Goal: Transaction & Acquisition: Purchase product/service

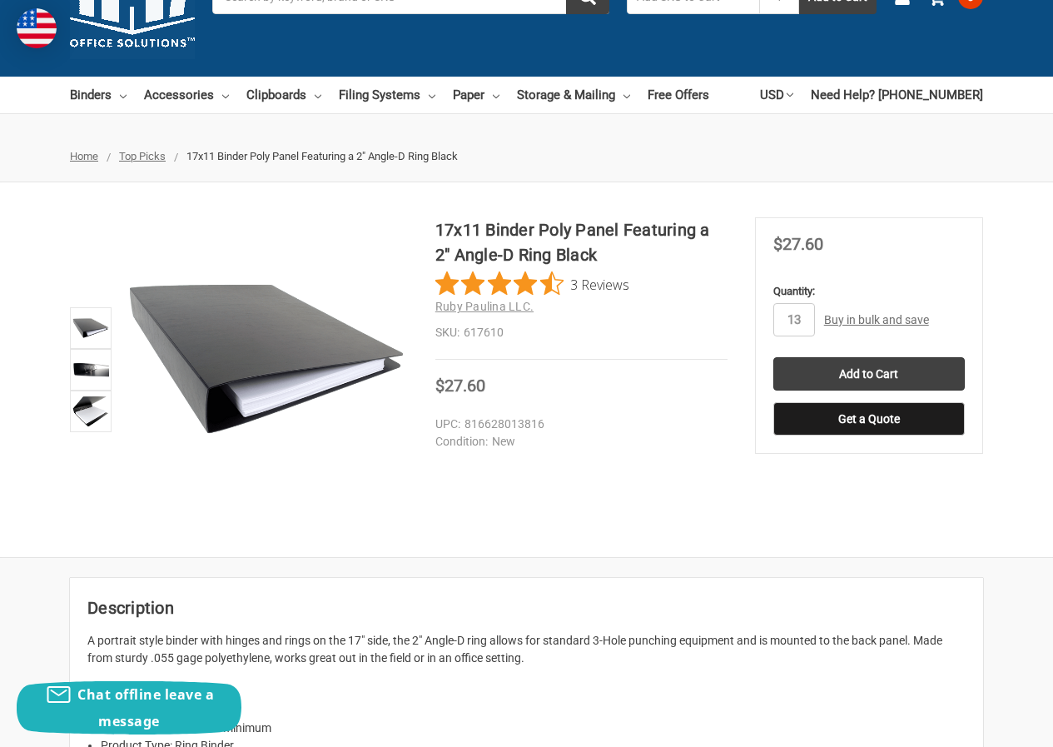
type input "13"
click at [892, 216] on div "17x11 Binder Poly Panel Featuring a 2" Angle-D Ring Black 3 Reviews Ruby Paulin…" at bounding box center [526, 369] width 1053 height 375
click at [843, 368] on input "Add to Cart" at bounding box center [868, 373] width 191 height 33
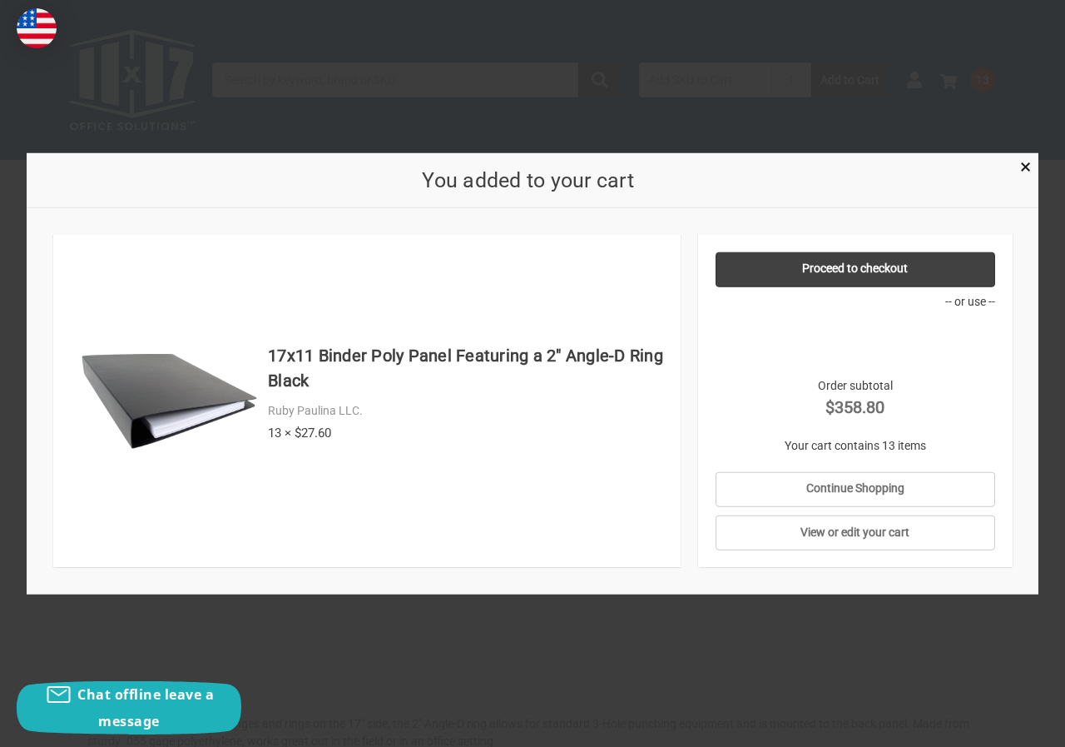
click at [1019, 175] on div "You added to your cart" at bounding box center [533, 180] width 1012 height 56
click at [1026, 168] on span "×" at bounding box center [1026, 167] width 11 height 24
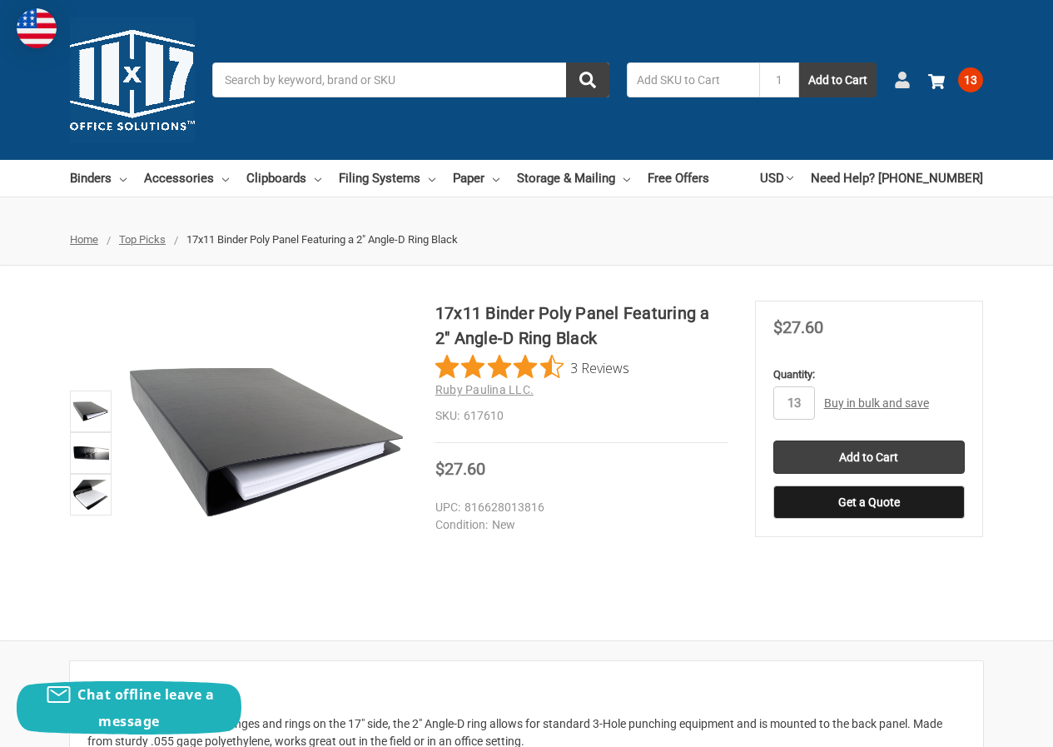
click at [907, 77] on icon at bounding box center [902, 80] width 17 height 17
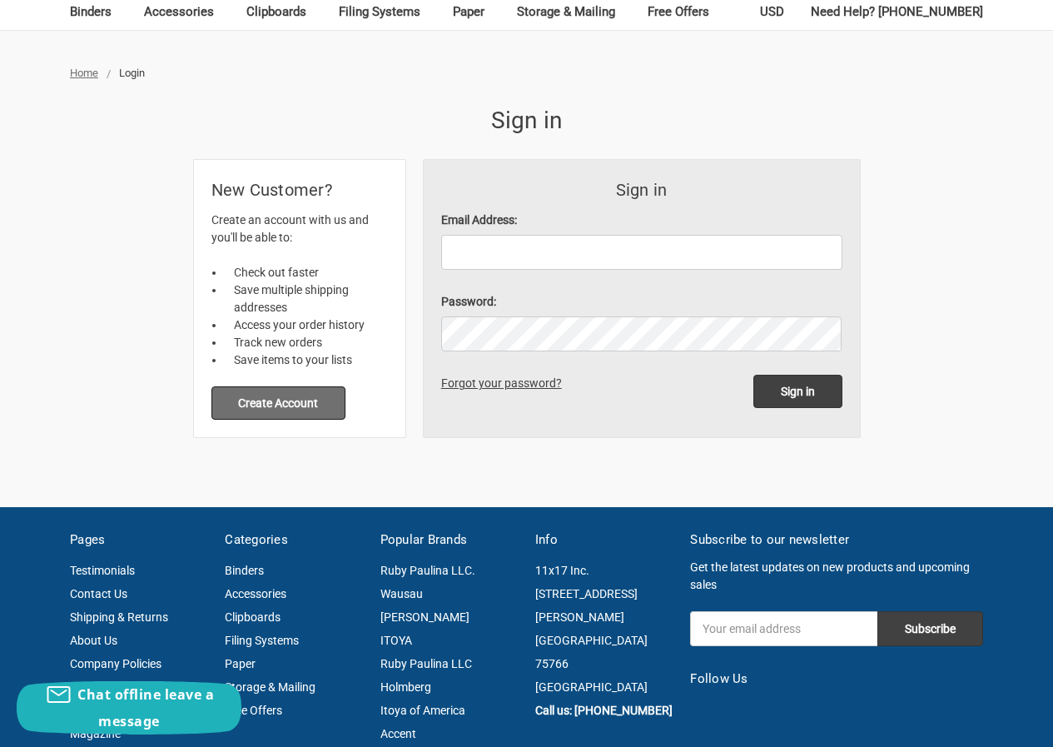
click at [266, 412] on button "Create Account" at bounding box center [278, 402] width 135 height 33
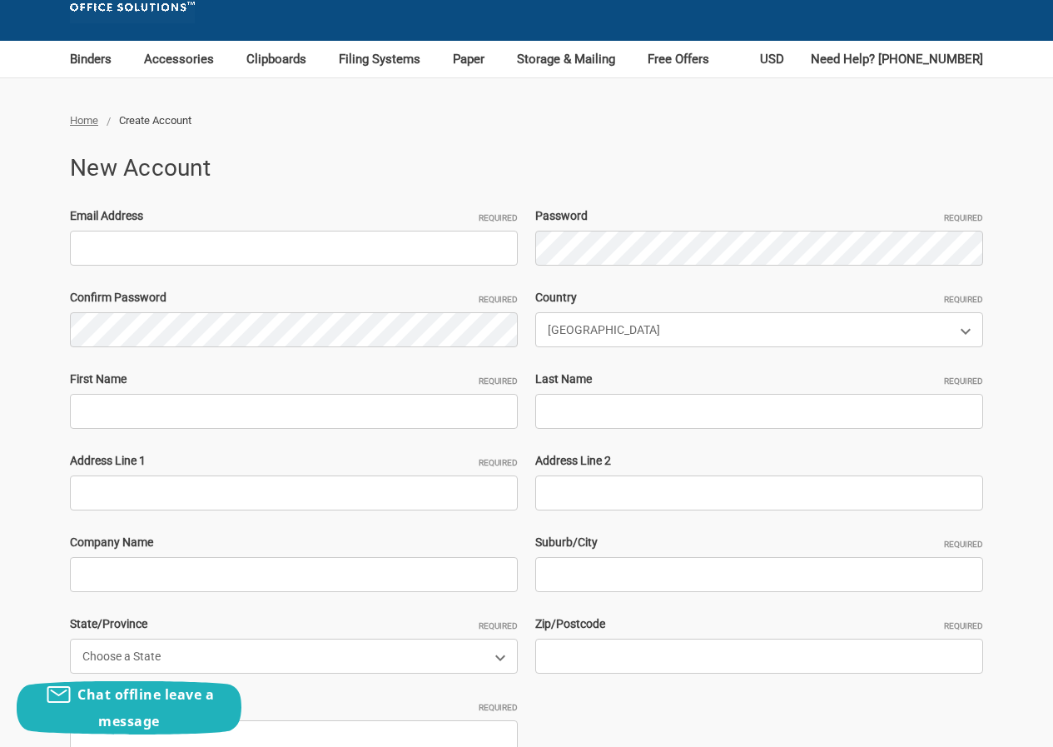
scroll to position [166, 0]
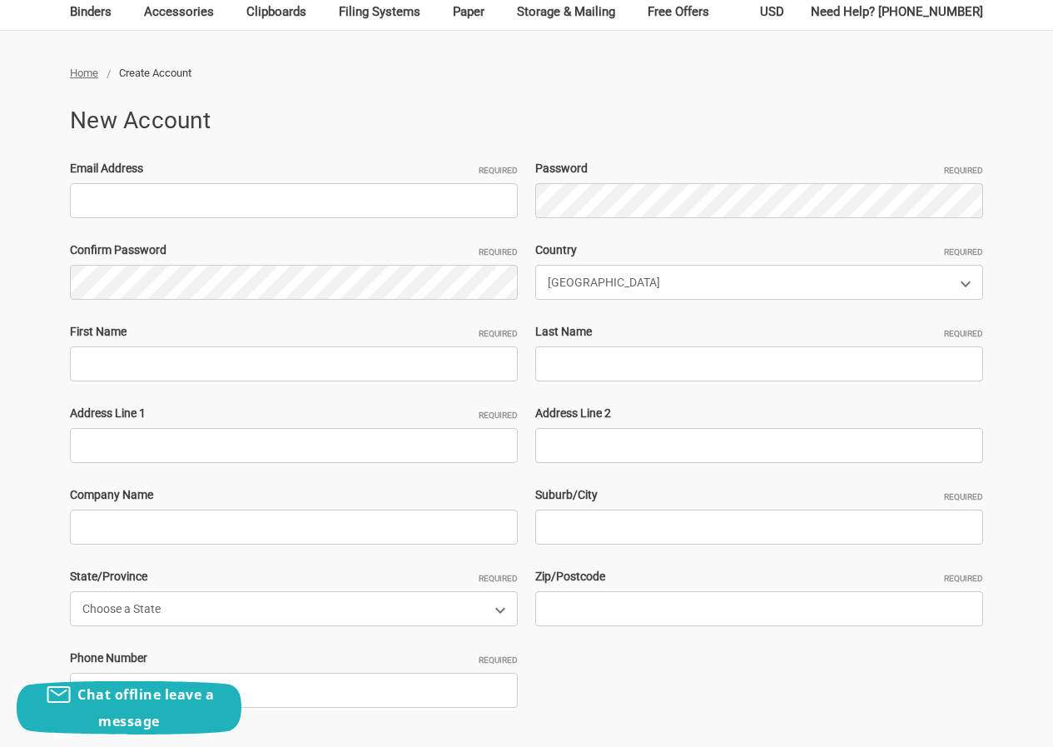
click at [163, 222] on div "Email Address Required Password Required Confirm Password Required Country Requ…" at bounding box center [527, 445] width 931 height 571
drag, startPoint x: 165, startPoint y: 206, endPoint x: 177, endPoint y: 218, distance: 17.7
click at [165, 206] on input "Email Address Required" at bounding box center [294, 200] width 448 height 35
paste input "[EMAIL_ADDRESS][DOMAIN_NAME]"
type input "[EMAIL_ADDRESS][DOMAIN_NAME]"
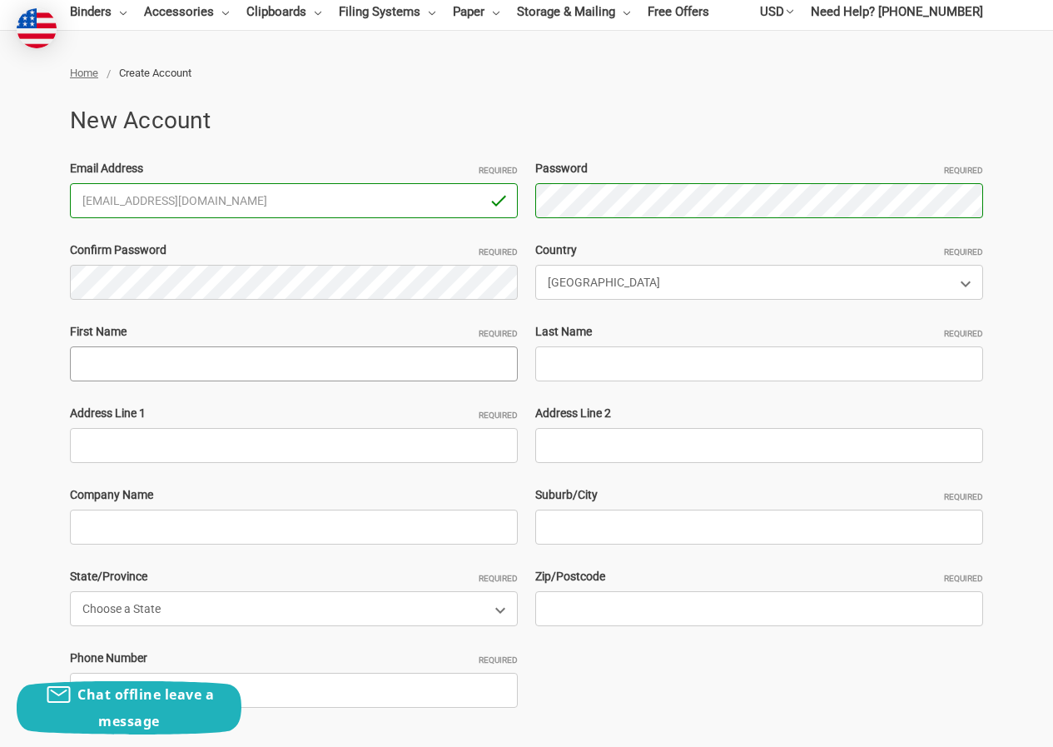
click at [213, 350] on input "First Name Required" at bounding box center [294, 363] width 448 height 35
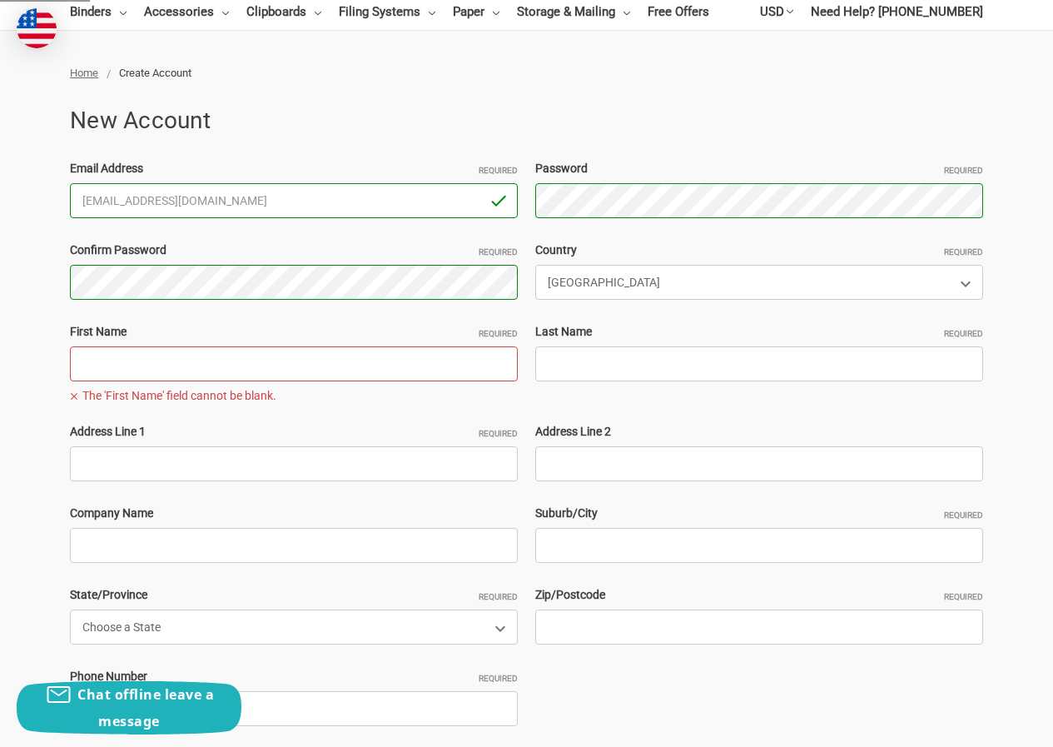
paste input "JacobMahRyan Geo"
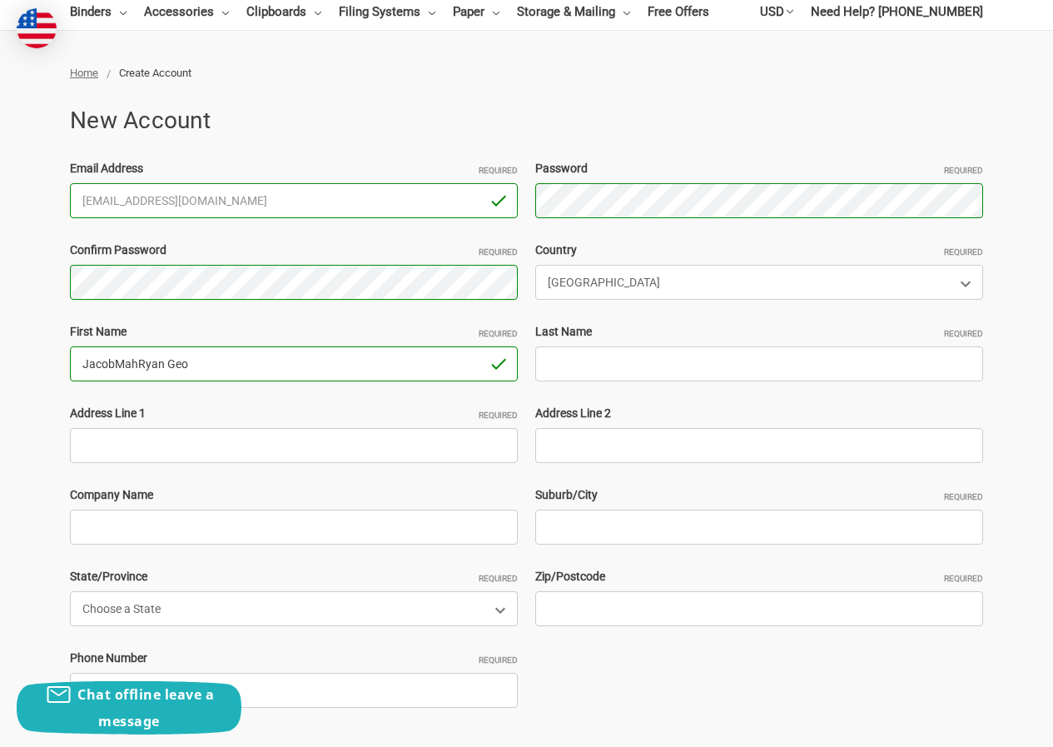
drag, startPoint x: 141, startPoint y: 357, endPoint x: 275, endPoint y: 365, distance: 134.2
click at [275, 365] on input "JacobMahRyan Geo" at bounding box center [294, 363] width 448 height 35
type input "JacobMah"
paste input "Ryan Geo"
click at [670, 369] on input "Ryan Geo" at bounding box center [759, 363] width 448 height 35
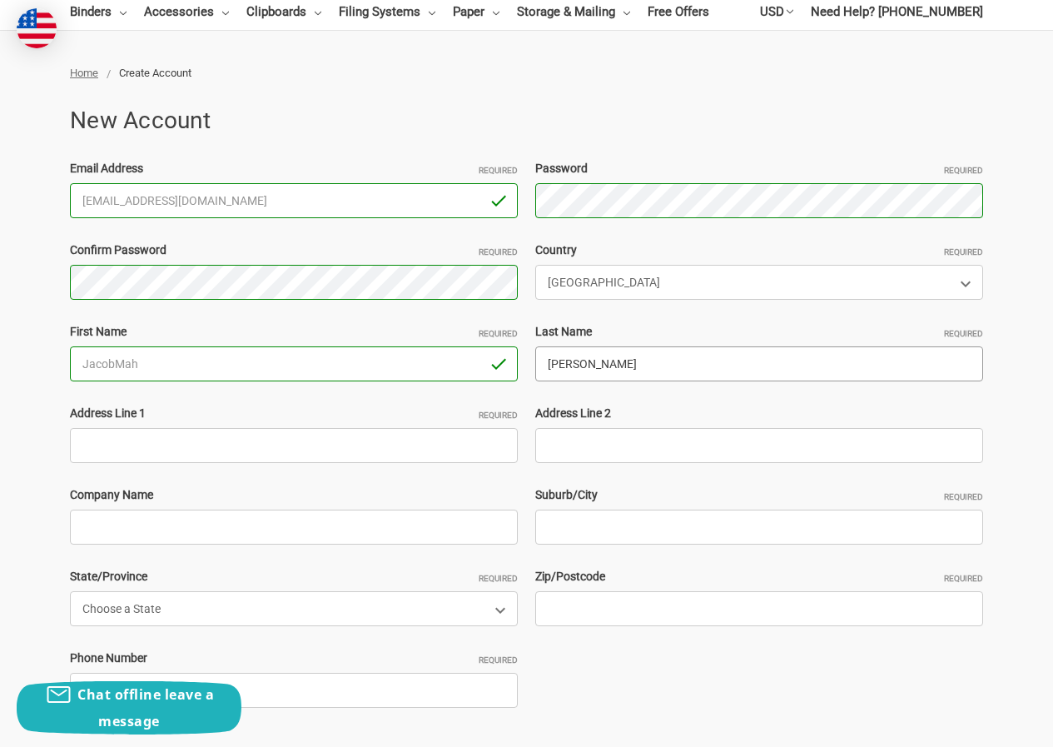
scroll to position [250, 0]
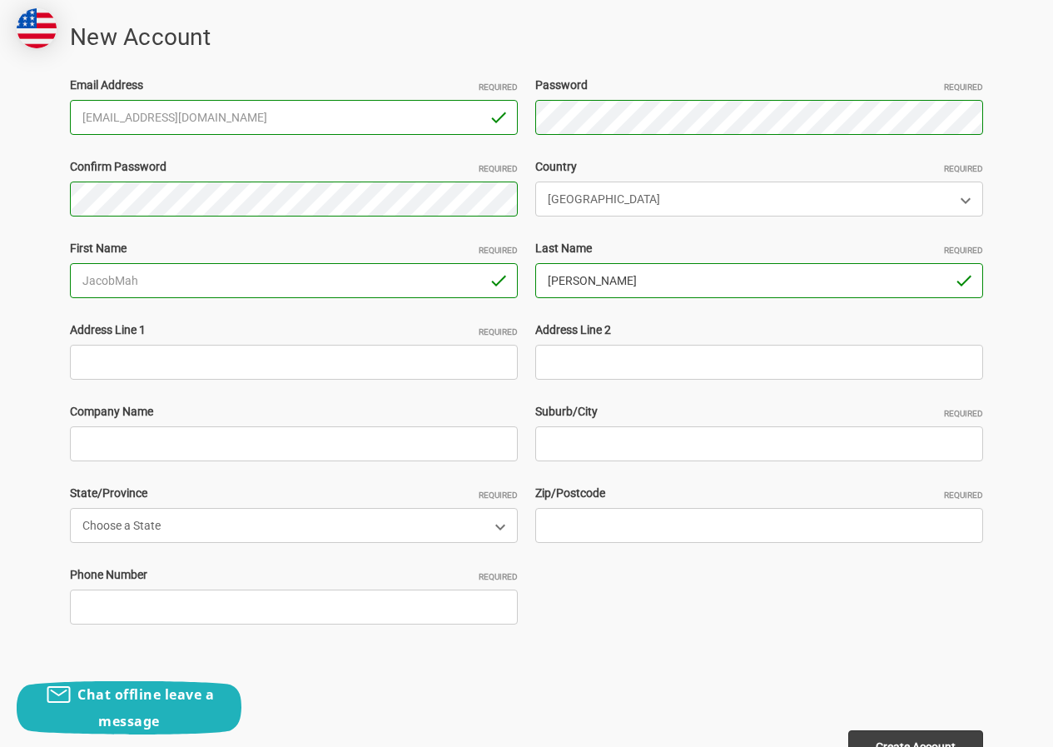
type input "Ryan Geo"
click at [163, 359] on input "Address Line 1 Required" at bounding box center [294, 362] width 448 height 35
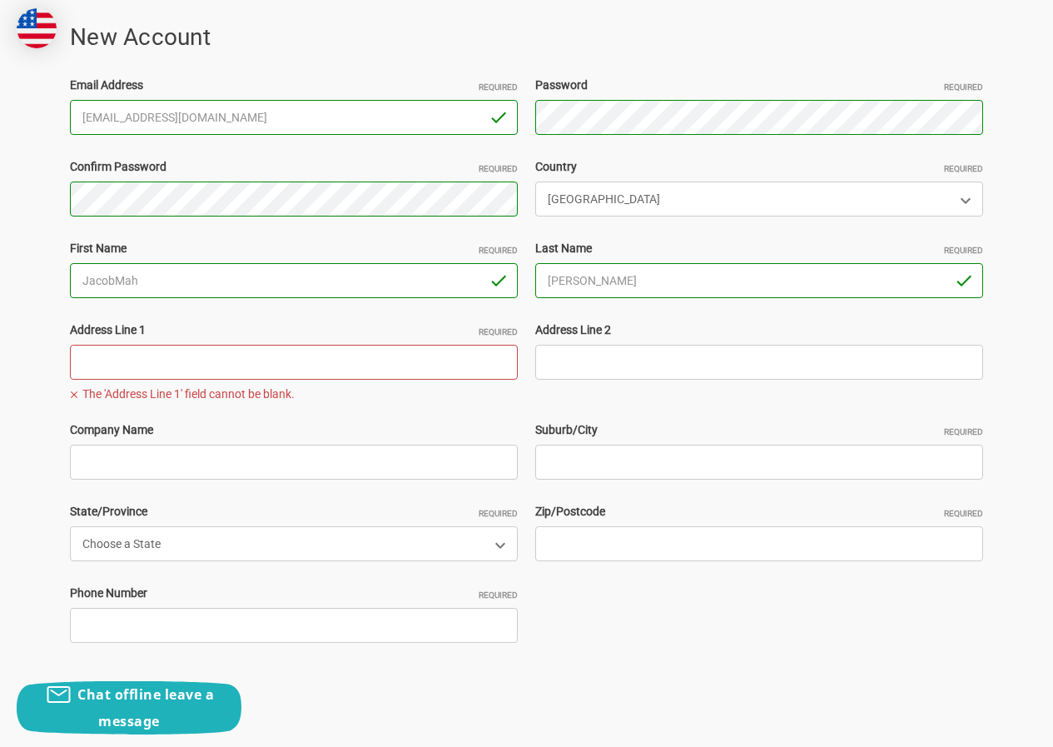
paste input "26 Betty’s pond road Hyannis Massachusetts 02601 # 17"
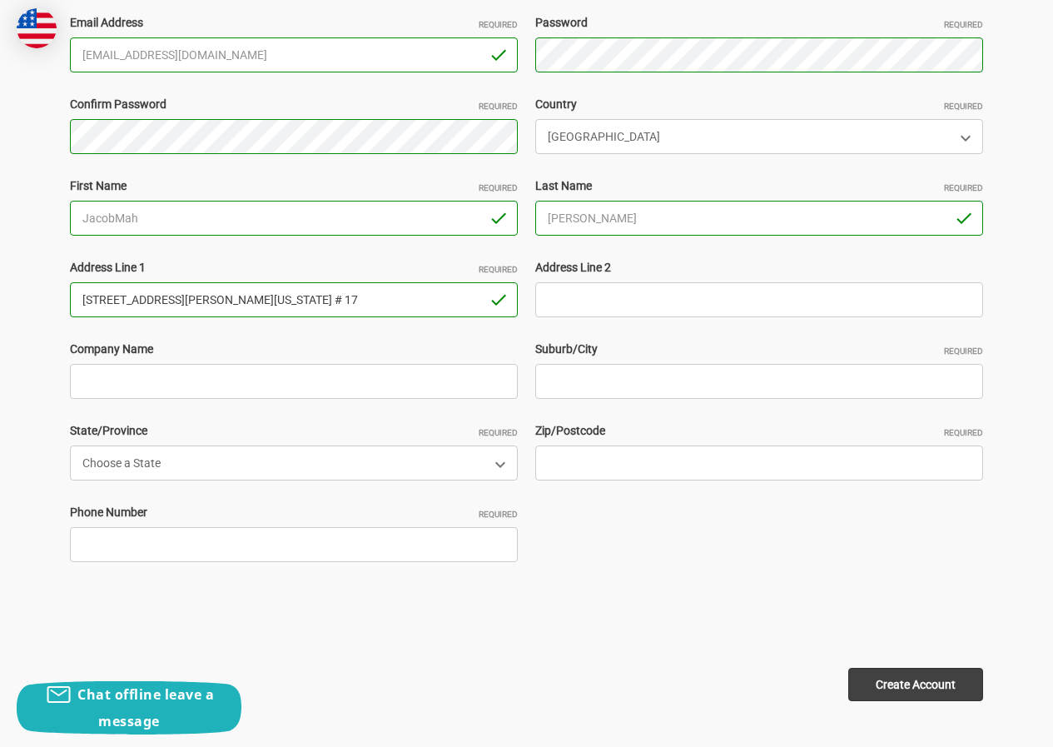
scroll to position [416, 0]
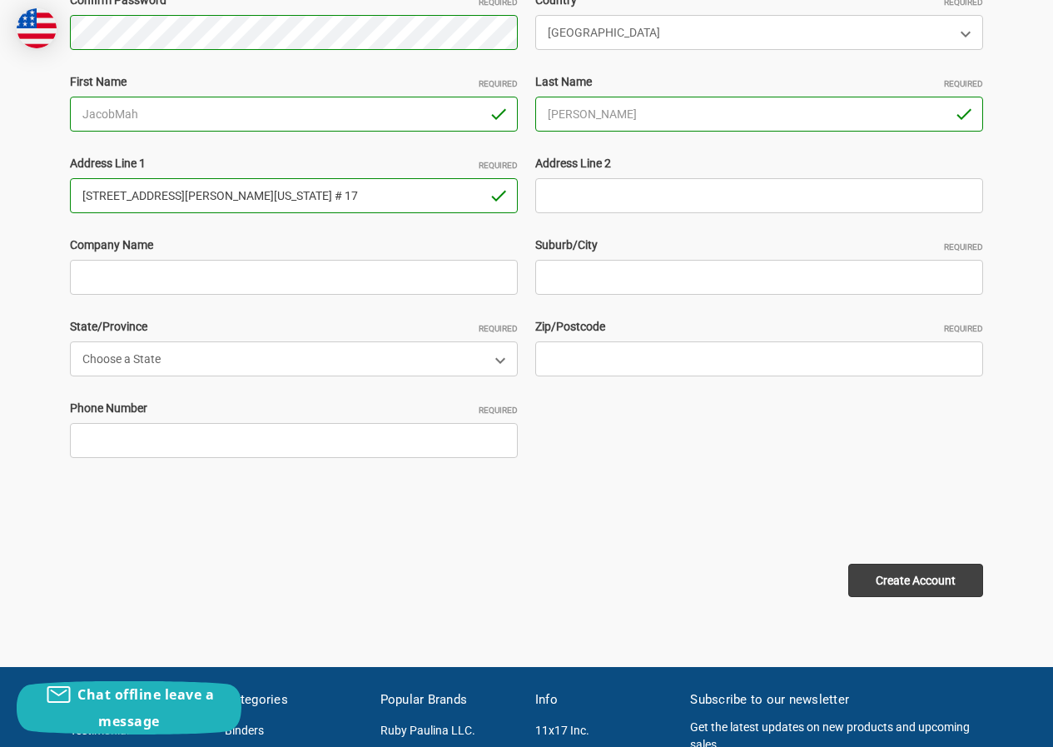
click at [324, 193] on input "26 Betty’s pond road Hyannis Massachusetts 02601 # 17" at bounding box center [294, 195] width 448 height 35
type input "26 Betty’s pond road Hyannis Massachusetts # 17"
click at [605, 377] on div "Email Address Required JacobMah349@hotmail.com Password Required Passwords must…" at bounding box center [527, 195] width 931 height 571
click at [597, 361] on input "Zip/Postcode Required" at bounding box center [759, 358] width 448 height 35
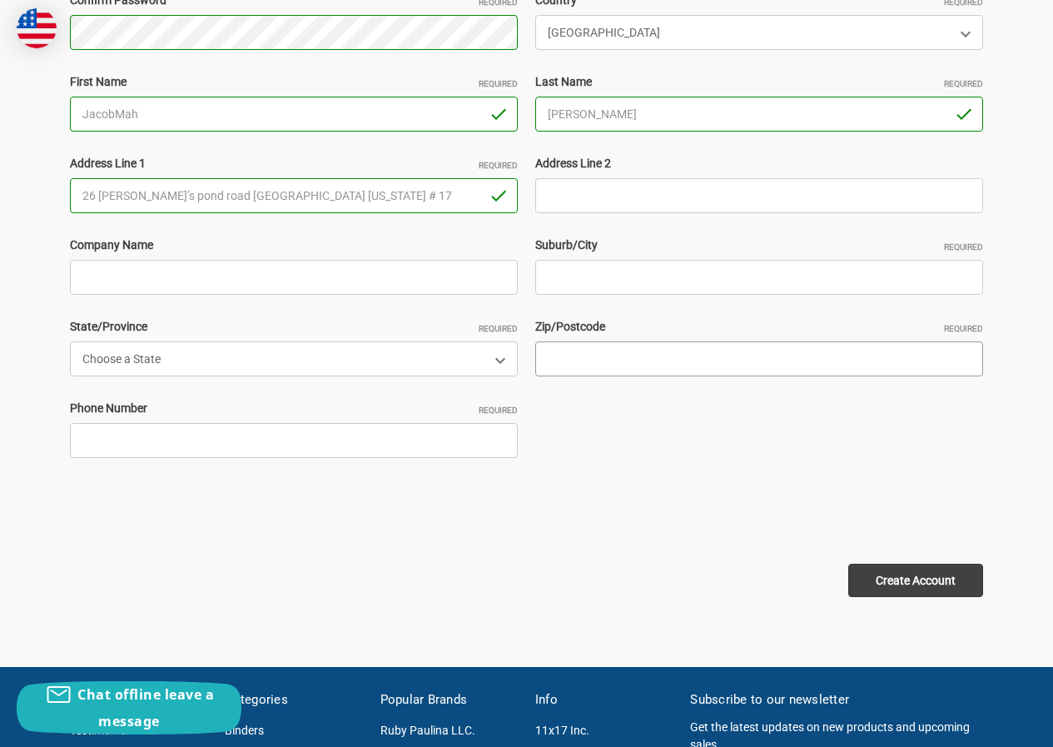
paste input "02601"
type input "02601"
click at [266, 189] on input "26 Betty’s pond road Hyannis Massachusetts # 17" at bounding box center [294, 195] width 448 height 35
click at [218, 190] on input "26 Betty’s pond road Hyannis # 17" at bounding box center [294, 195] width 448 height 35
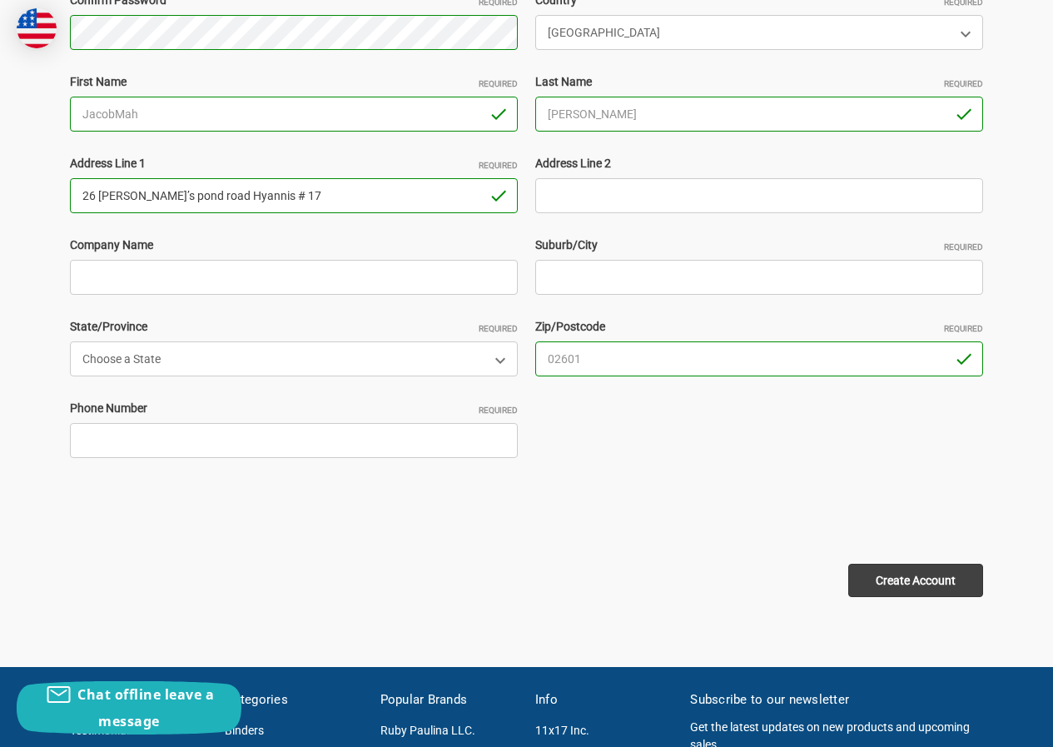
click at [218, 190] on input "26 Betty’s pond road Hyannis # 17" at bounding box center [294, 195] width 448 height 35
type input "26 Betty’s pond road # 17"
click at [577, 276] on input "Suburb/City Required" at bounding box center [759, 277] width 448 height 35
paste input "Hyannis"
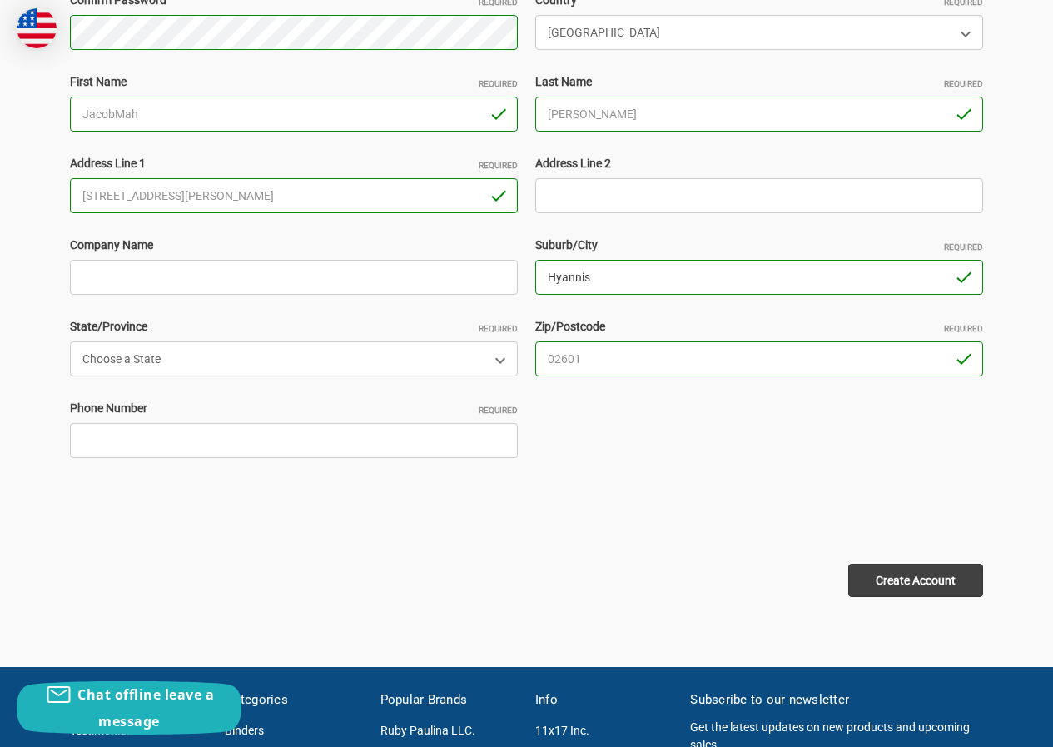
type input "Hyannis"
drag, startPoint x: 186, startPoint y: 191, endPoint x: 321, endPoint y: 195, distance: 134.9
click at [320, 195] on input "26 Betty’s pond road # 17" at bounding box center [294, 195] width 448 height 35
type input "26 Betty’s pond road"
click at [211, 357] on select "Choose a State Alabama Alaska American Samoa Arizona Arkansas Armed Forces Afri…" at bounding box center [294, 358] width 448 height 35
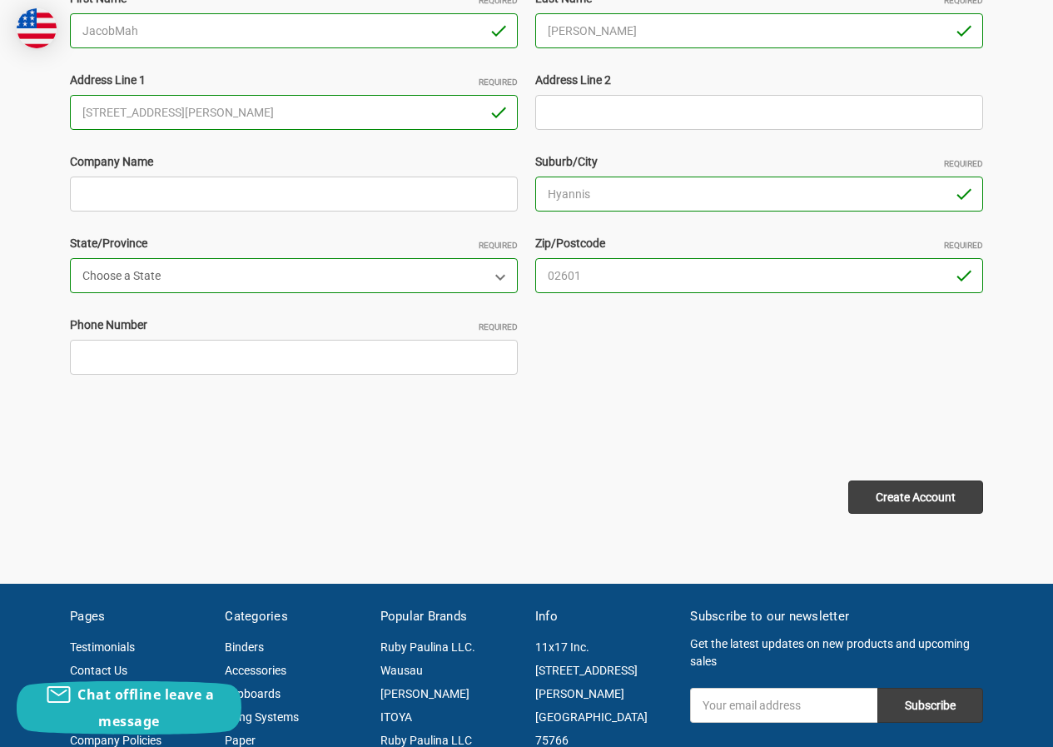
click at [193, 277] on select "Choose a State Alabama Alaska American Samoa Arizona Arkansas Armed Forces Afri…" at bounding box center [294, 275] width 448 height 35
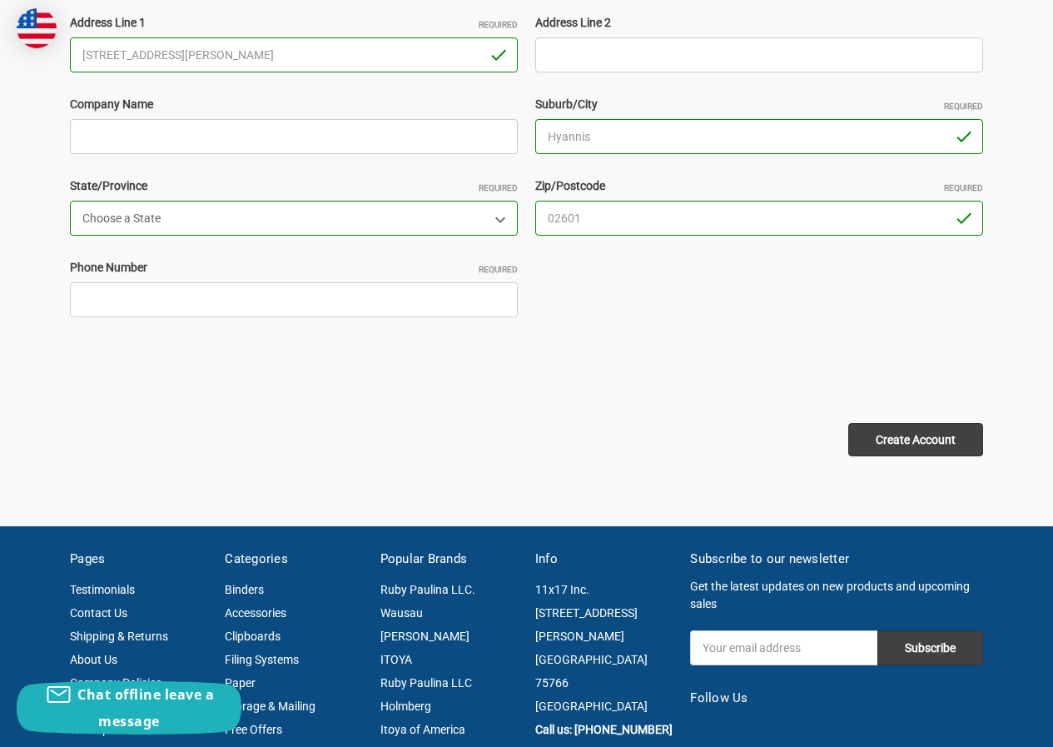
scroll to position [583, 0]
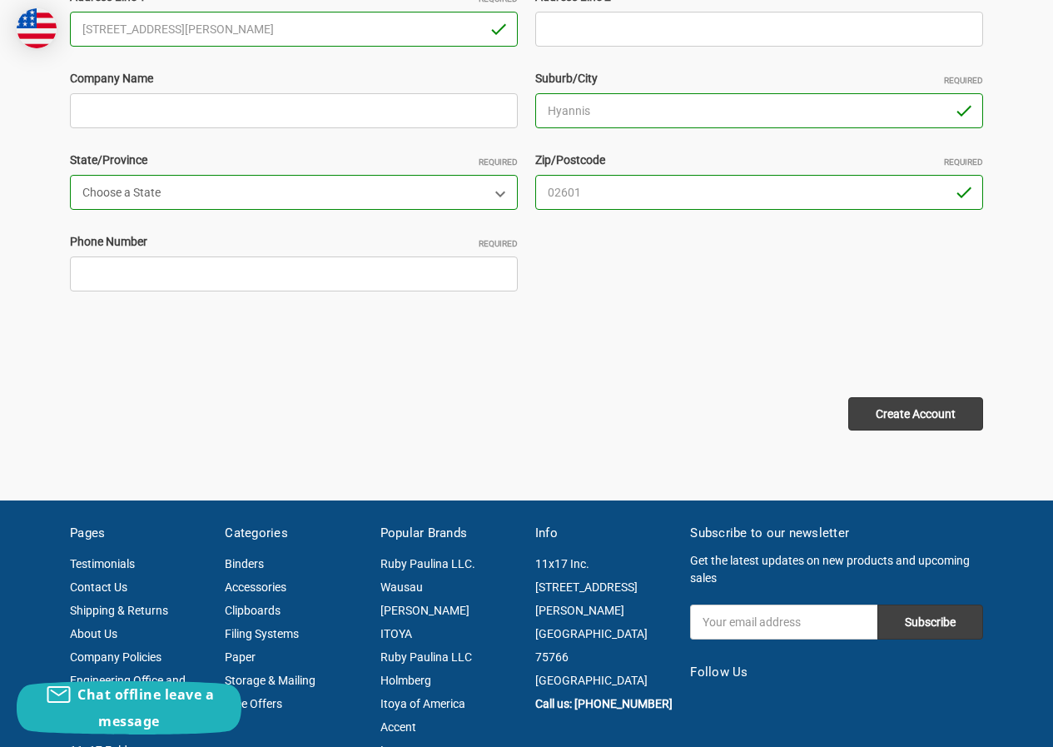
click at [181, 181] on select "Choose a State Alabama Alaska American Samoa Arizona Arkansas Armed Forces Afri…" at bounding box center [294, 192] width 448 height 35
select select "Massachusetts"
click at [70, 175] on select "Choose a State Alabama Alaska American Samoa Arizona Arkansas Armed Forces Afri…" at bounding box center [294, 192] width 448 height 35
click at [186, 280] on input "Phone Number Required" at bounding box center [294, 273] width 448 height 35
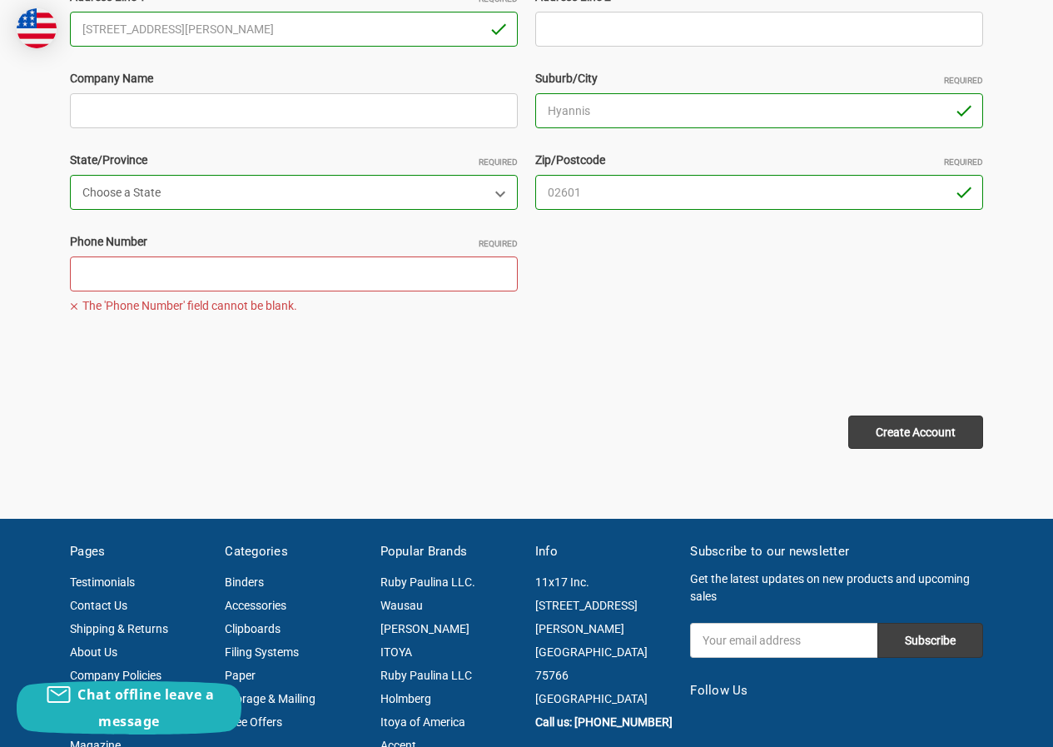
click at [145, 271] on input "Phone Number Required" at bounding box center [294, 273] width 448 height 35
drag, startPoint x: 171, startPoint y: 274, endPoint x: 171, endPoint y: 282, distance: 8.4
click at [171, 274] on input "Phone Number Required" at bounding box center [294, 273] width 448 height 35
type input "23065223211"
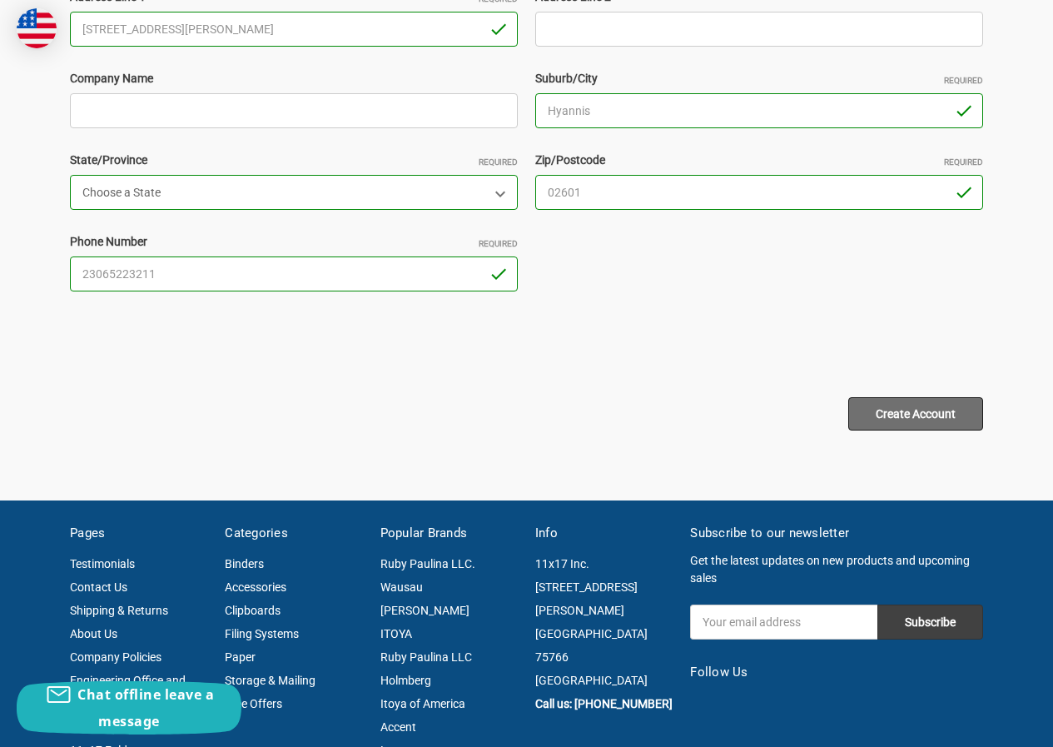
click at [891, 397] on input "Create Account" at bounding box center [915, 413] width 135 height 33
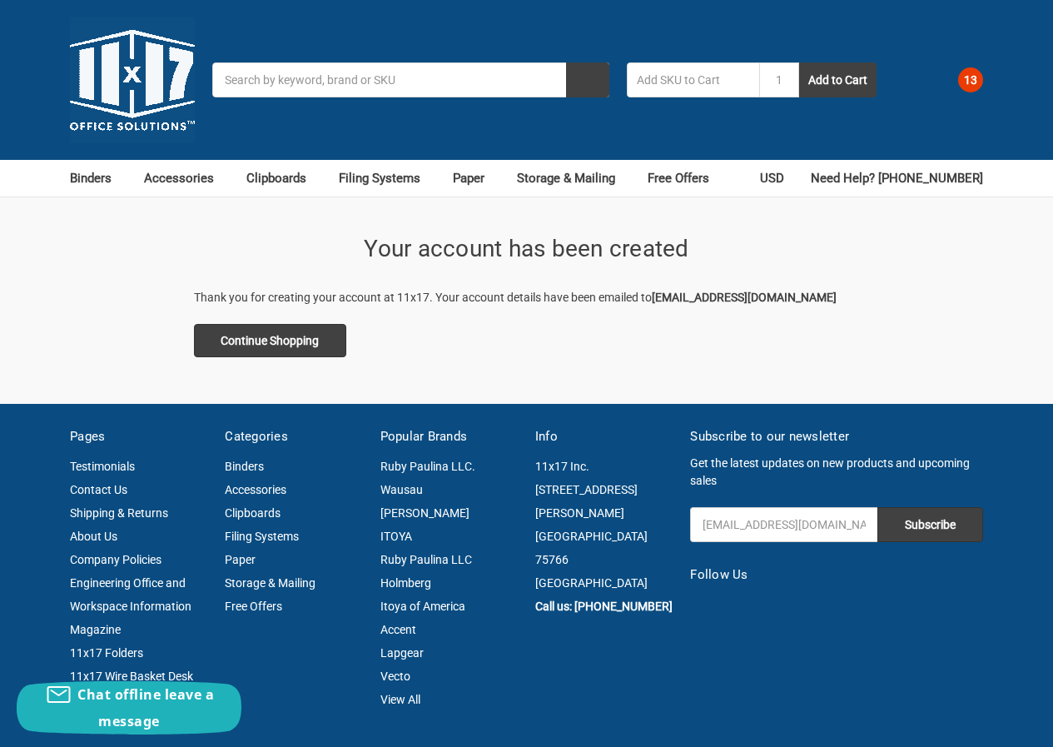
click at [976, 83] on span "13" at bounding box center [970, 79] width 25 height 25
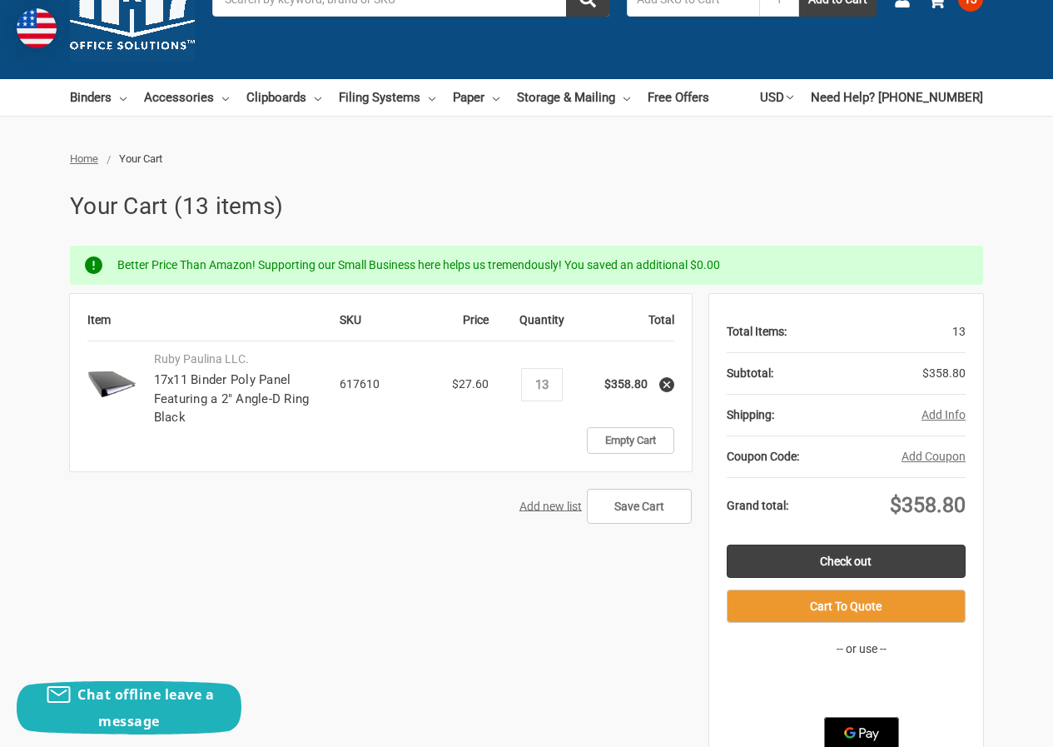
scroll to position [83, 0]
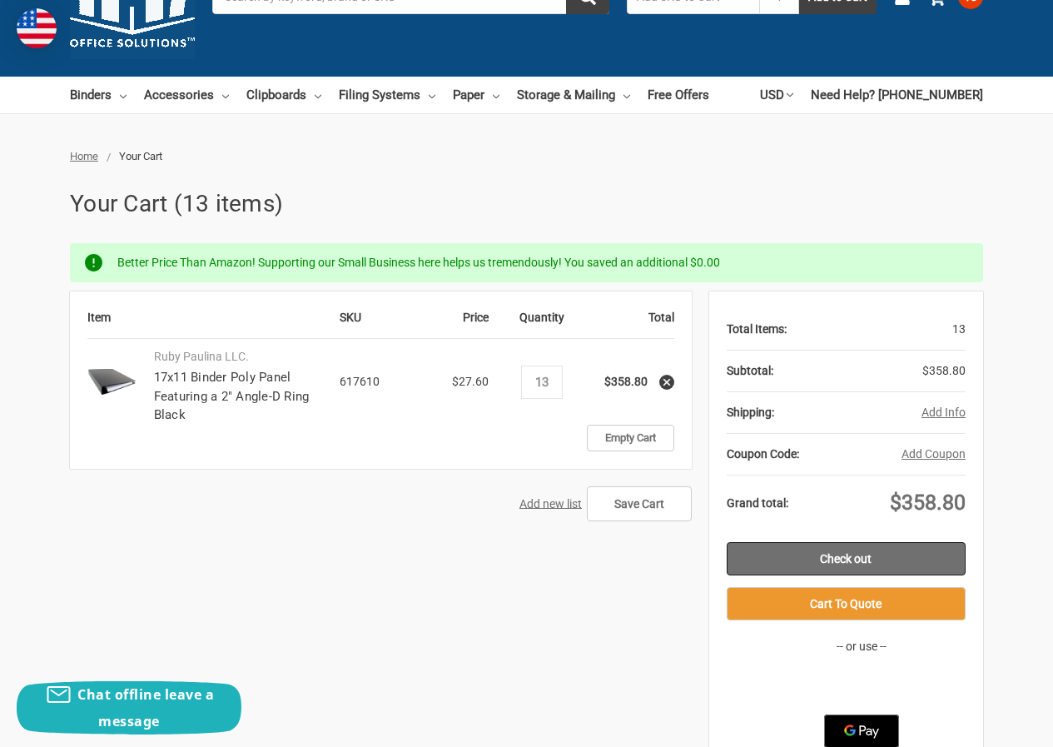
click at [841, 559] on link "Check out" at bounding box center [846, 558] width 239 height 33
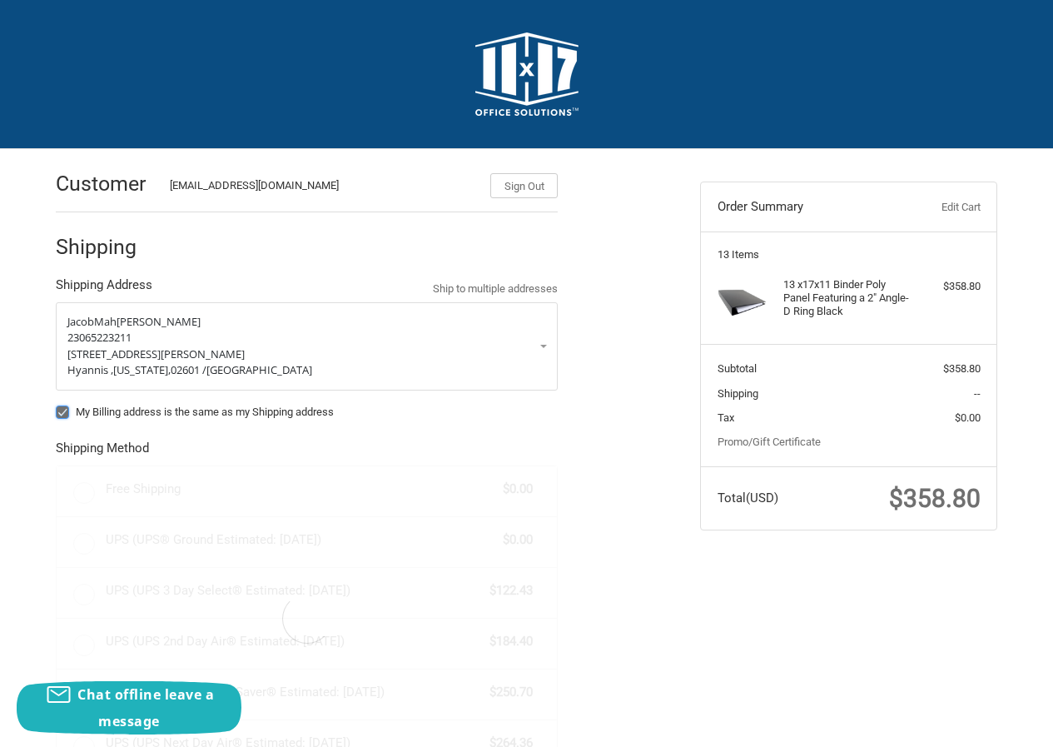
radio input "true"
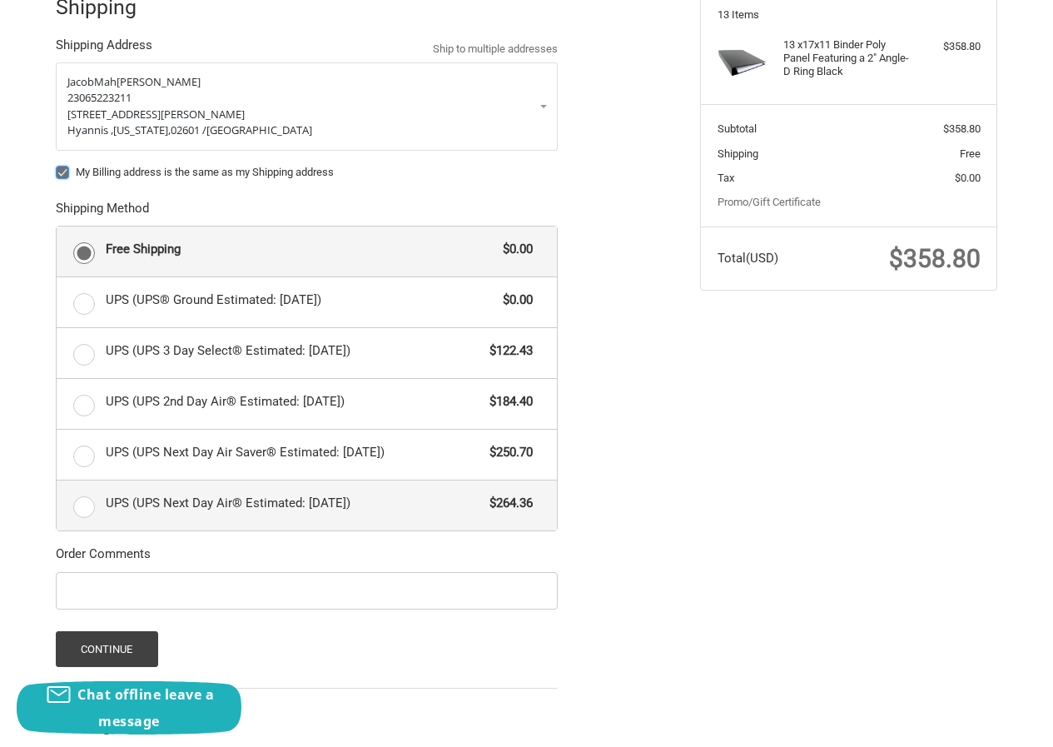
scroll to position [250, 0]
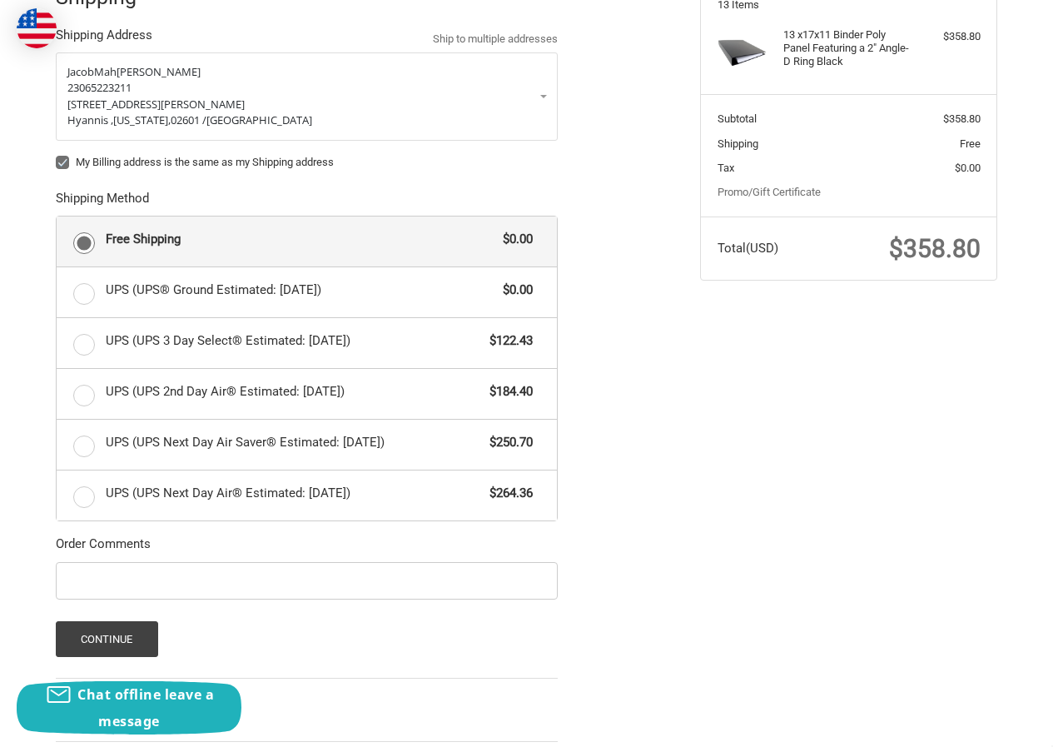
click at [63, 164] on label "My Billing address is the same as my Shipping address" at bounding box center [307, 162] width 502 height 13
click at [57, 155] on input "My Billing address is the same as my Shipping address" at bounding box center [56, 154] width 1 height 1
checkbox input "false"
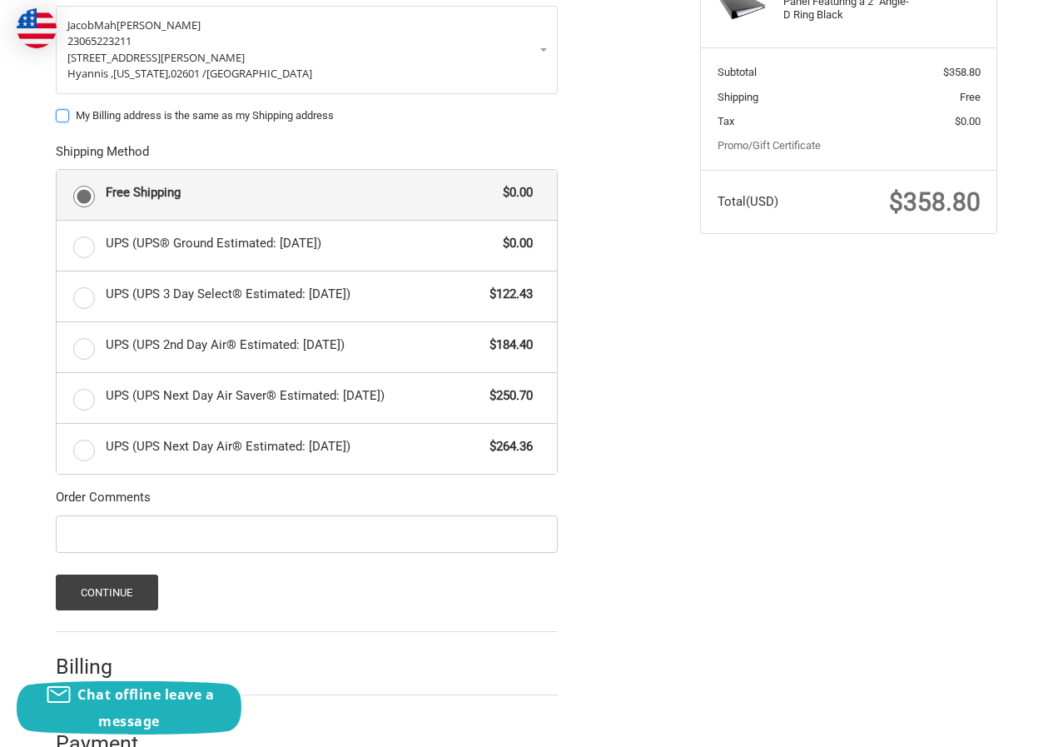
scroll to position [340, 0]
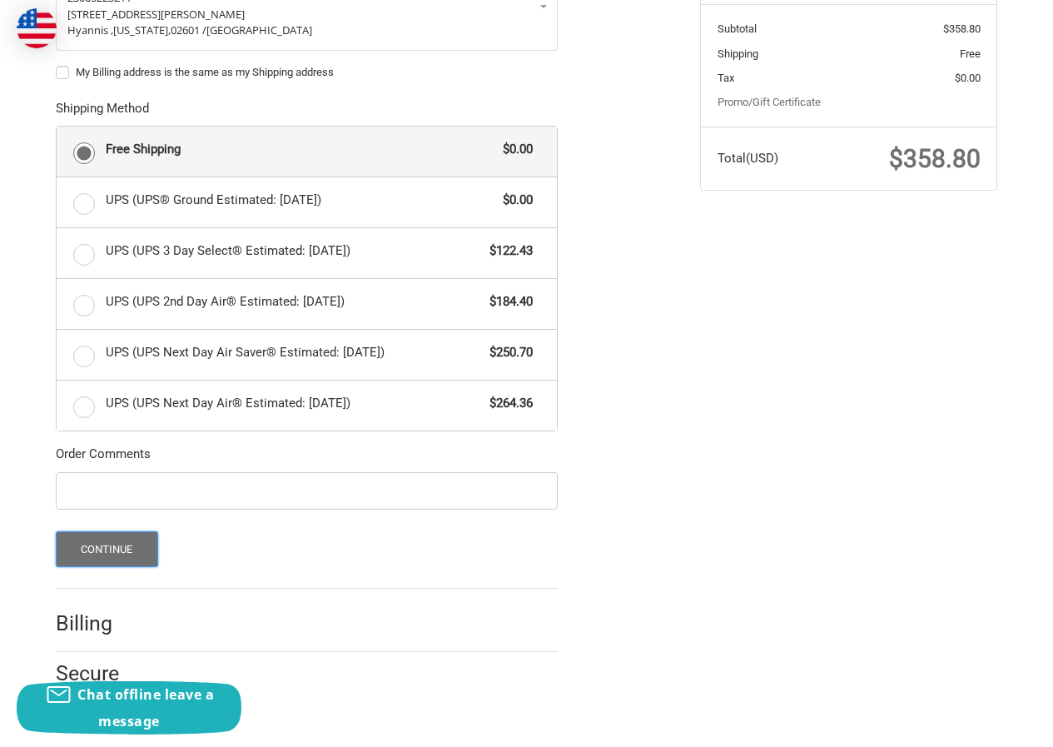
click at [88, 543] on button "Continue" at bounding box center [107, 549] width 102 height 36
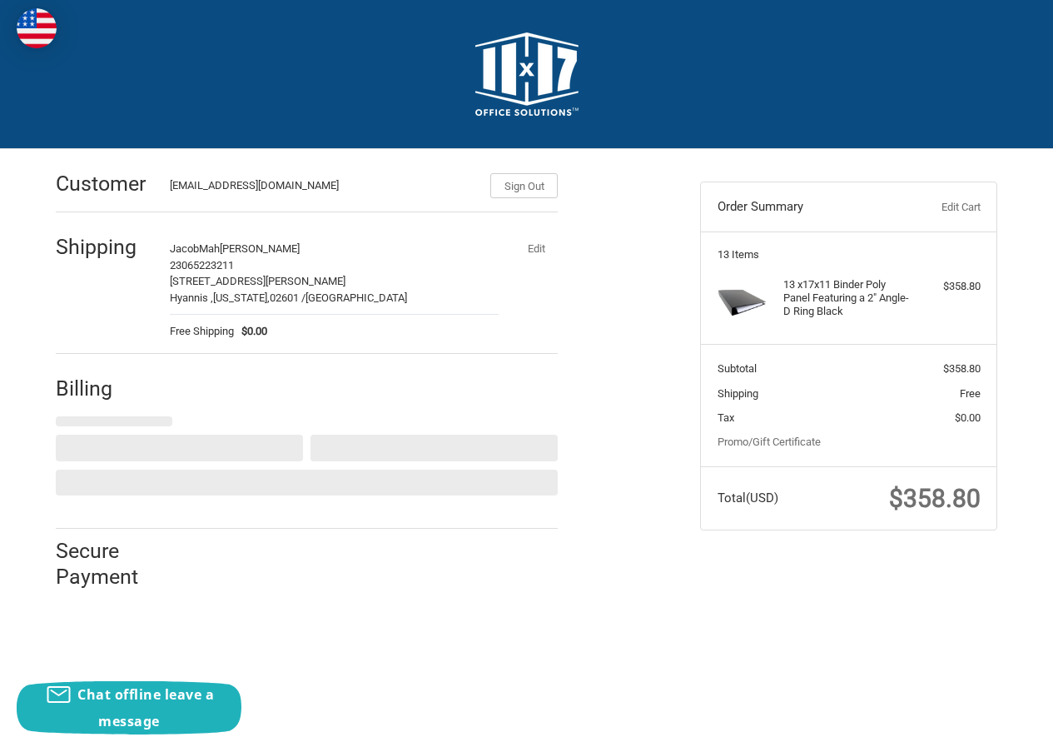
scroll to position [0, 0]
select select "US"
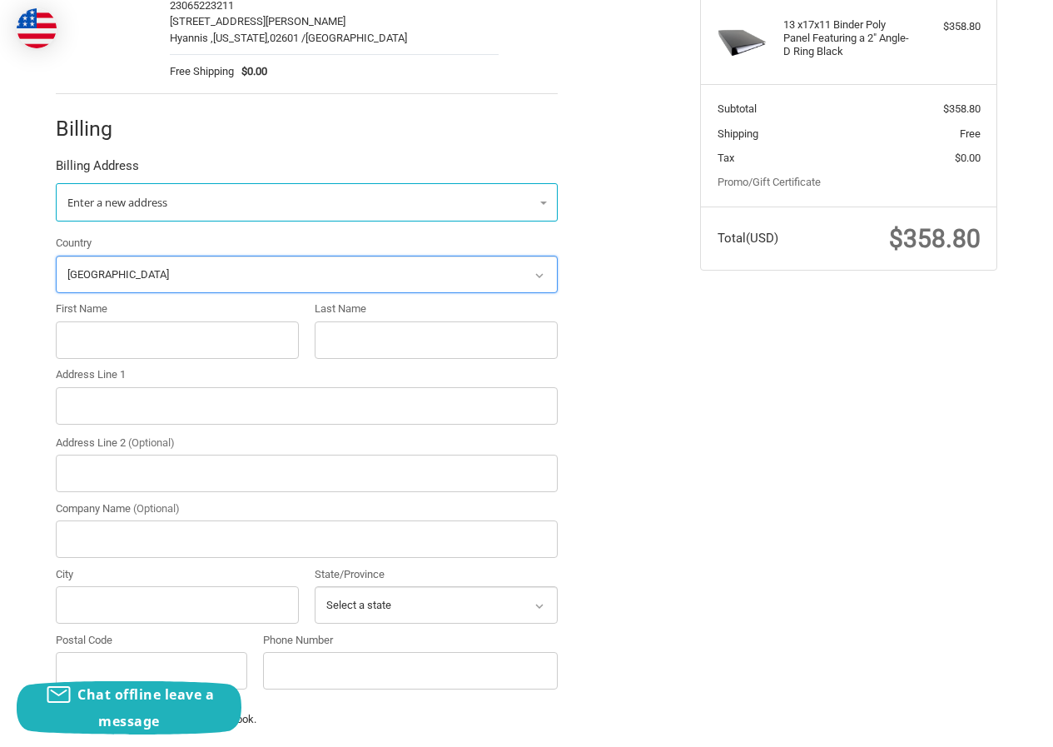
scroll to position [370, 0]
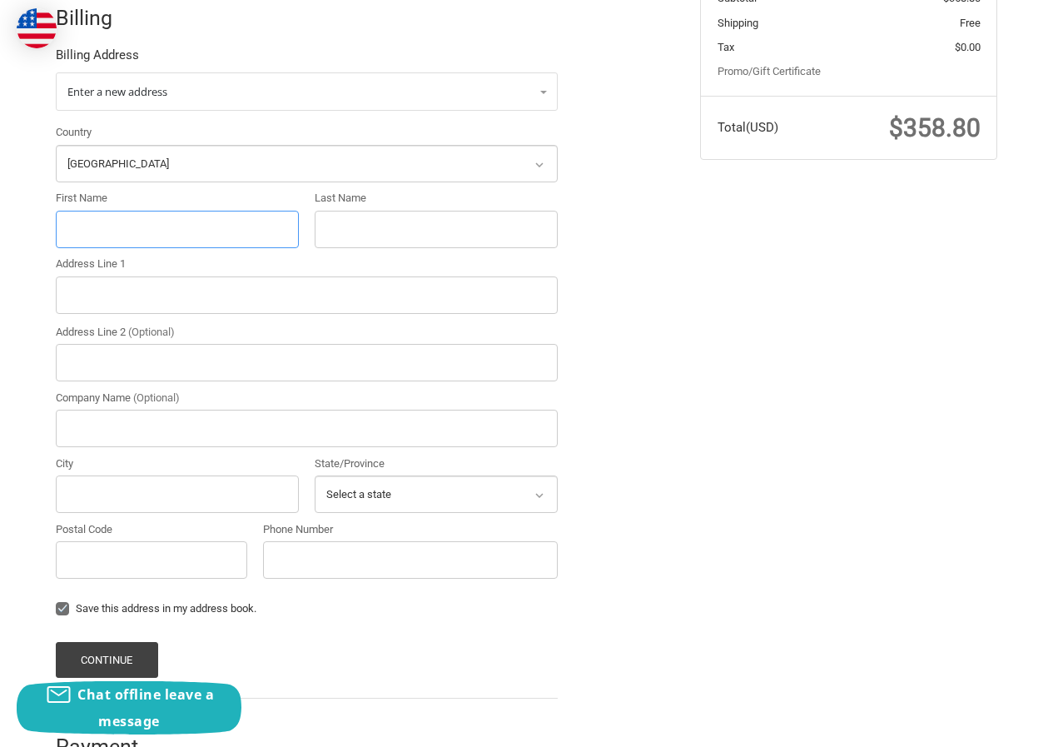
click at [79, 230] on input "First Name" at bounding box center [177, 229] width 243 height 37
click at [127, 229] on input "First Name" at bounding box center [177, 229] width 243 height 37
paste input "Frederick K Reece"
drag, startPoint x: 112, startPoint y: 221, endPoint x: 202, endPoint y: 221, distance: 90.7
click at [202, 221] on input "Frederick K Reece" at bounding box center [177, 229] width 243 height 37
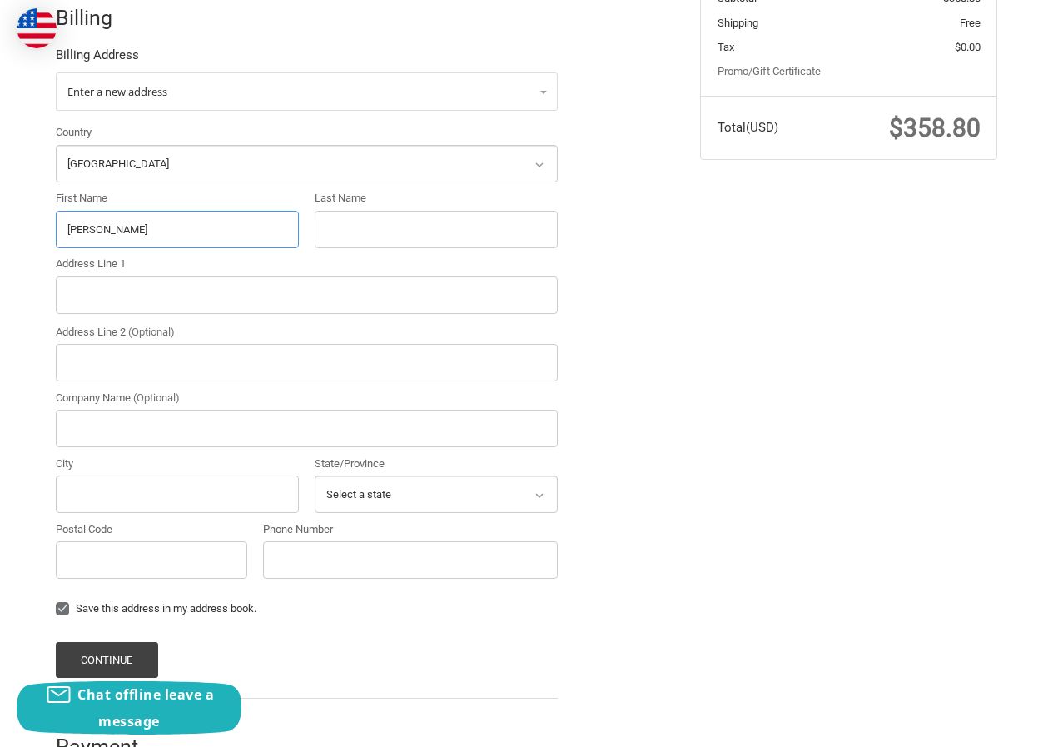
type input "Frederick"
paste input "K Reece"
click at [324, 218] on input "Last Name" at bounding box center [436, 229] width 243 height 37
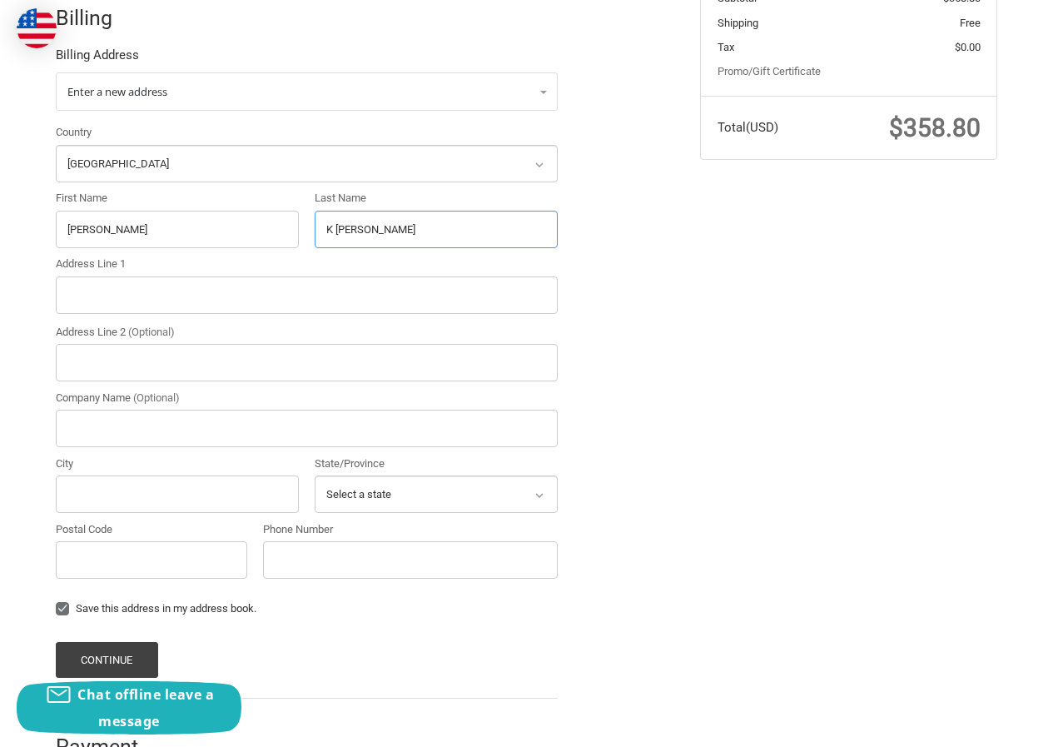
type input "K Reece"
click at [96, 378] on input "Address Line 2 (Optional)" at bounding box center [307, 362] width 502 height 37
paste input "11779 N Copper Creek Dr, Tucson, AZ 85737"
type input "11779 N Copper Creek Dr, Tucson, AZ 85737"
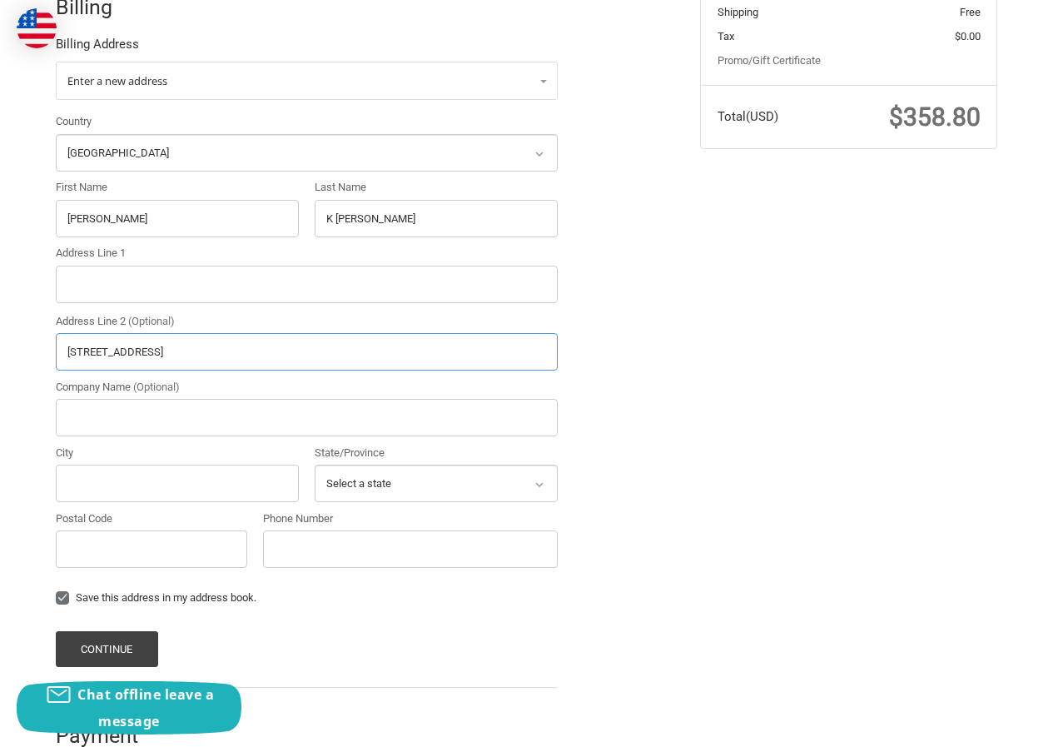
scroll to position [417, 0]
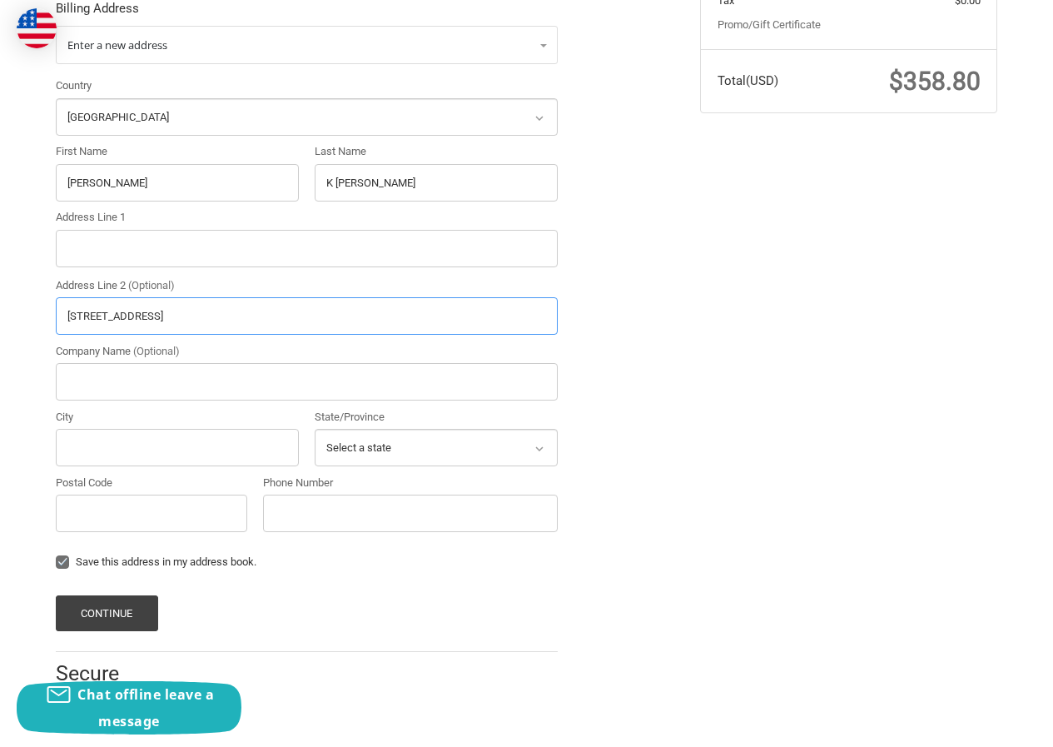
click at [197, 304] on input "11779 N Copper Creek Dr, Tucson, AZ 85737" at bounding box center [307, 315] width 502 height 37
click at [177, 257] on input "Address Line 1" at bounding box center [307, 248] width 502 height 37
paste input "11779 N Copper Creek Dr, Tucson, AZ 85737"
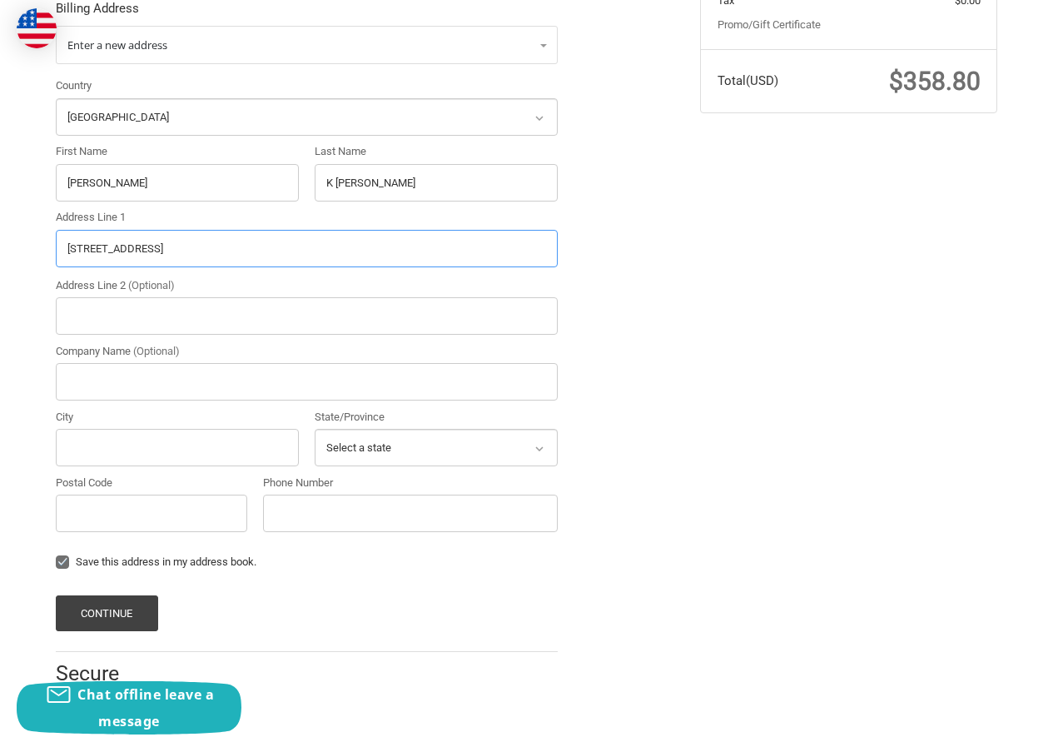
paste input "11779 N Copper Creek Dr, Tucson, AZ 85737"
click at [390, 248] on input "11779 N Copper Creek Dr, Tucson, AZ 8573711779 N Copper Creek Dr, Tucson, AZ 85…" at bounding box center [307, 248] width 502 height 37
type input "11779 N Copper Creek Dr, Tucson, AZ 8573711779 N Copper Creek Dr, Tucson, AZ 85…"
type input "11779 N Copper Creek Dr, Tucson, AZ 85737"
click at [342, 253] on input "11779 N Copper Creek Dr, Tucson, AZ 8573711779 N Copper Creek Dr, Tucson, AZ 85…" at bounding box center [307, 248] width 502 height 37
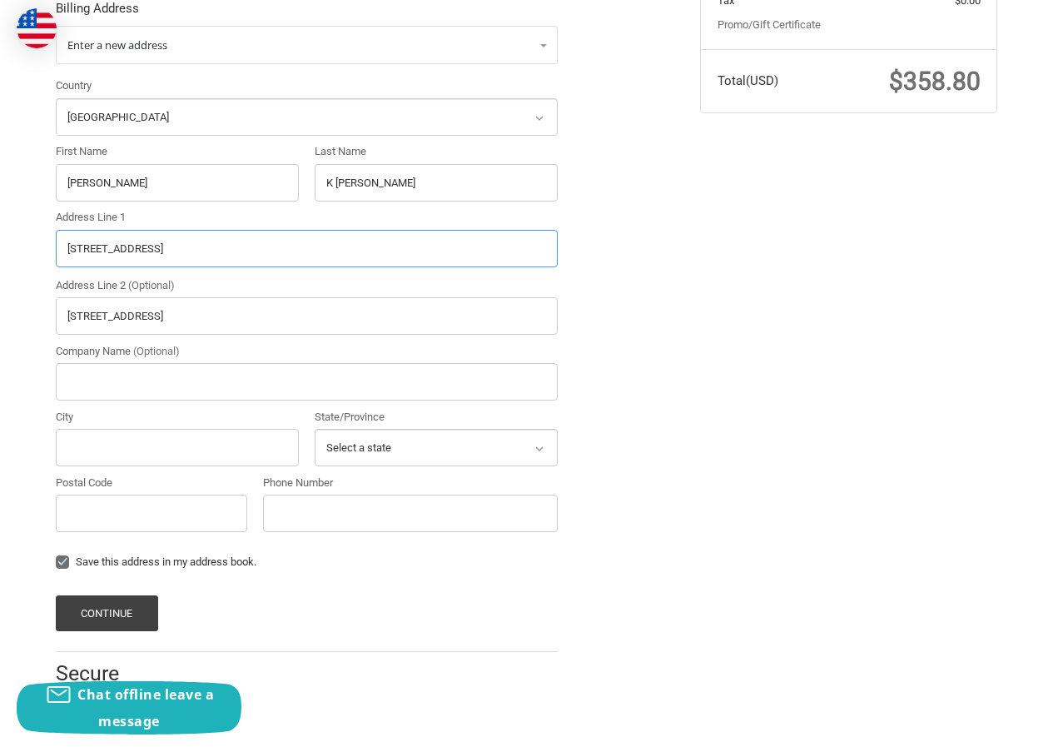
click at [342, 253] on input "11779 N Copper Creek Dr, Tucson, AZ 8573711779 N Copper Creek Dr, Tucson, AZ 85…" at bounding box center [307, 248] width 502 height 37
paste input "11779 N Copper Creek Dr, Tucson, AZ 85737"
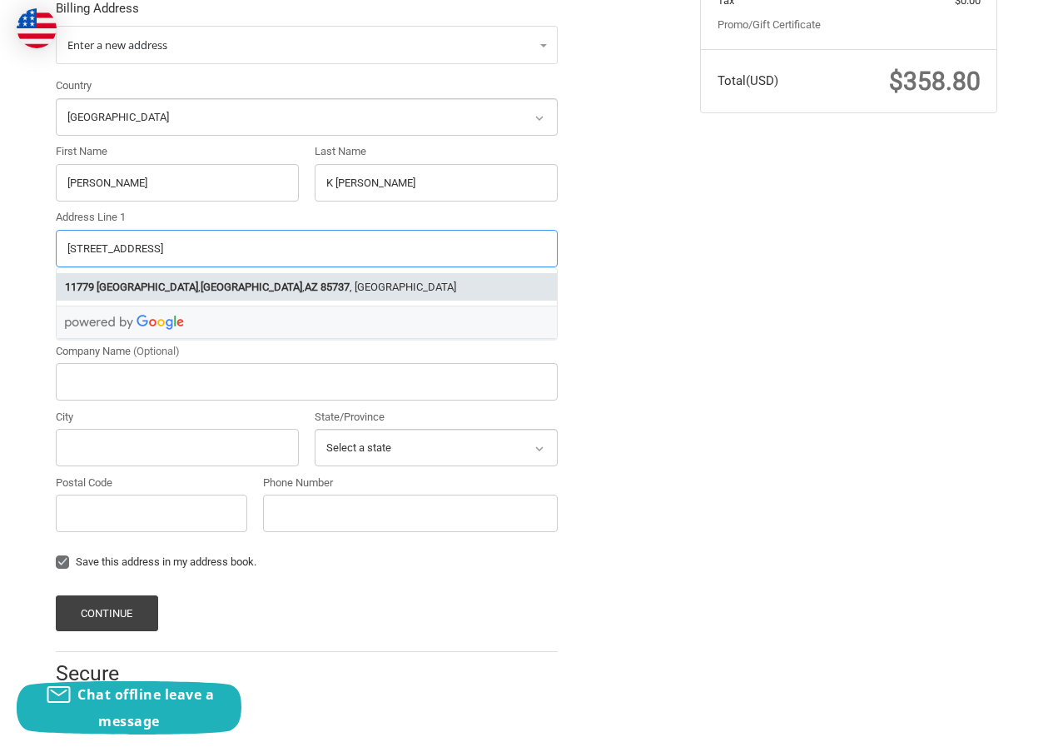
click at [320, 281] on strong "85737" at bounding box center [334, 287] width 29 height 17
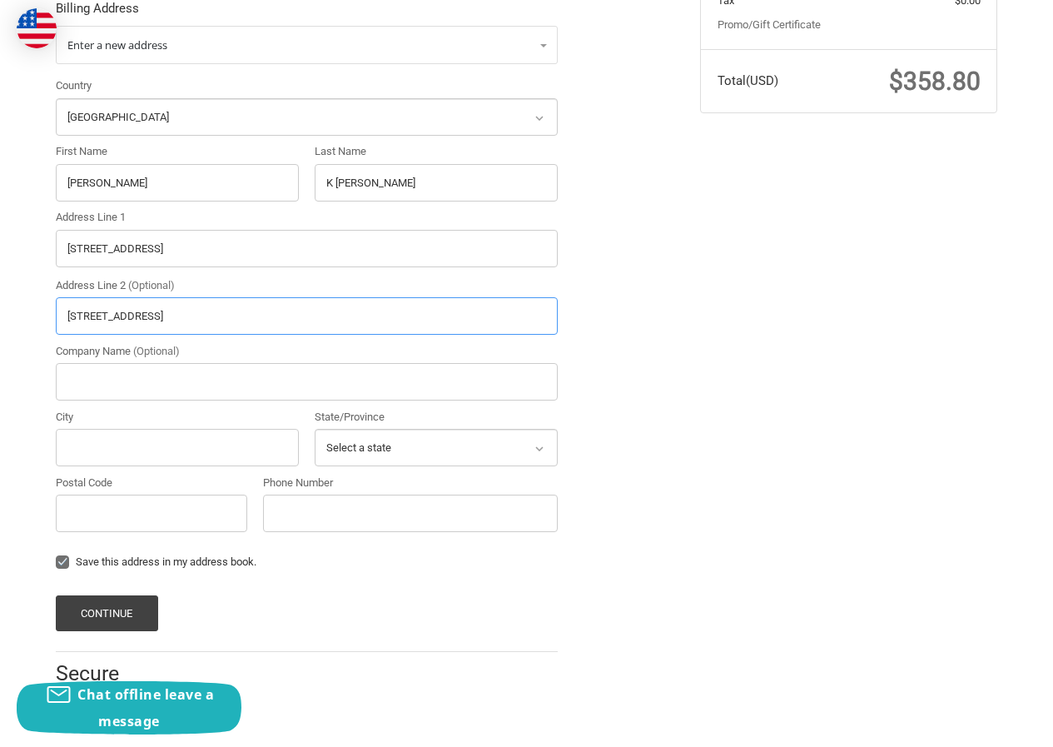
type input "11779 N Copper Creek Dr"
type input "Tucson"
select select "AZ"
type input "85737"
click at [298, 524] on input "Phone Number" at bounding box center [410, 512] width 295 height 37
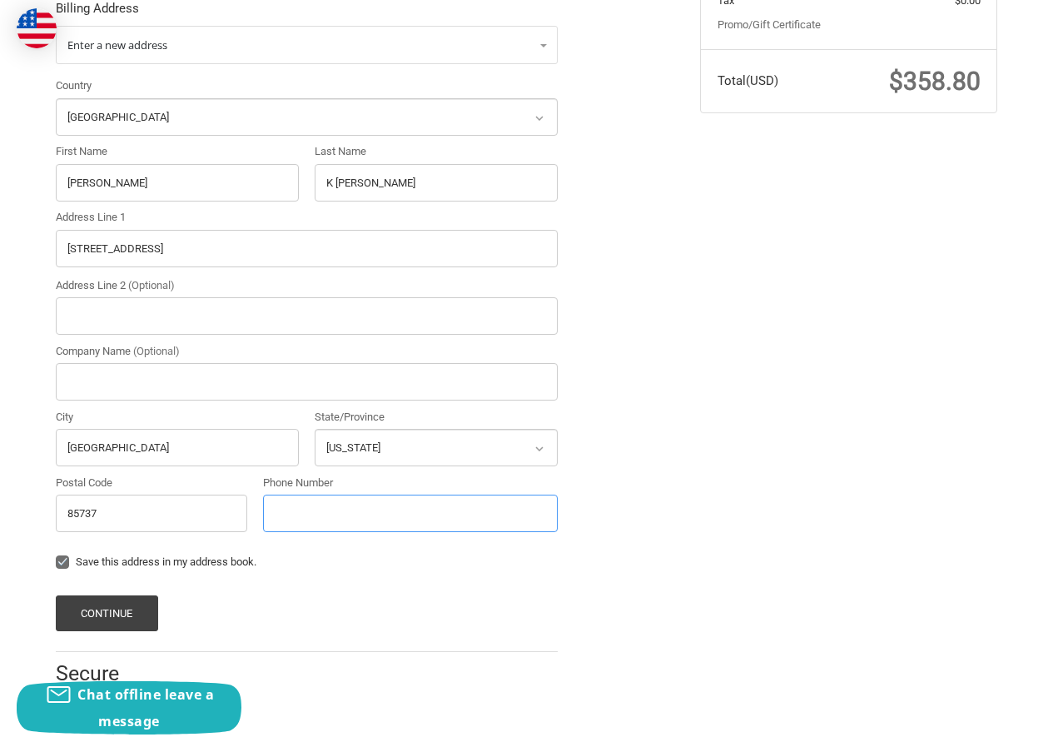
type input "2306252114"
click at [72, 602] on button "Continue" at bounding box center [107, 613] width 102 height 36
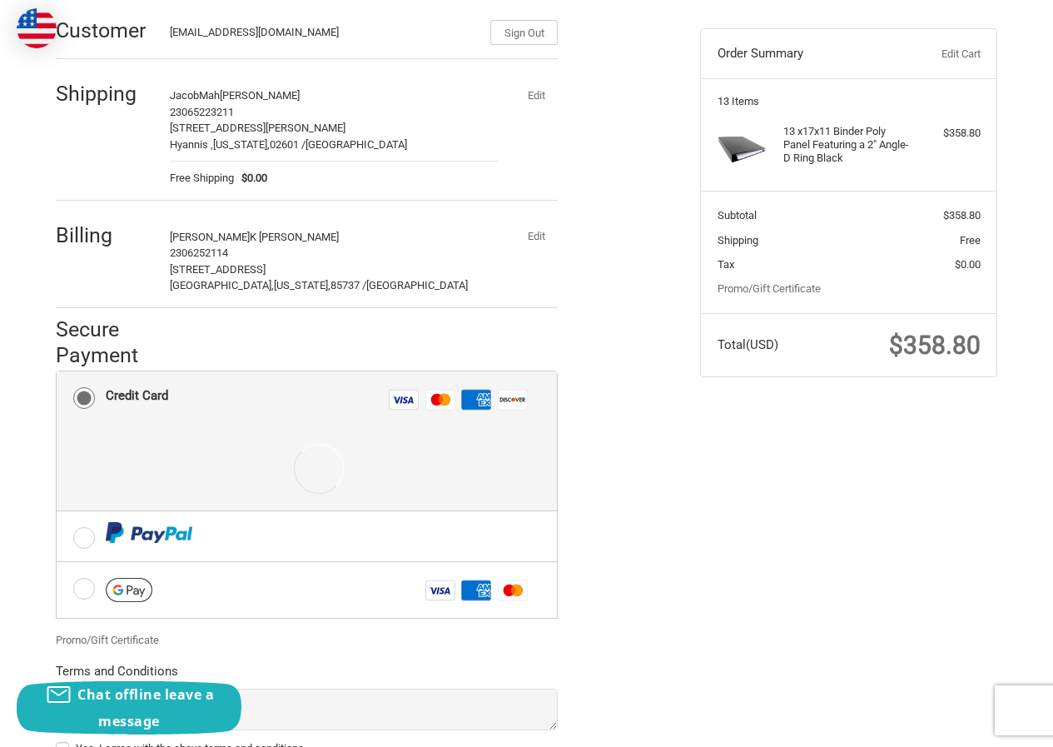
scroll to position [287, 0]
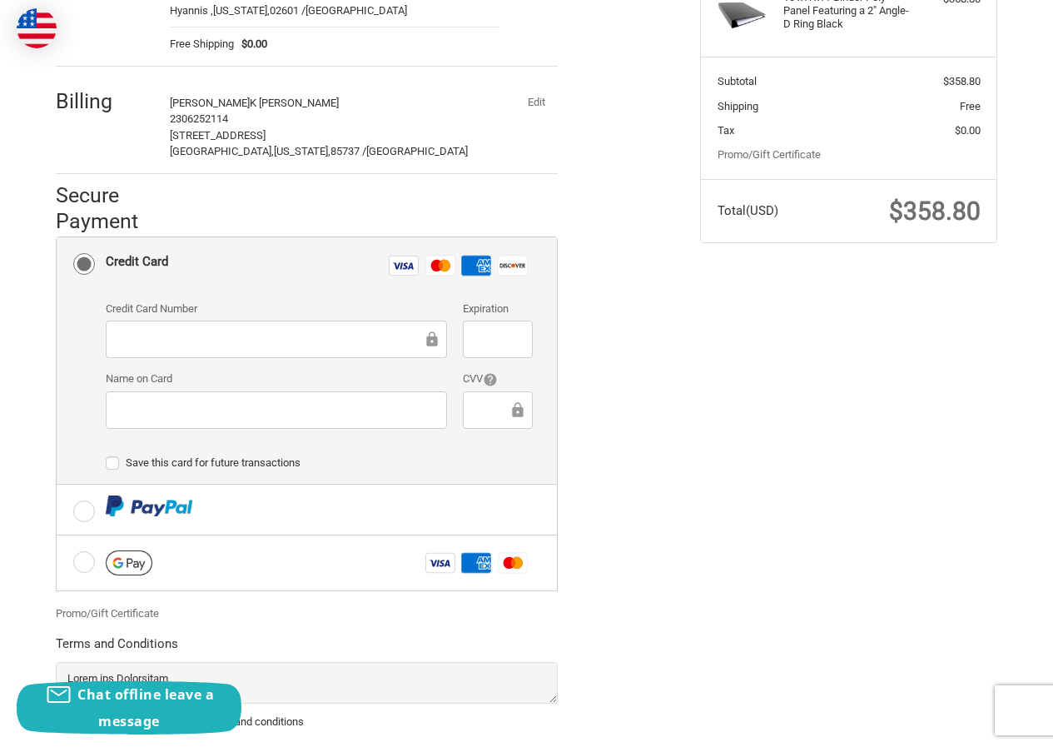
click at [353, 353] on div at bounding box center [276, 338] width 341 height 37
click at [469, 340] on div at bounding box center [497, 338] width 69 height 37
click at [510, 406] on icon at bounding box center [517, 409] width 17 height 37
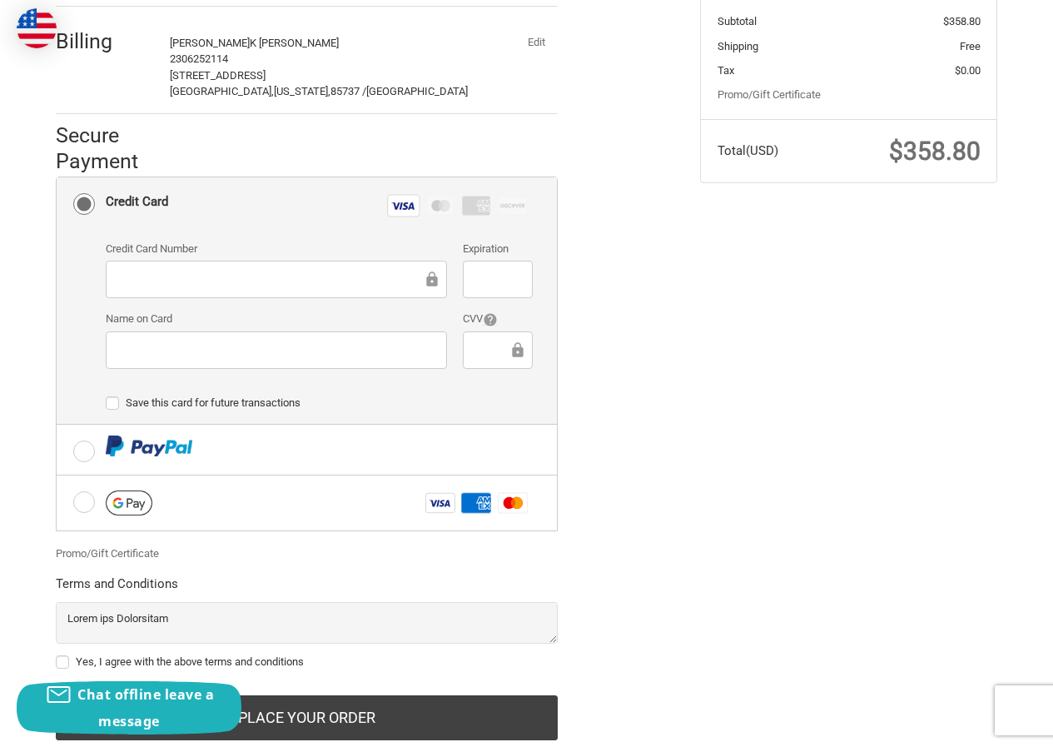
scroll to position [394, 0]
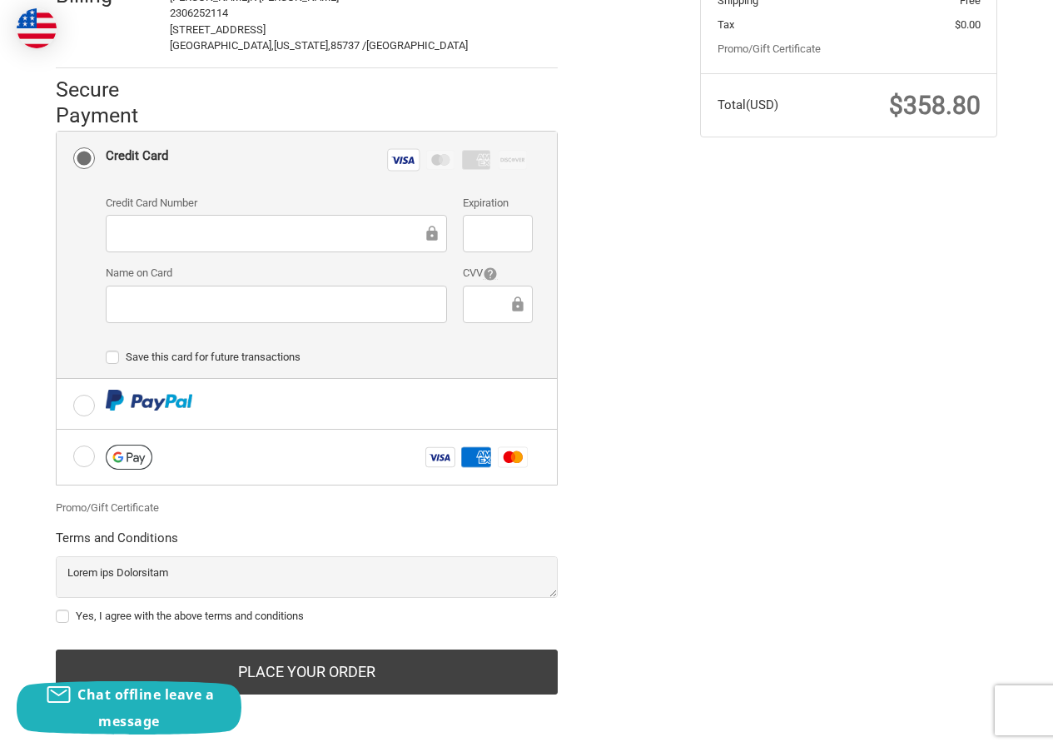
click at [91, 610] on label "Yes, I agree with the above terms and conditions" at bounding box center [307, 615] width 502 height 13
click at [57, 608] on input "Yes, I agree with the above terms and conditions" at bounding box center [56, 608] width 1 height 1
checkbox input "true"
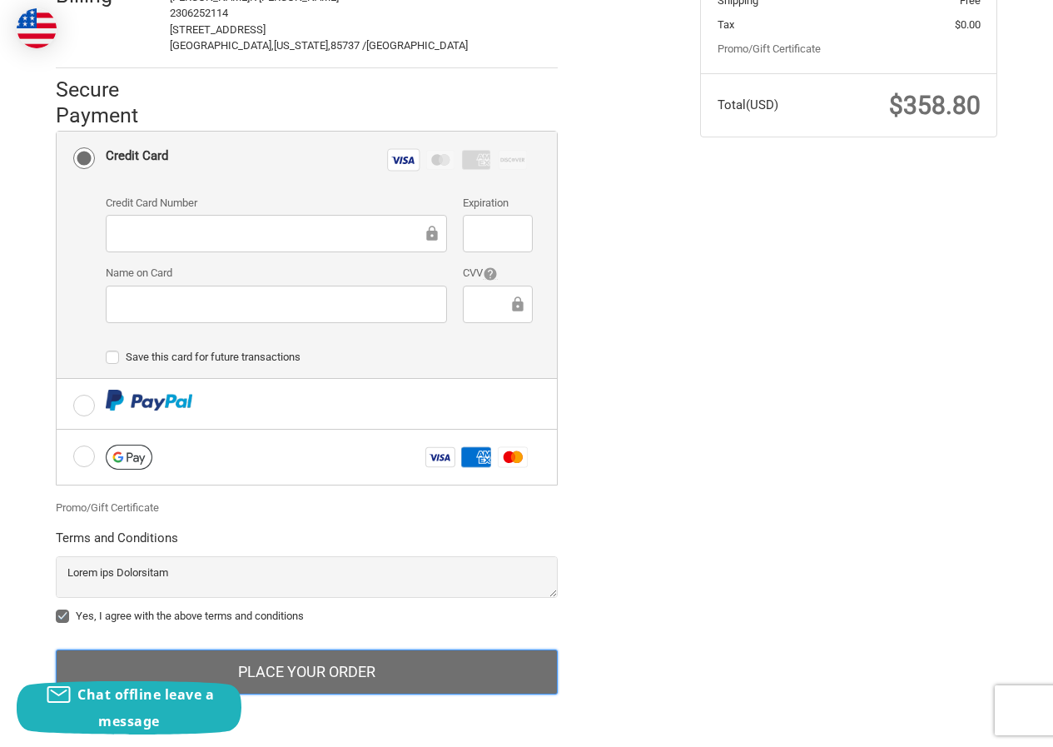
click at [244, 668] on button "Place Your Order" at bounding box center [307, 671] width 502 height 45
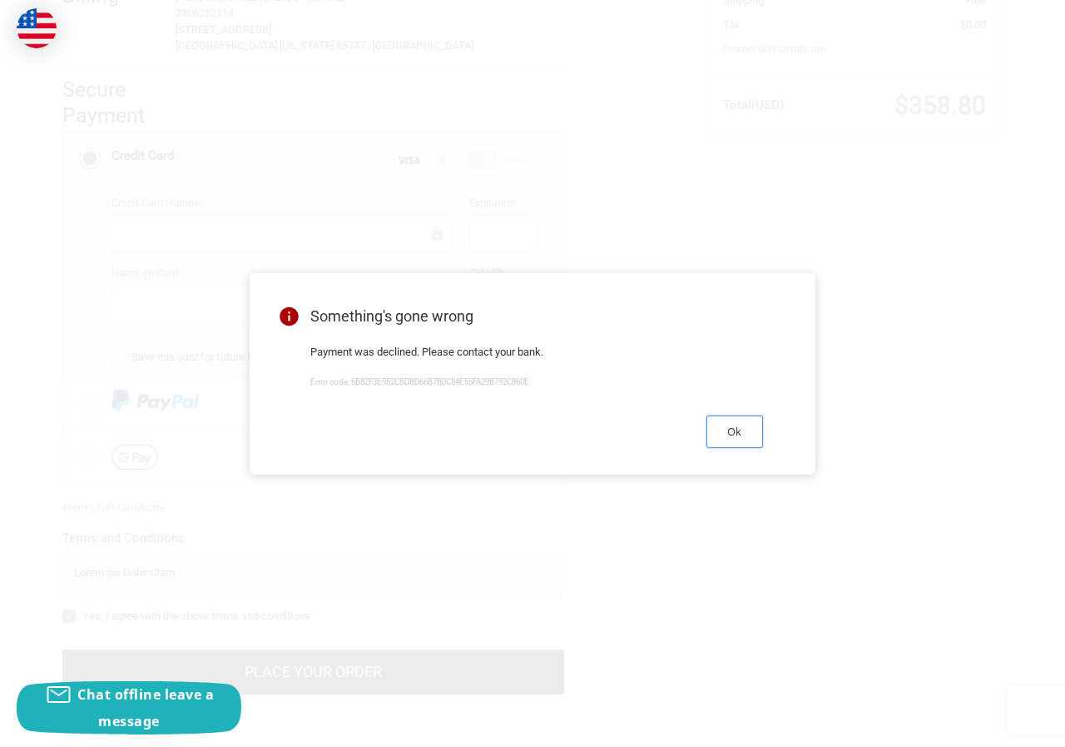
click at [728, 423] on button "Ok" at bounding box center [735, 431] width 57 height 32
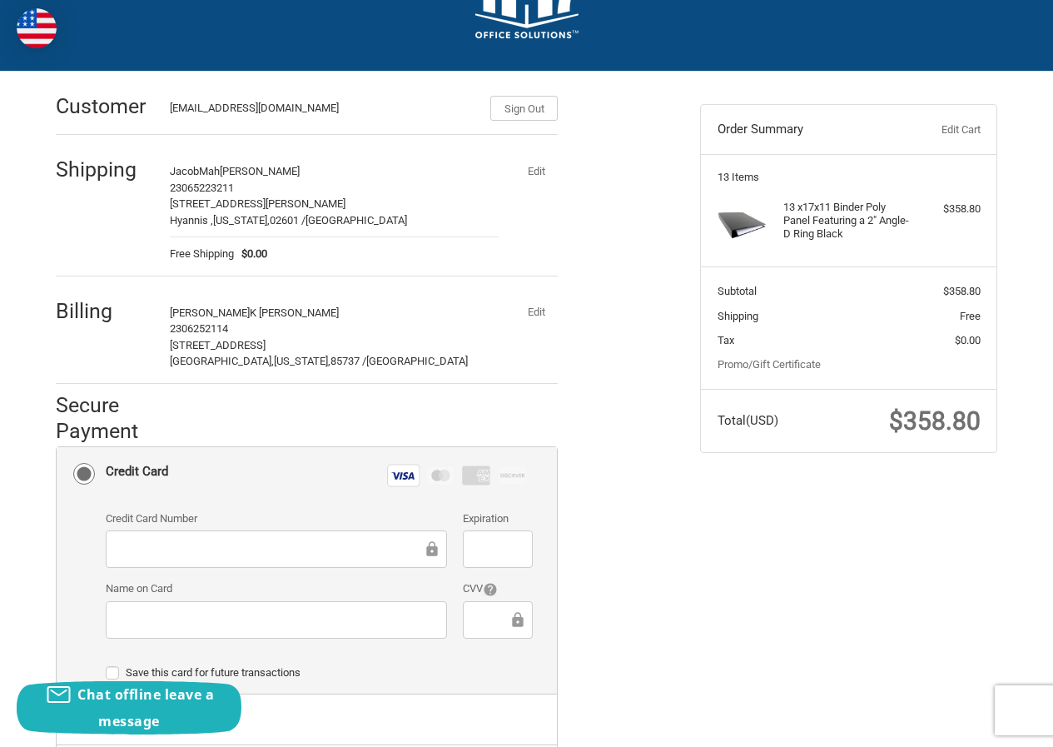
scroll to position [61, 0]
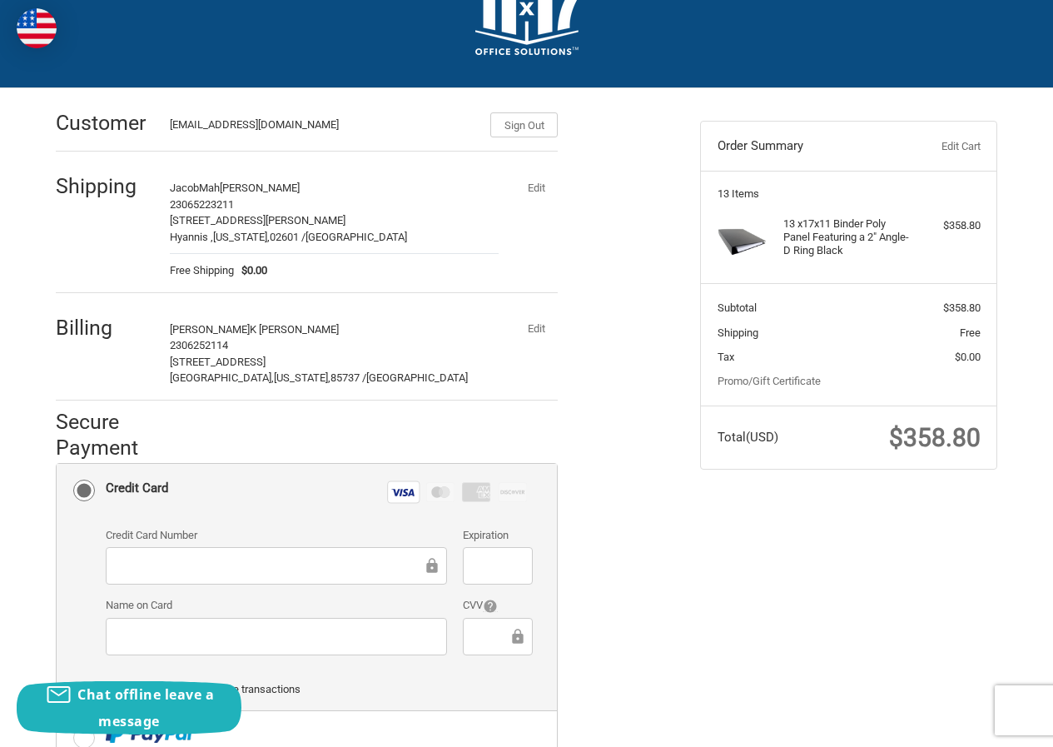
click at [535, 320] on button "Edit" at bounding box center [535, 328] width 43 height 23
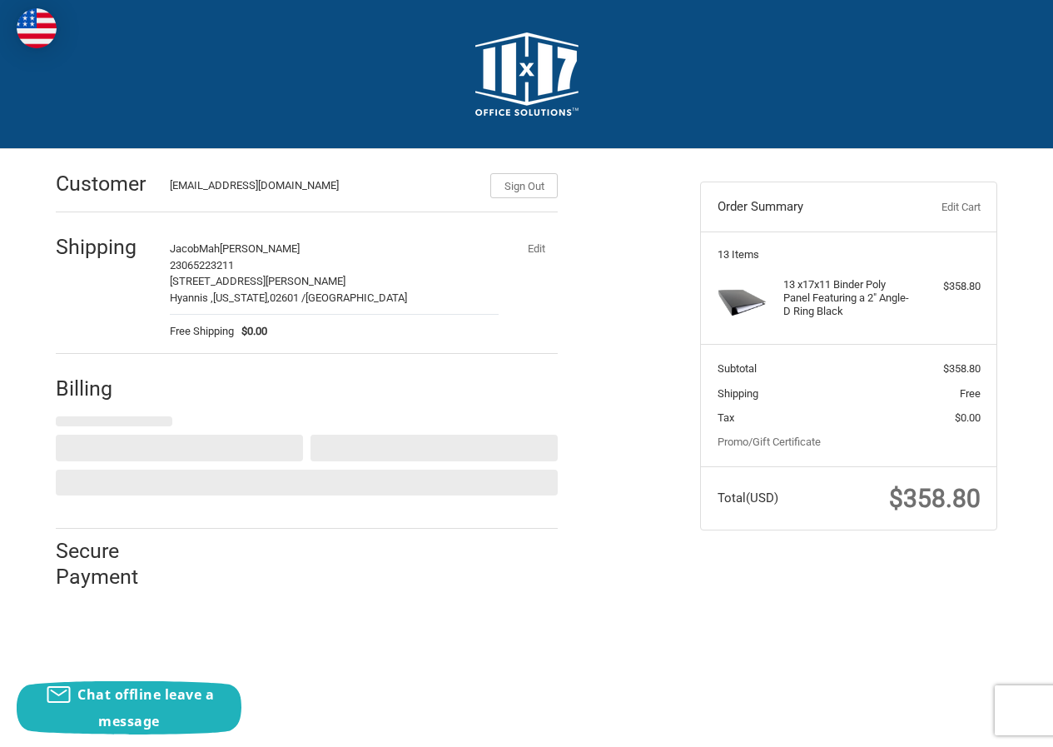
scroll to position [0, 0]
select select "US"
select select "AZ"
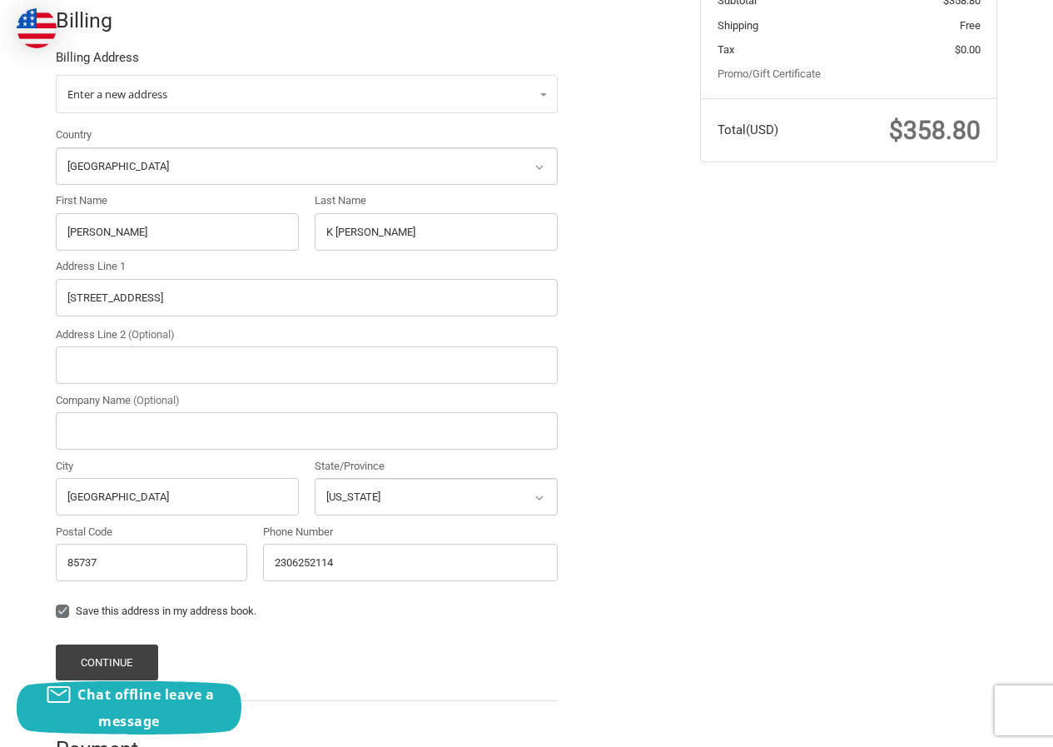
scroll to position [416, 0]
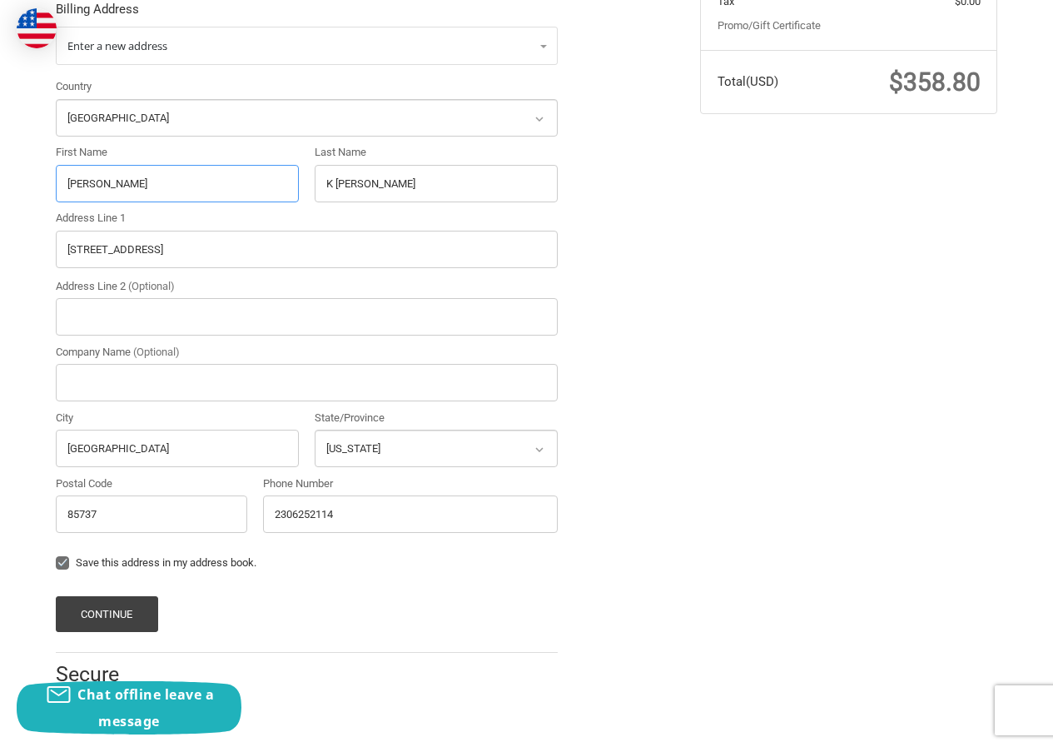
drag, startPoint x: 143, startPoint y: 175, endPoint x: 0, endPoint y: 193, distance: 144.3
click at [0, 193] on div "Customer [EMAIL_ADDRESS][DOMAIN_NAME] Sign Out Shipping [PERSON_NAME] 230652232…" at bounding box center [526, 232] width 1053 height 999
paste input "Gilberto P Lima"
drag, startPoint x: 114, startPoint y: 184, endPoint x: 267, endPoint y: 183, distance: 153.2
click at [267, 183] on input "Gilberto P Lima" at bounding box center [177, 183] width 243 height 37
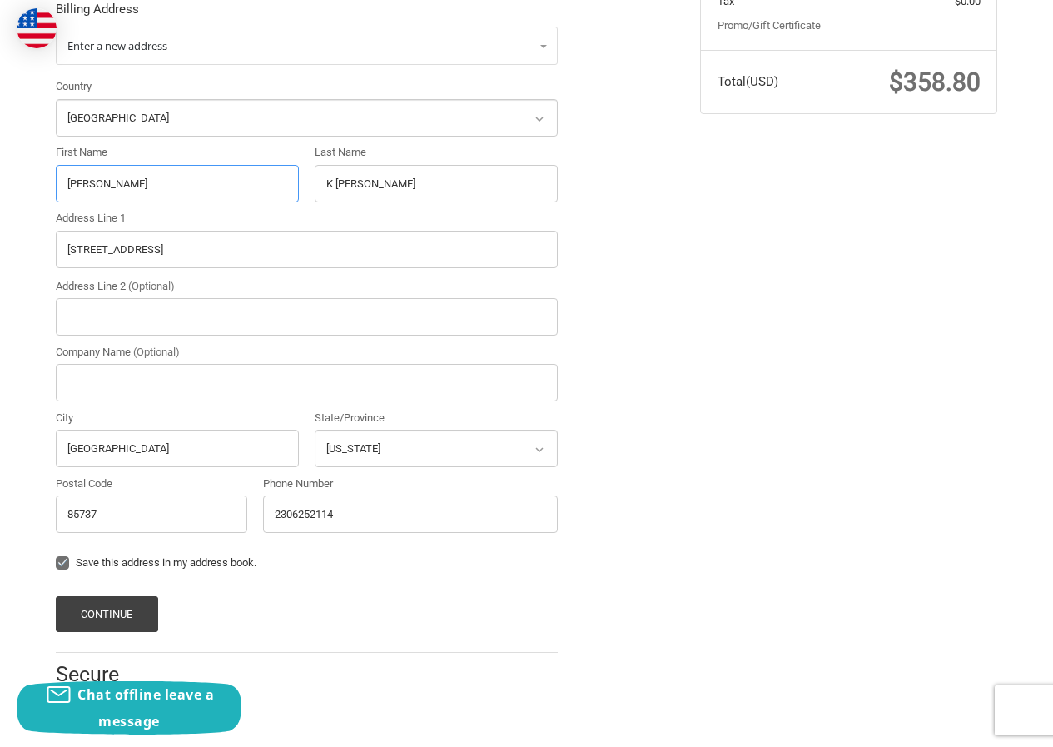
type input "[PERSON_NAME]"
drag, startPoint x: 382, startPoint y: 182, endPoint x: 217, endPoint y: 176, distance: 164.9
click at [217, 176] on div "Country Select a country [GEOGRAPHIC_DATA] [GEOGRAPHIC_DATA] [GEOGRAPHIC_DATA] …" at bounding box center [306, 309] width 519 height 462
paste input "P Lima"
type input "P Lima"
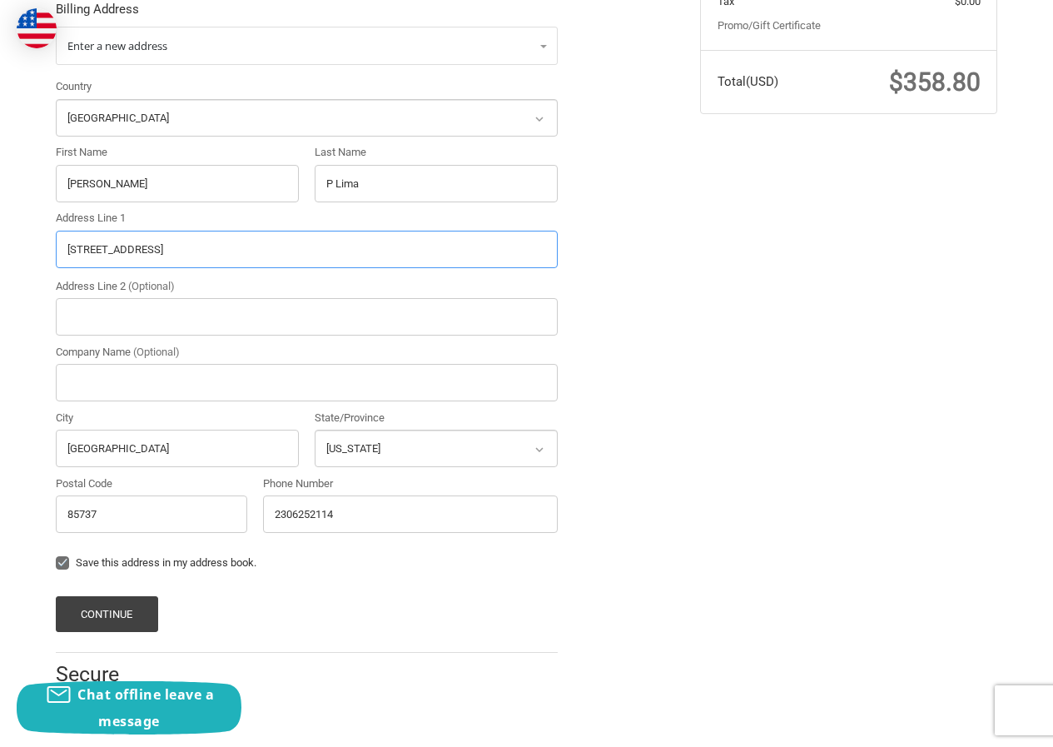
drag, startPoint x: 0, startPoint y: 253, endPoint x: 97, endPoint y: 252, distance: 96.6
click at [0, 254] on div "Customer [EMAIL_ADDRESS][DOMAIN_NAME] Sign Out Shipping [PERSON_NAME] 230652232…" at bounding box center [526, 232] width 1053 height 999
paste input "771 Cove Rd, Stamford, CT 06902"
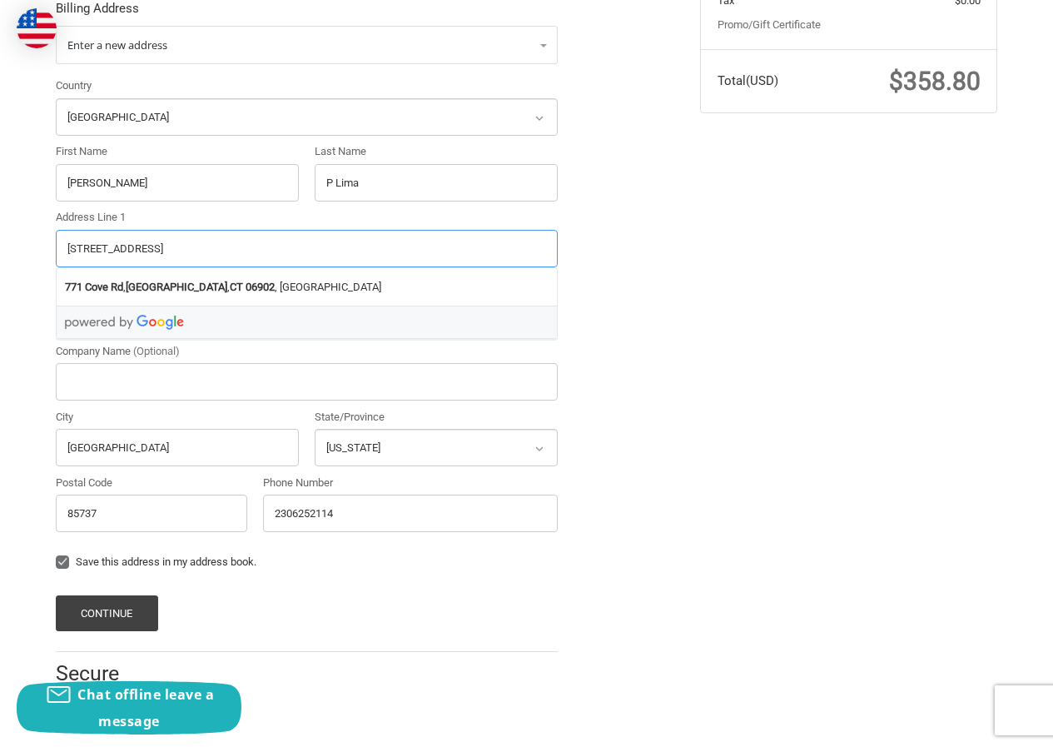
click at [226, 231] on input "771 Cove Rd, Stamford, CT 06902" at bounding box center [307, 248] width 502 height 37
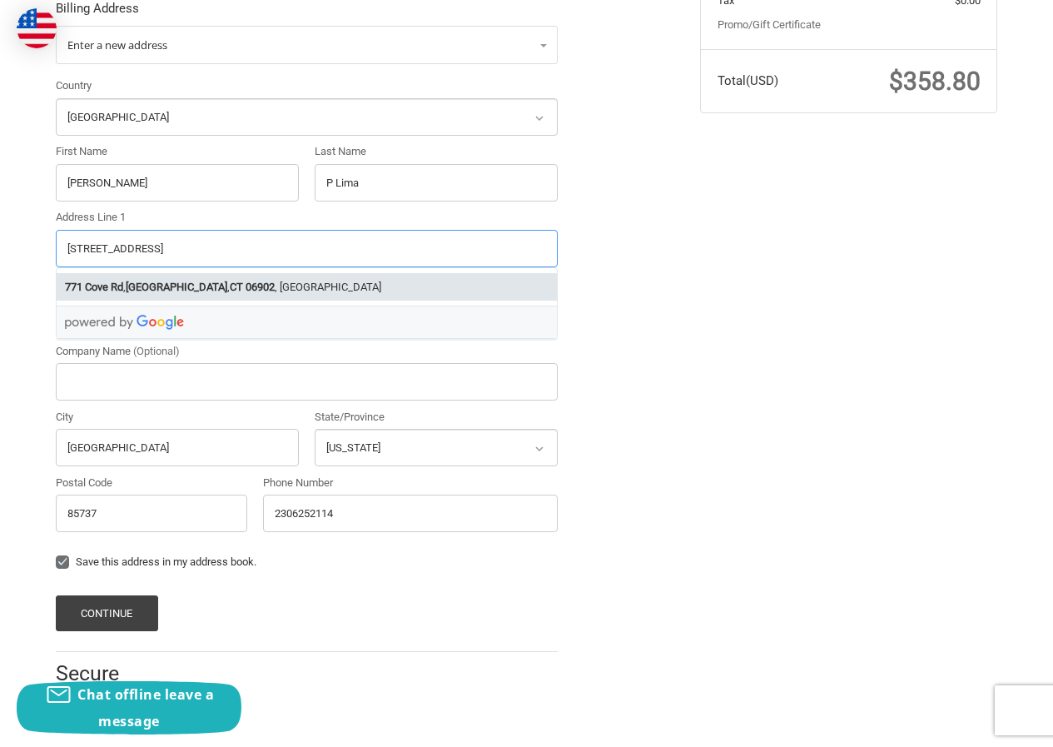
click at [246, 284] on strong "06902" at bounding box center [260, 287] width 29 height 17
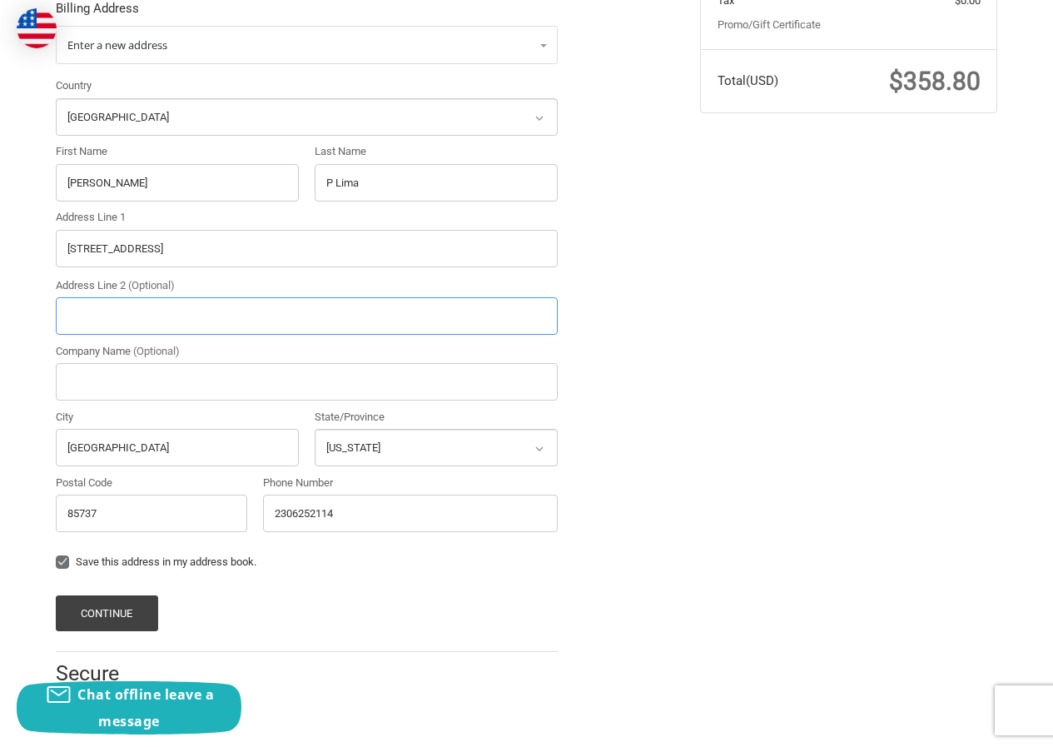
type input "[STREET_ADDRESS]"
type input "[GEOGRAPHIC_DATA]"
select select "CT"
type input "06902"
click at [137, 601] on button "Continue" at bounding box center [107, 613] width 102 height 36
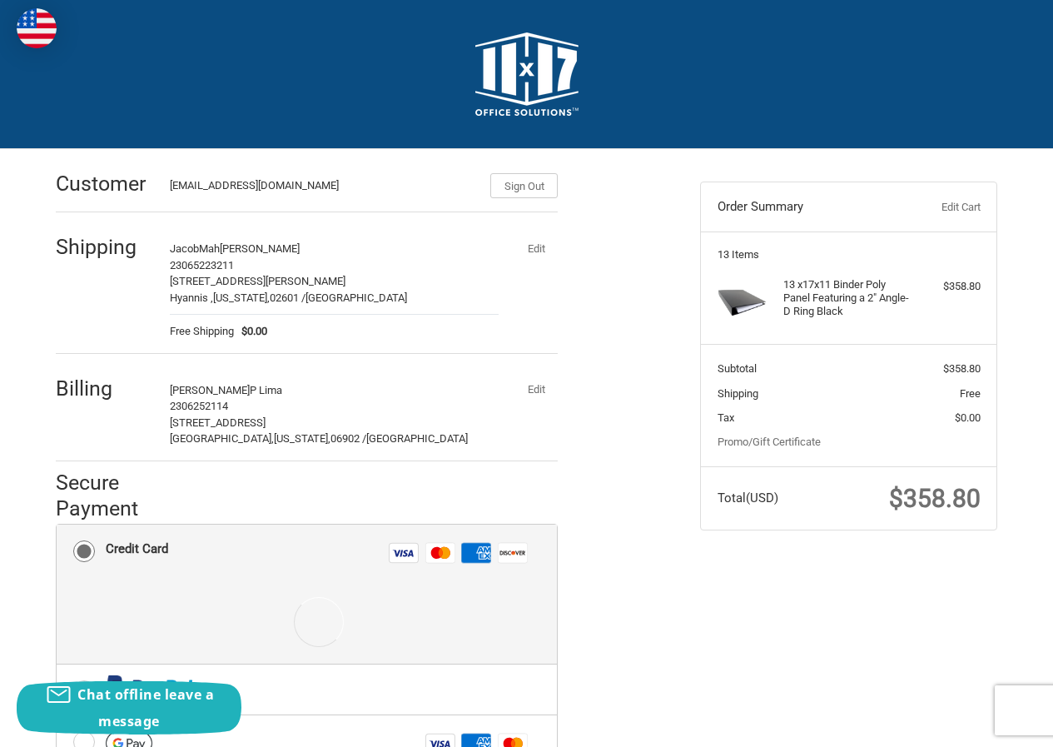
scroll to position [287, 0]
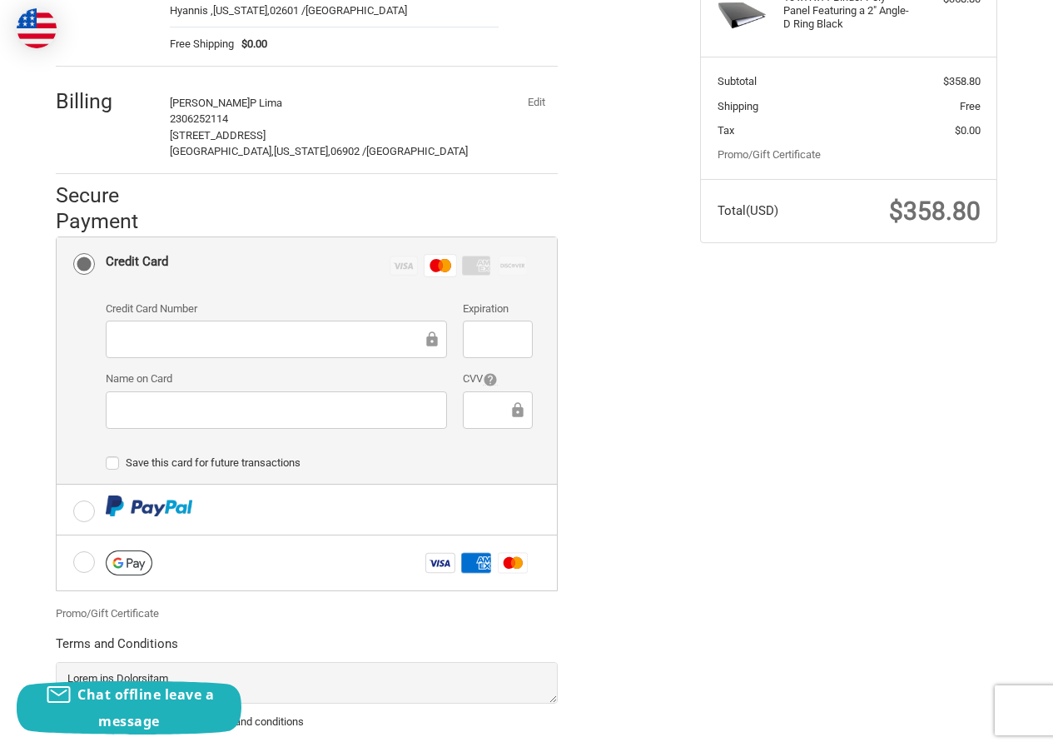
click at [482, 349] on iframe at bounding box center [497, 339] width 46 height 19
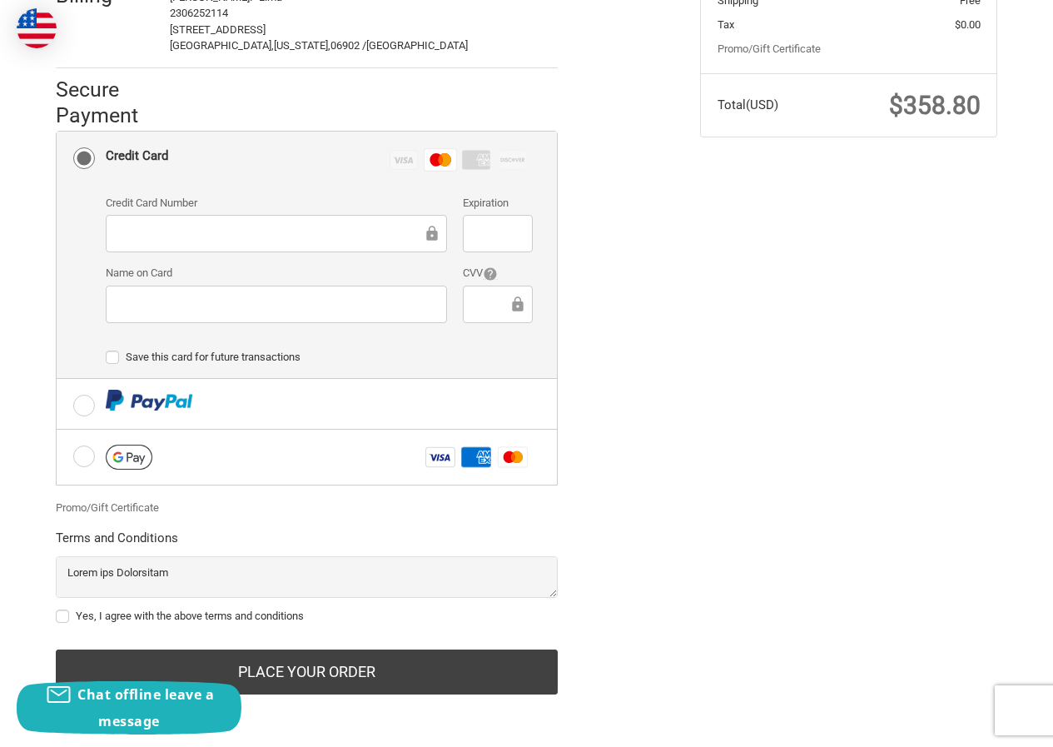
scroll to position [394, 0]
click at [179, 619] on label "Yes, I agree with the above terms and conditions" at bounding box center [307, 615] width 502 height 13
click at [57, 608] on input "Yes, I agree with the above terms and conditions" at bounding box center [56, 608] width 1 height 1
checkbox input "true"
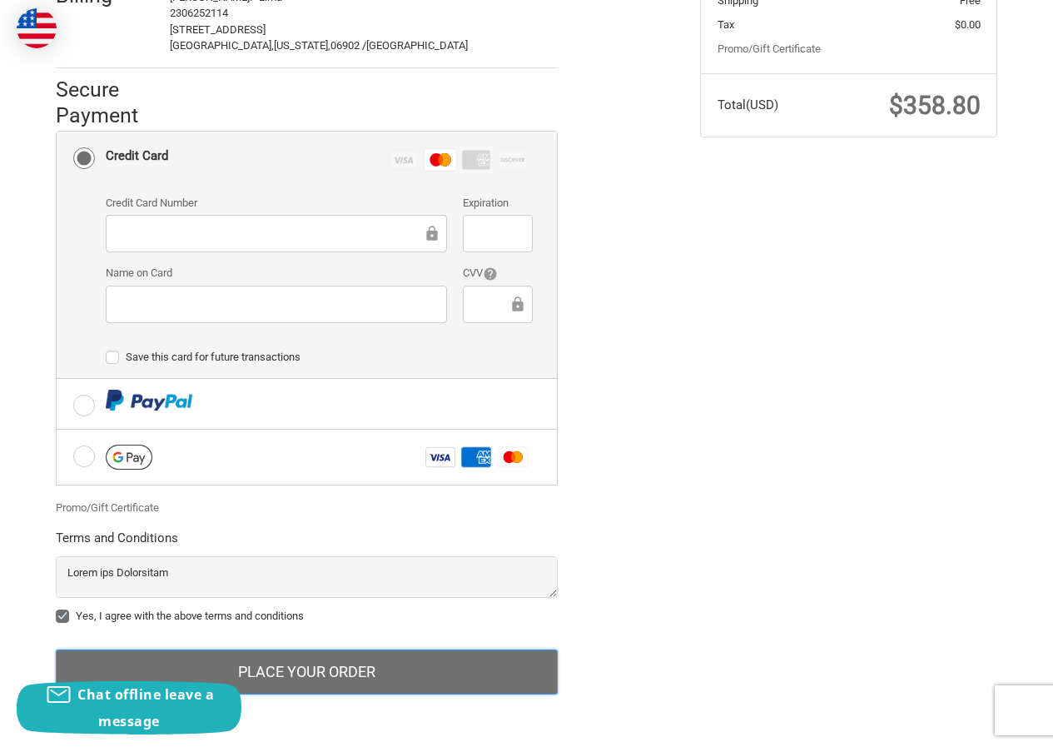
click at [280, 669] on button "Place Your Order" at bounding box center [307, 671] width 502 height 45
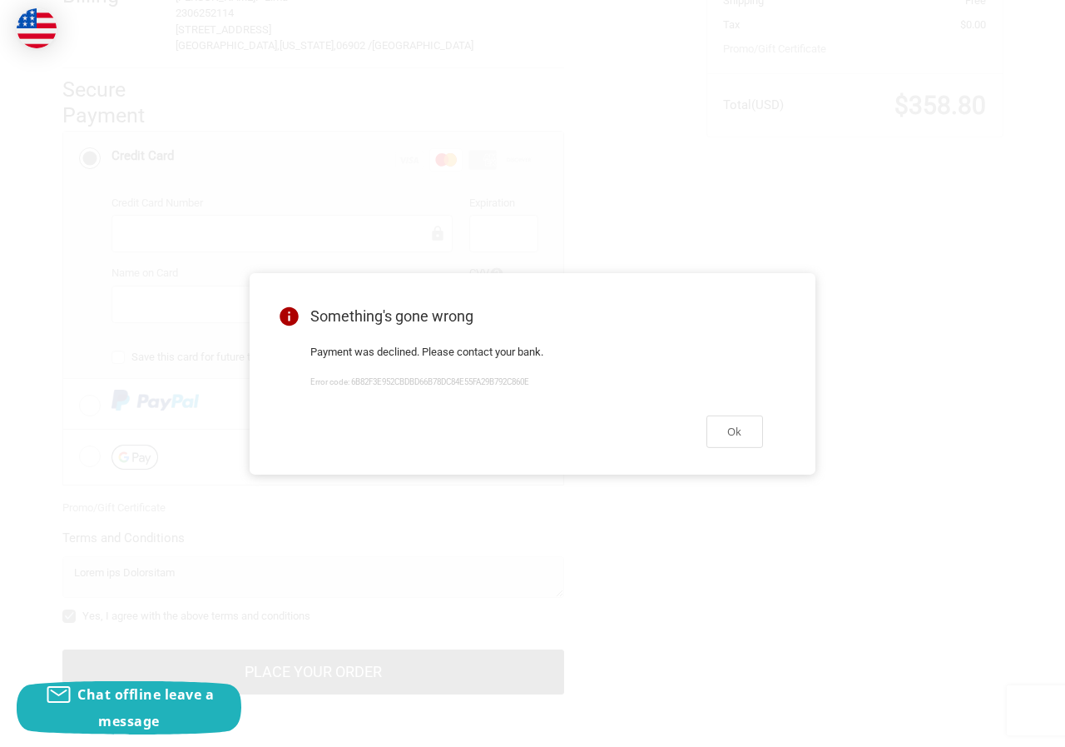
click at [733, 420] on div "Ok" at bounding box center [537, 431] width 493 height 69
click at [743, 436] on button "Ok" at bounding box center [735, 431] width 57 height 32
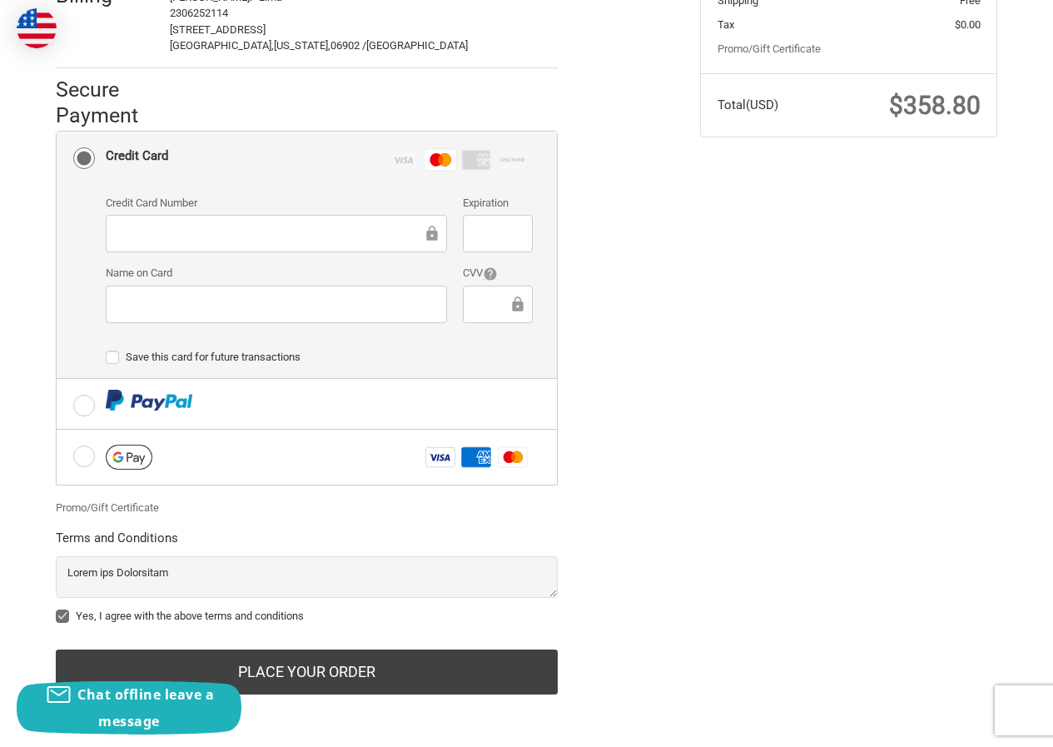
scroll to position [394, 0]
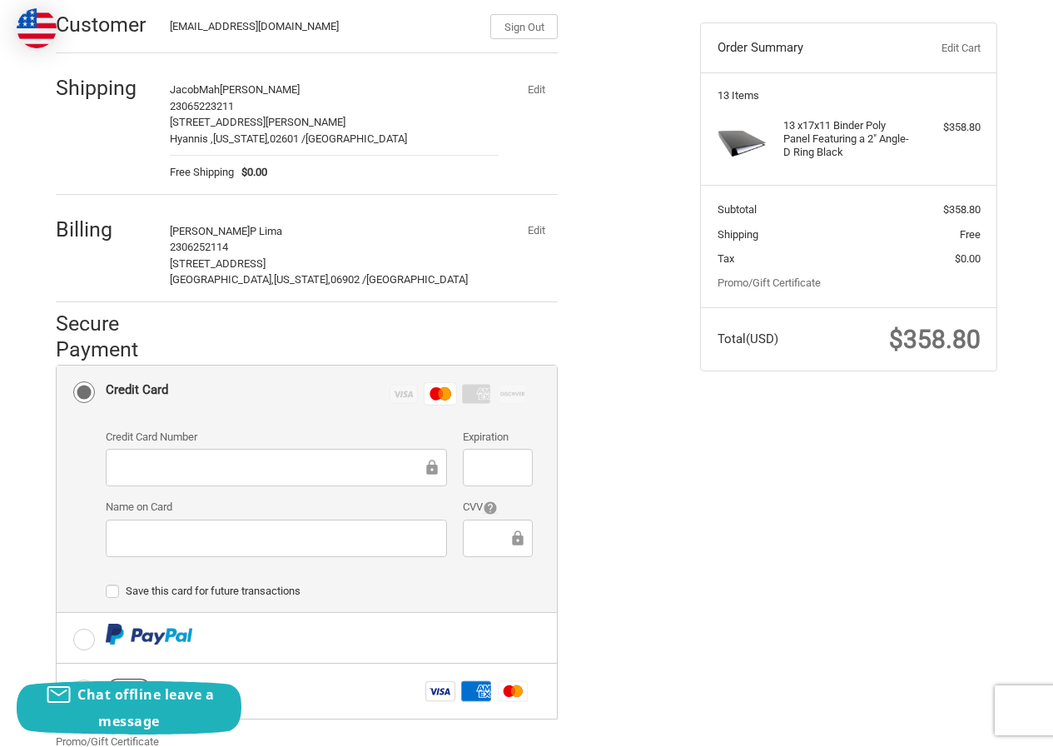
scroll to position [250, 0]
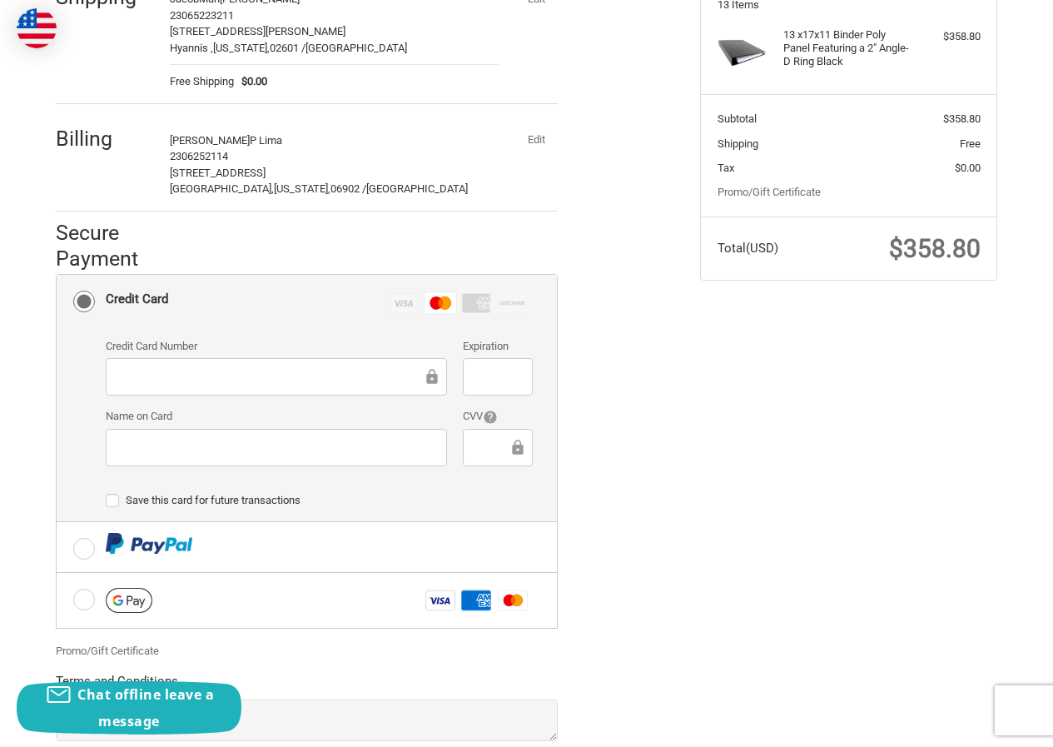
click at [540, 134] on button "Edit" at bounding box center [535, 139] width 43 height 23
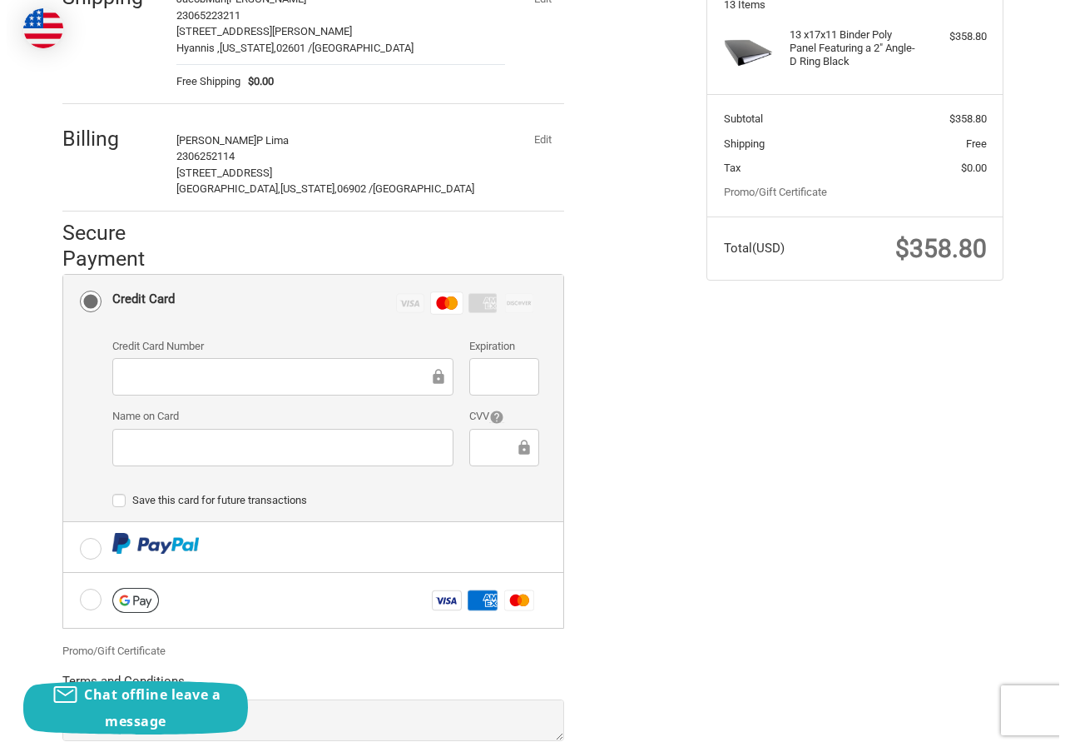
scroll to position [0, 0]
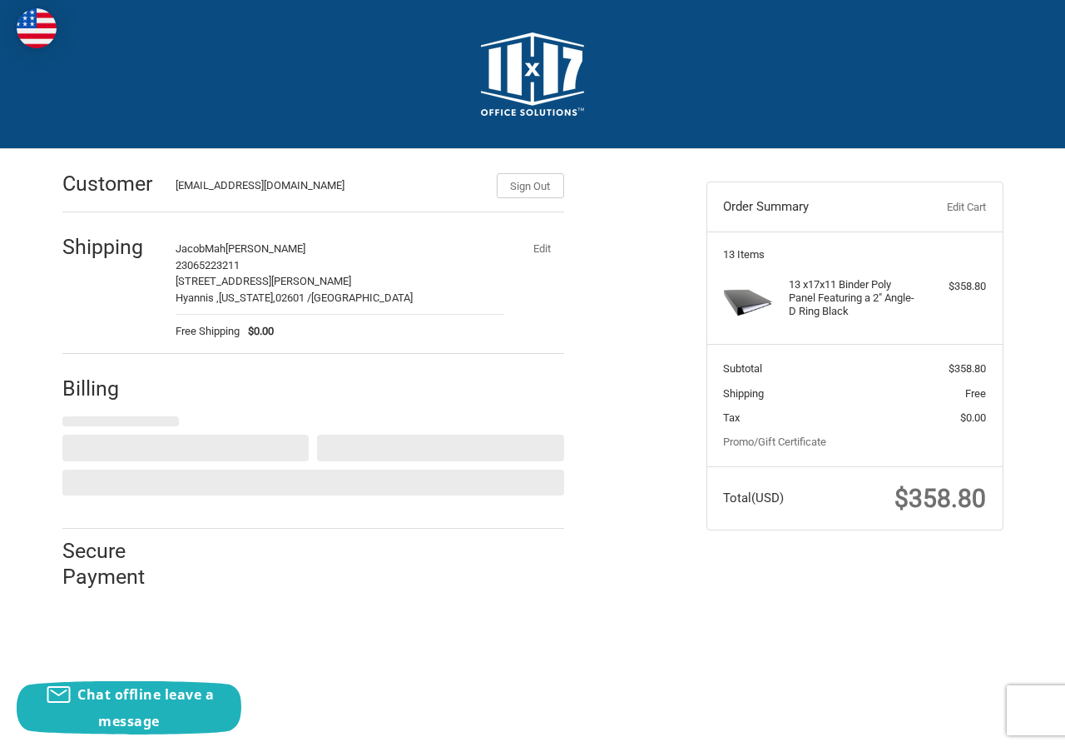
select select "US"
select select "CT"
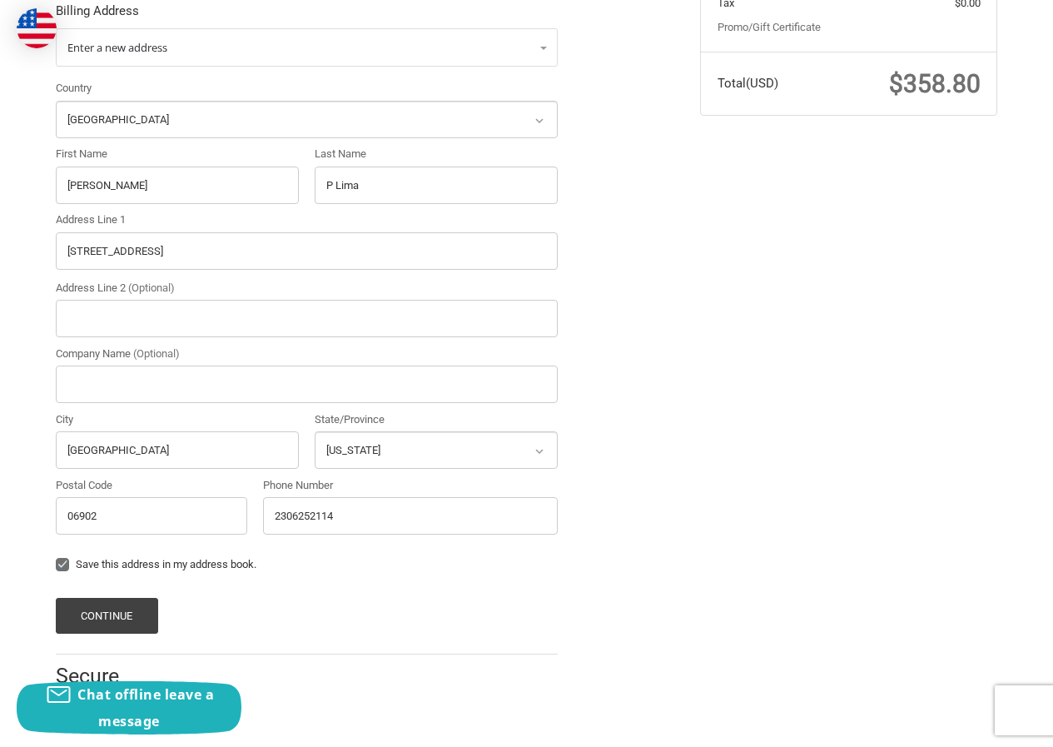
scroll to position [416, 0]
drag, startPoint x: 172, startPoint y: 178, endPoint x: 27, endPoint y: 216, distance: 150.4
click at [28, 216] on div "Customer [EMAIL_ADDRESS][DOMAIN_NAME] Sign Out Shipping [PERSON_NAME] 230652232…" at bounding box center [526, 232] width 999 height 999
paste input "[CREDIT_CARD_NUMBER]"
drag, startPoint x: 188, startPoint y: 195, endPoint x: 0, endPoint y: 217, distance: 189.5
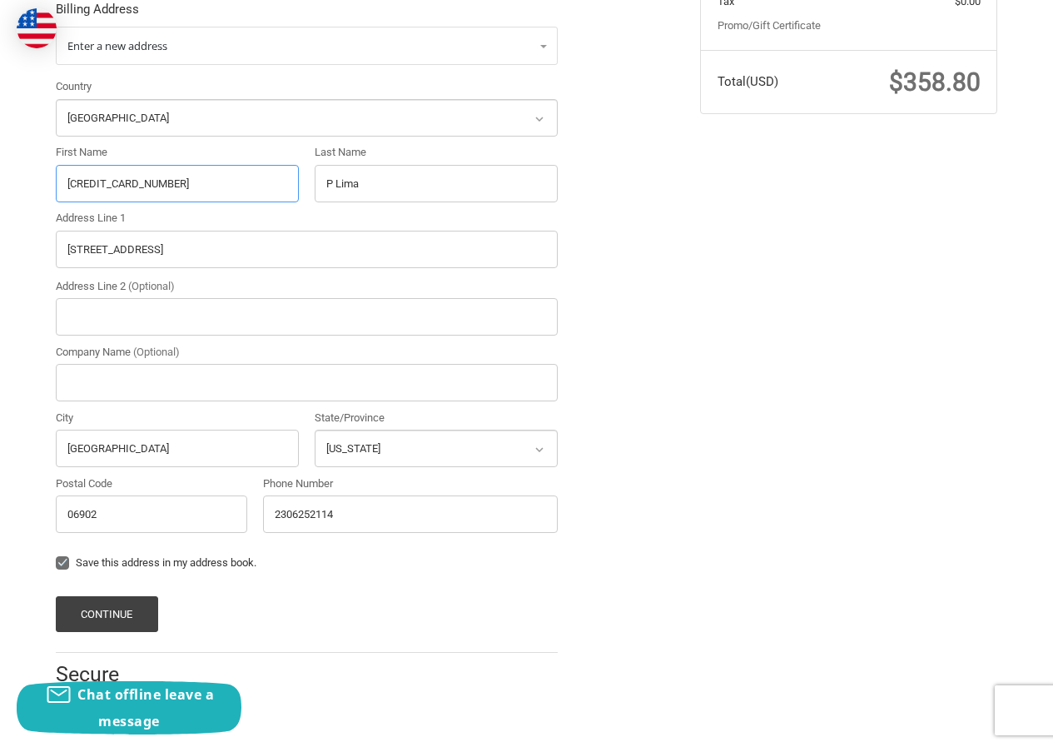
click at [0, 217] on div "Customer [EMAIL_ADDRESS][DOMAIN_NAME] Sign Out Shipping [PERSON_NAME] 230652232…" at bounding box center [526, 232] width 1053 height 999
paste input "[PERSON_NAME]"
drag, startPoint x: 146, startPoint y: 183, endPoint x: 244, endPoint y: 179, distance: 98.3
click at [244, 179] on input "[PERSON_NAME]" at bounding box center [177, 183] width 243 height 37
click at [141, 180] on input "[PERSON_NAME]" at bounding box center [177, 183] width 243 height 37
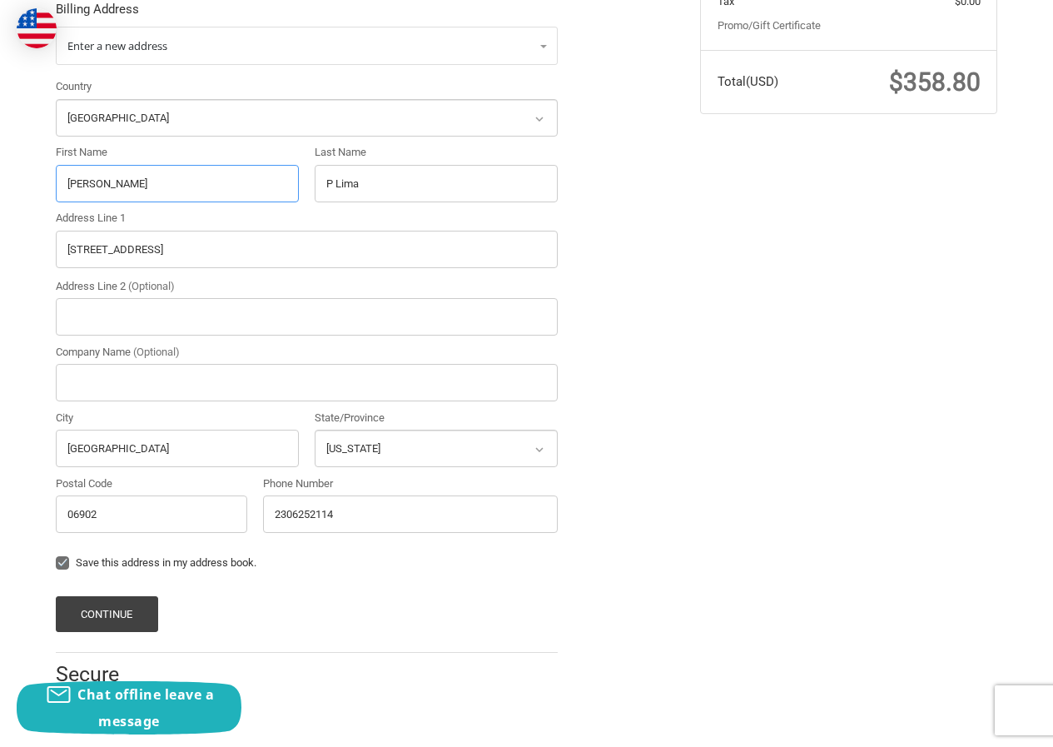
drag, startPoint x: 105, startPoint y: 189, endPoint x: 265, endPoint y: 190, distance: 159.8
click at [265, 190] on input "[PERSON_NAME]" at bounding box center [177, 183] width 243 height 37
type input "[PERSON_NAME]"
drag, startPoint x: 403, startPoint y: 175, endPoint x: 321, endPoint y: 173, distance: 81.6
click at [261, 173] on div "Country Select a country [GEOGRAPHIC_DATA] [GEOGRAPHIC_DATA] [GEOGRAPHIC_DATA] …" at bounding box center [306, 309] width 519 height 462
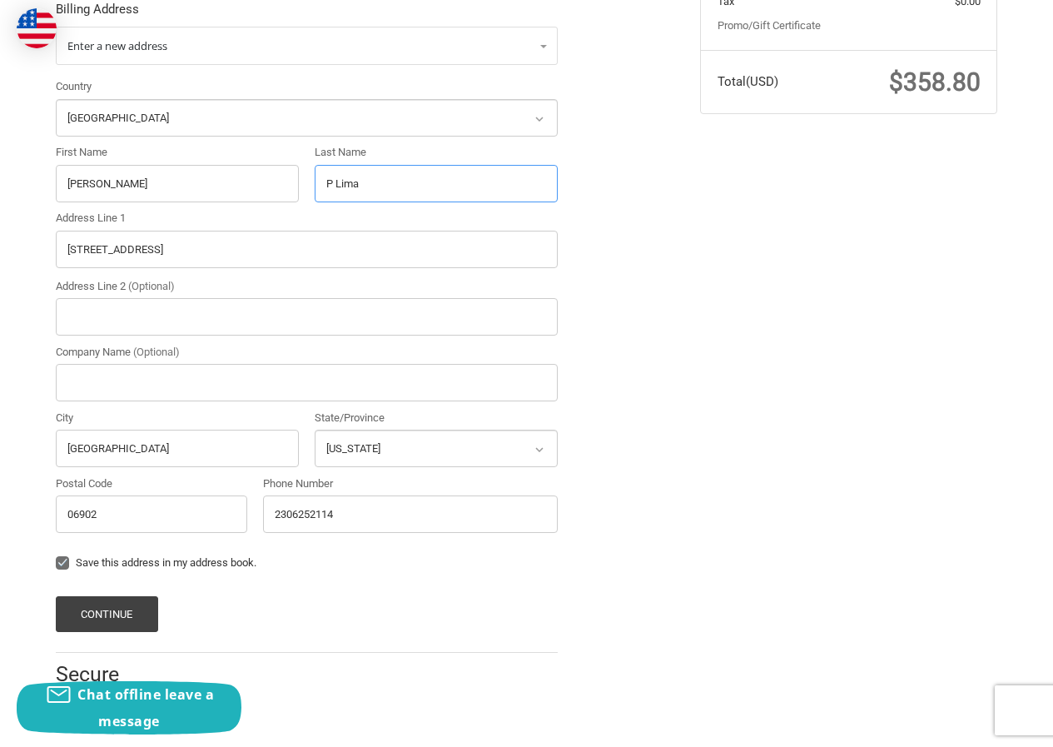
paste input "[PERSON_NAME]"
type input "[PERSON_NAME]"
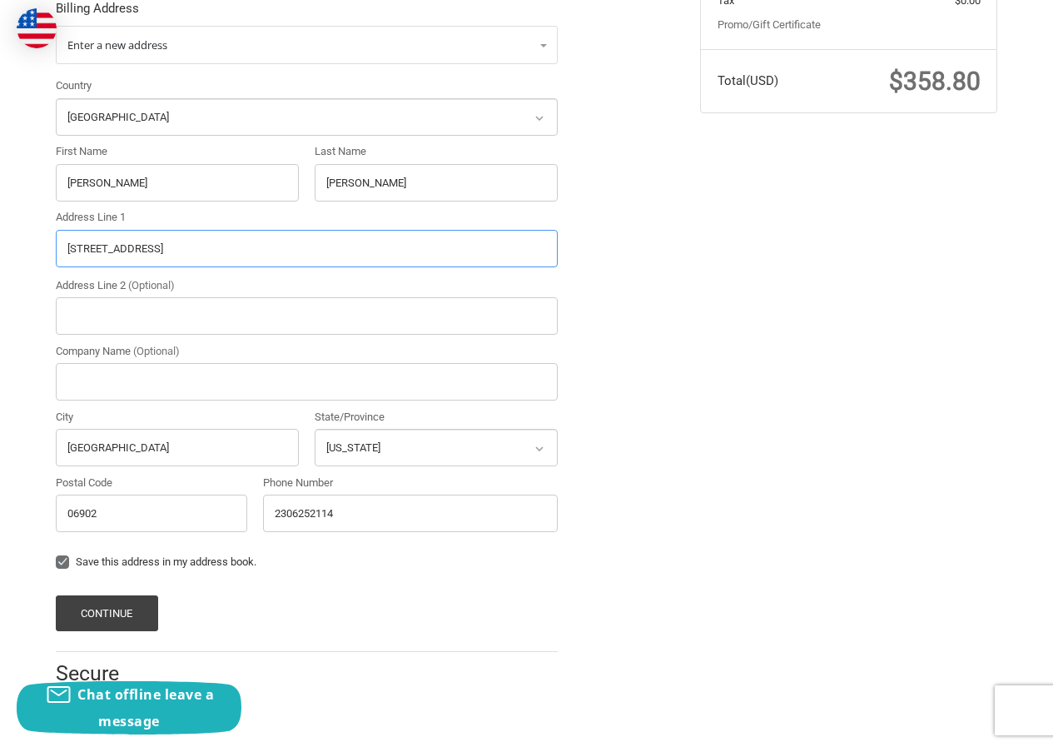
drag, startPoint x: 27, startPoint y: 249, endPoint x: 0, endPoint y: 249, distance: 26.6
click at [0, 249] on div "Customer [EMAIL_ADDRESS][DOMAIN_NAME] Sign Out Shipping [PERSON_NAME] 230652232…" at bounding box center [526, 231] width 1053 height 999
paste input "[STREET_ADDRESS][PERSON_NAME]"
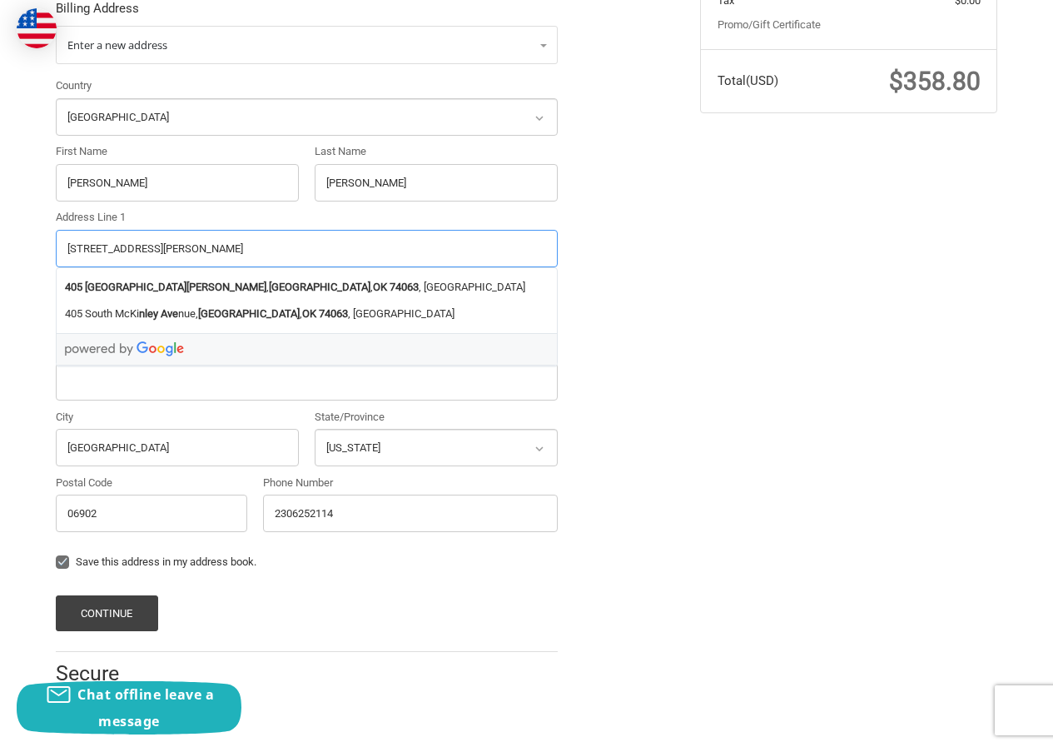
click at [268, 256] on input "405 N McKinley AveSand Springs, OK 74063" at bounding box center [307, 248] width 502 height 37
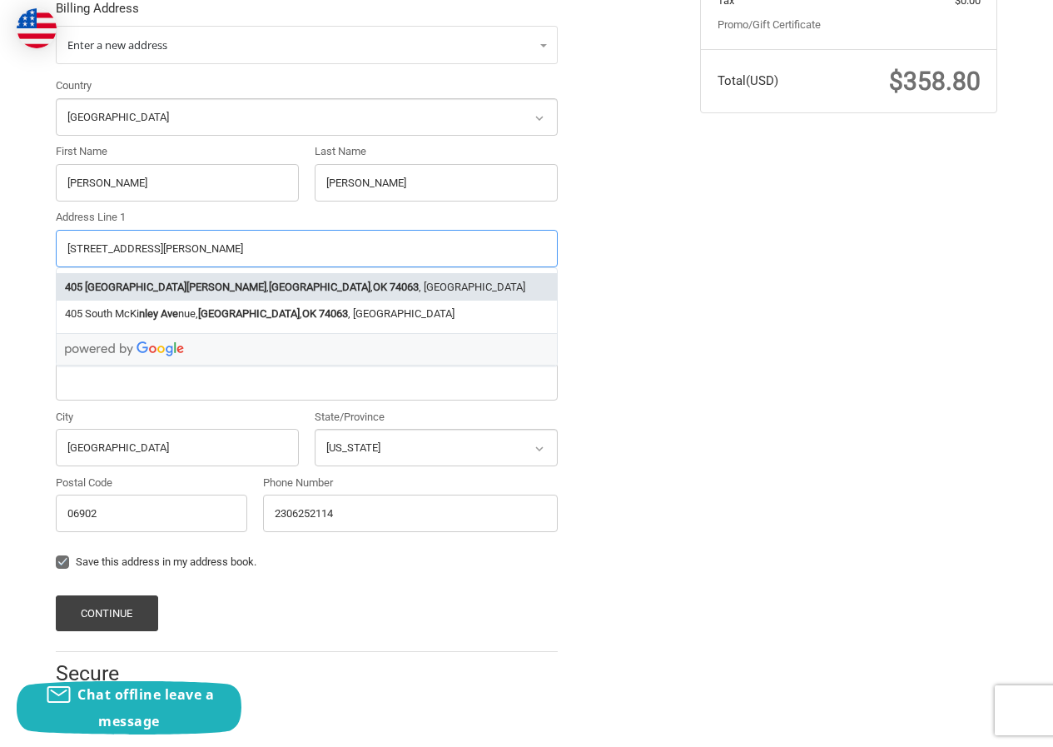
click at [390, 290] on strong "74063" at bounding box center [404, 287] width 29 height 17
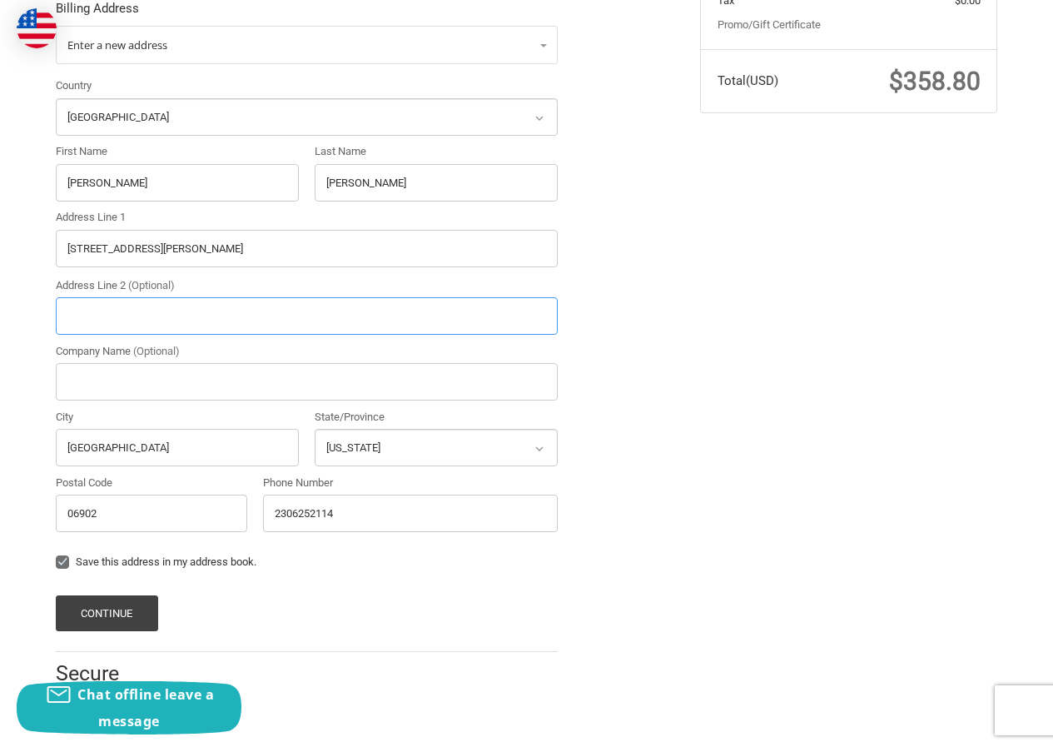
type input "405 N McKinley Ave"
type input "Sand Springs"
select select "OK"
type input "74063"
click at [128, 613] on button "Continue" at bounding box center [107, 613] width 102 height 36
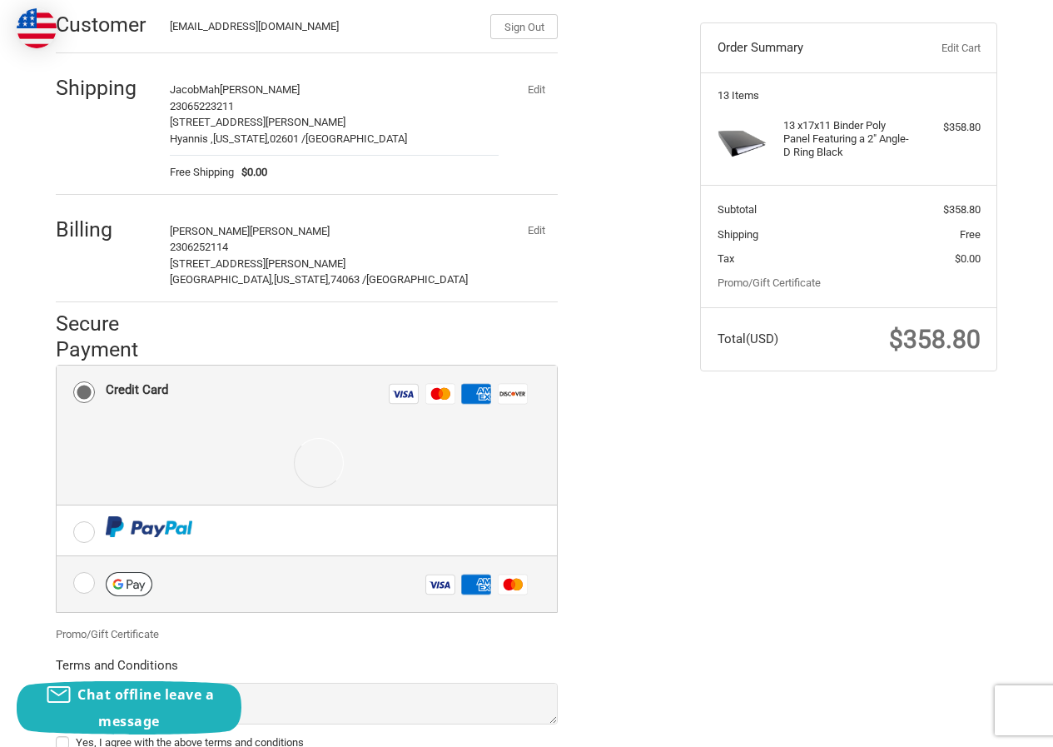
scroll to position [287, 0]
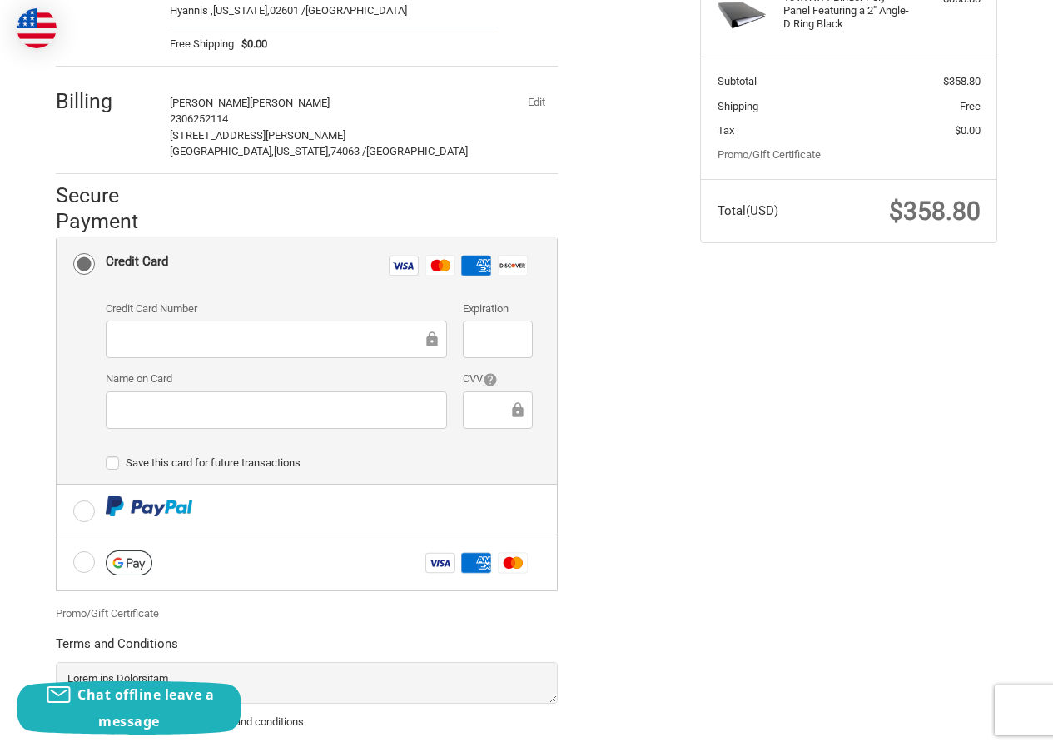
click at [309, 355] on div at bounding box center [276, 338] width 341 height 37
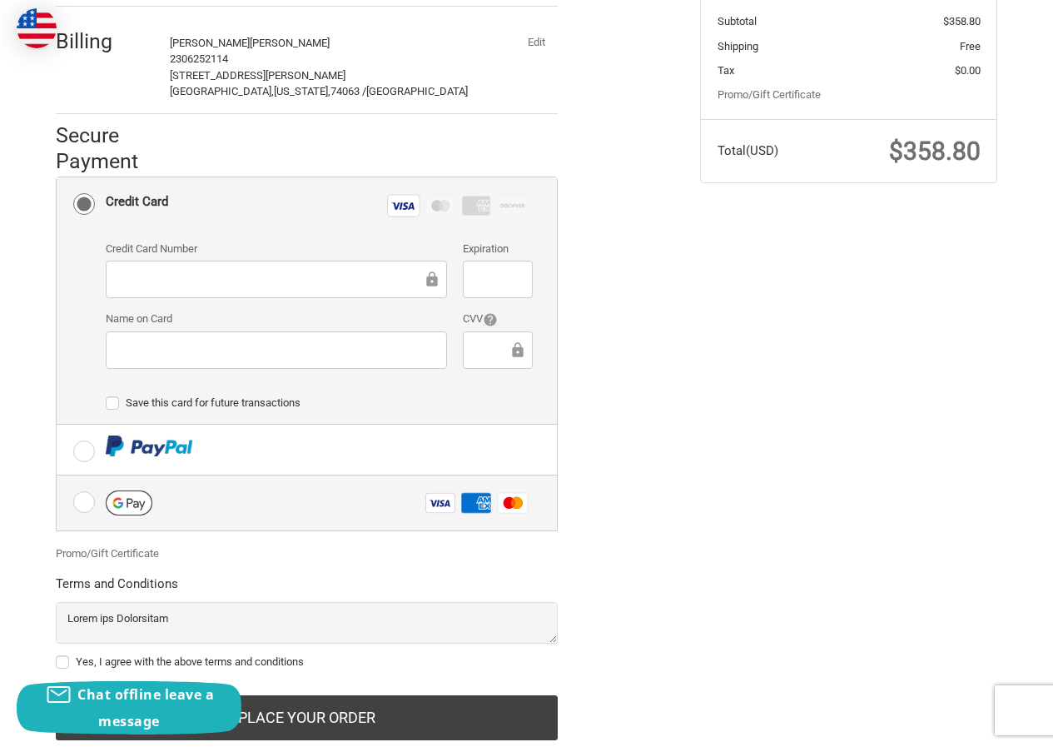
scroll to position [394, 0]
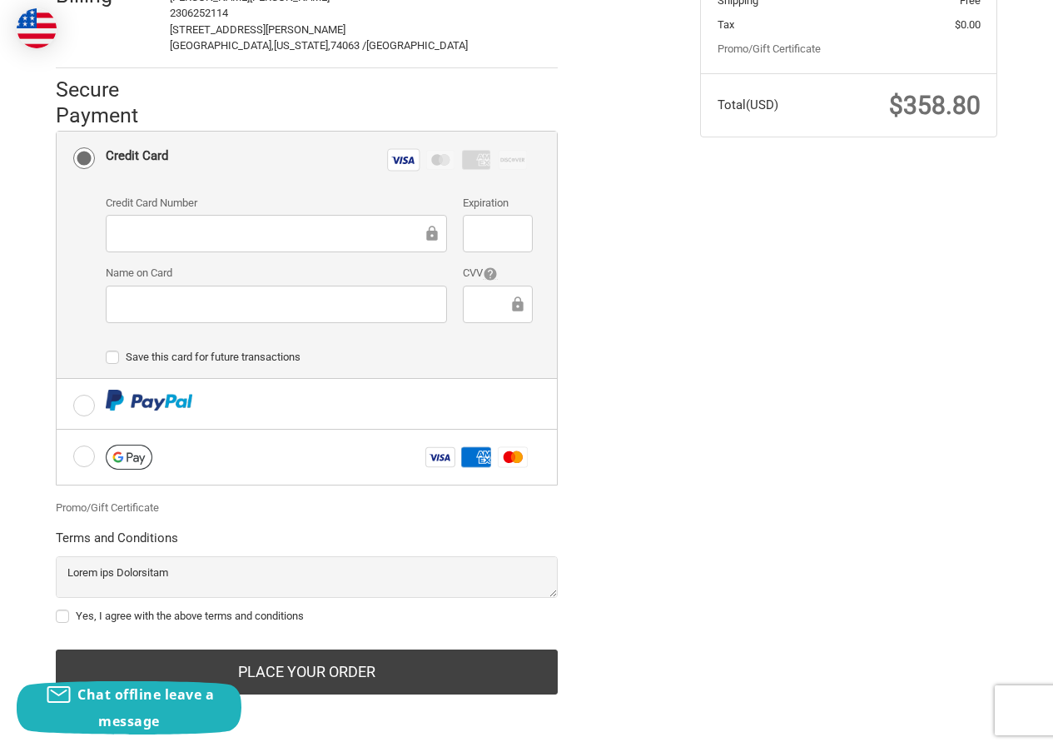
click at [142, 618] on label "Yes, I agree with the above terms and conditions" at bounding box center [307, 615] width 502 height 13
click at [57, 608] on input "Yes, I agree with the above terms and conditions" at bounding box center [56, 608] width 1 height 1
checkbox input "true"
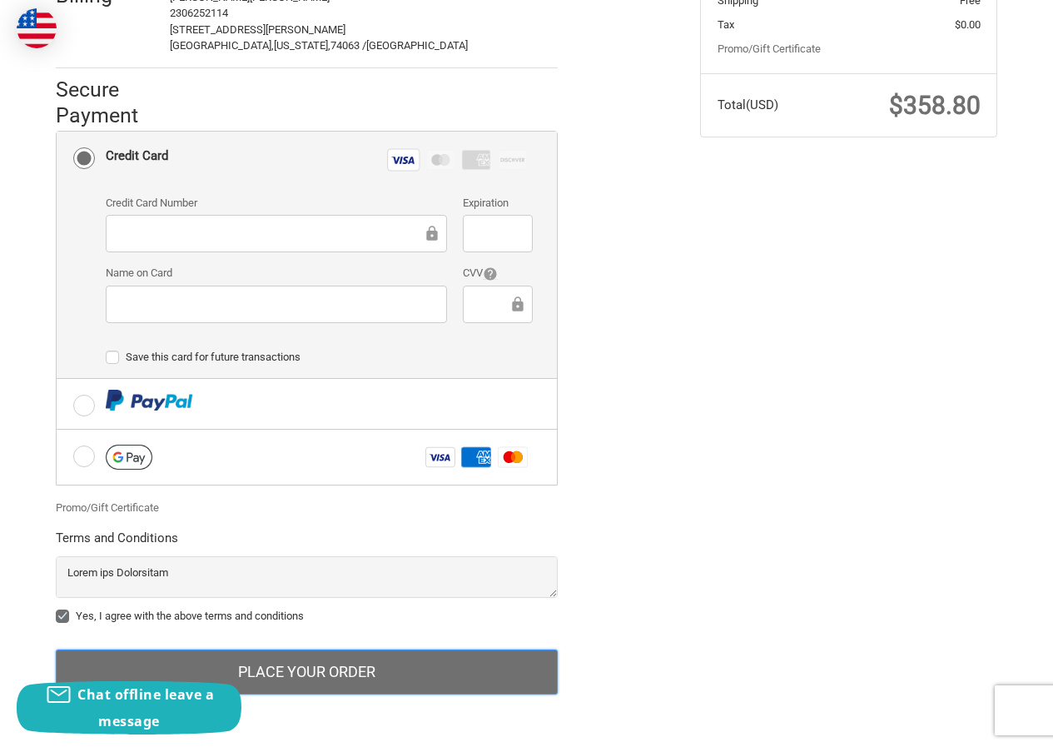
click at [250, 675] on button "Place Your Order" at bounding box center [307, 671] width 502 height 45
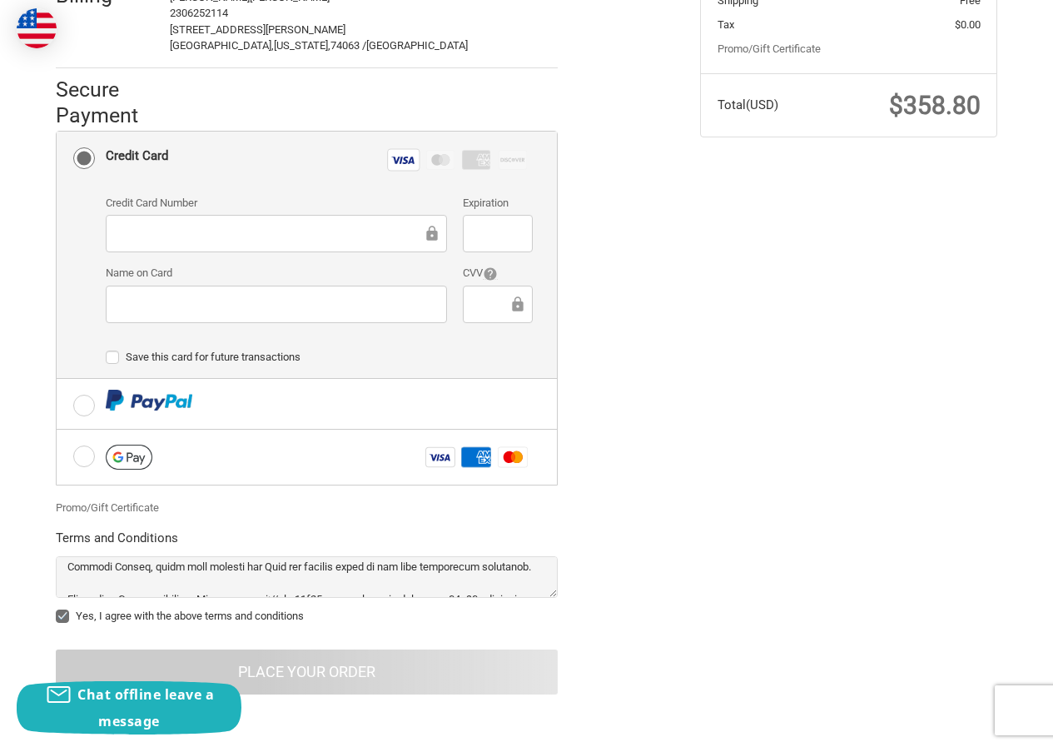
scroll to position [749, 0]
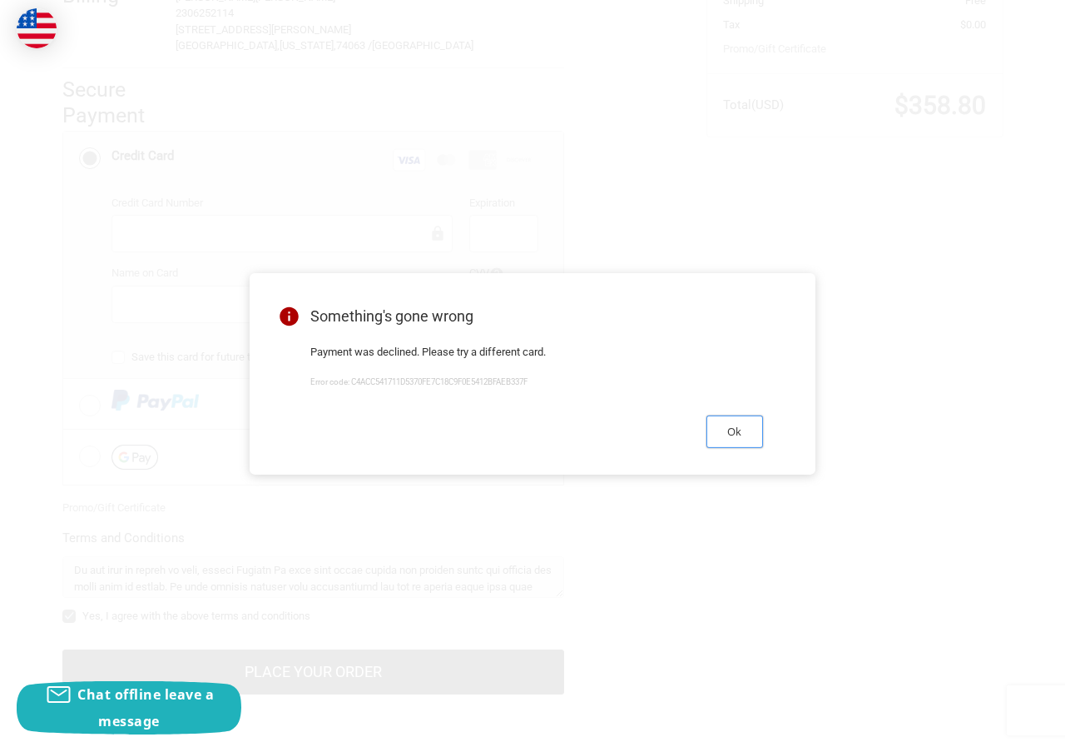
click at [737, 430] on button "Ok" at bounding box center [735, 431] width 57 height 32
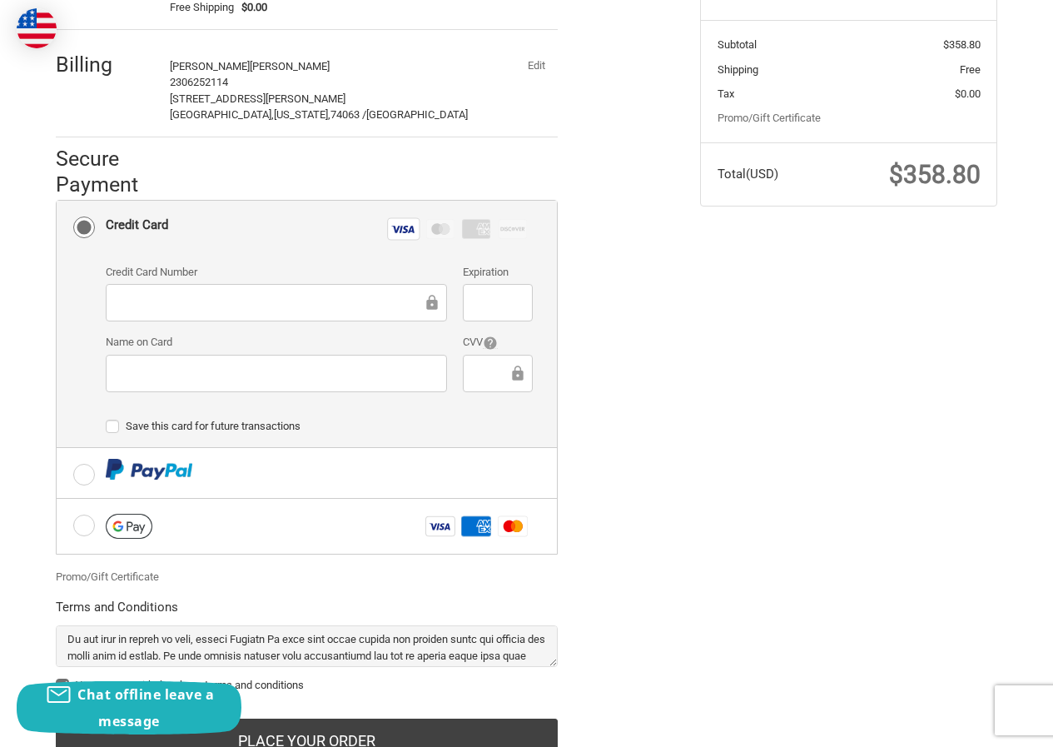
scroll to position [227, 0]
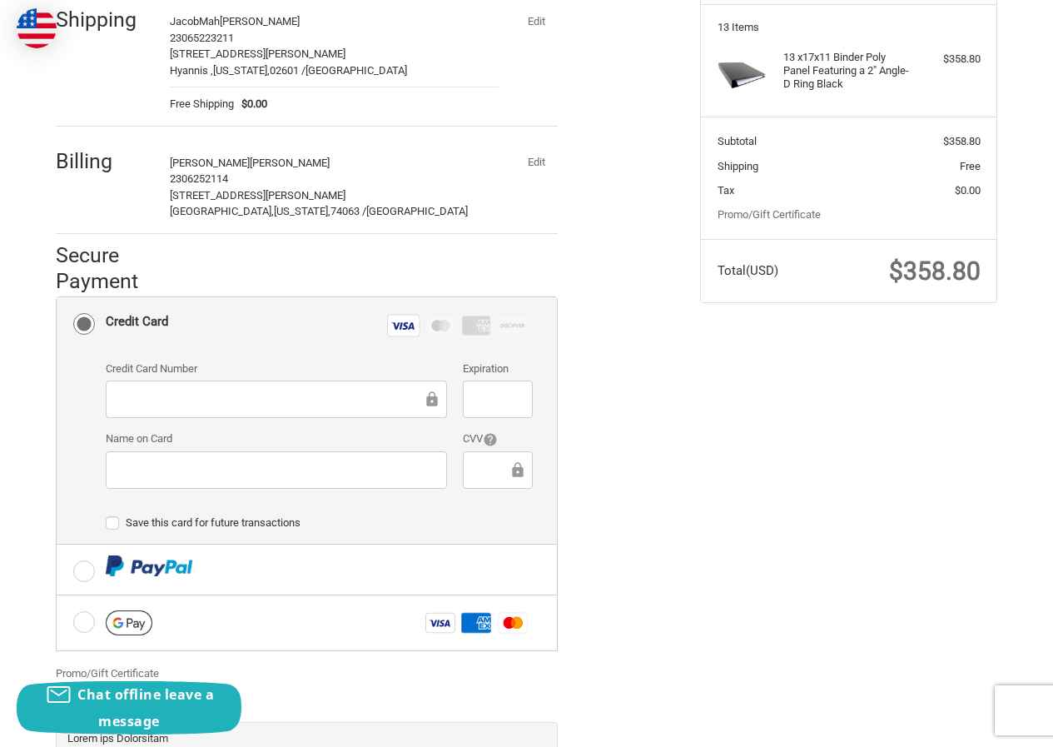
scroll to position [749, 0]
click at [543, 161] on button "Edit" at bounding box center [535, 162] width 43 height 23
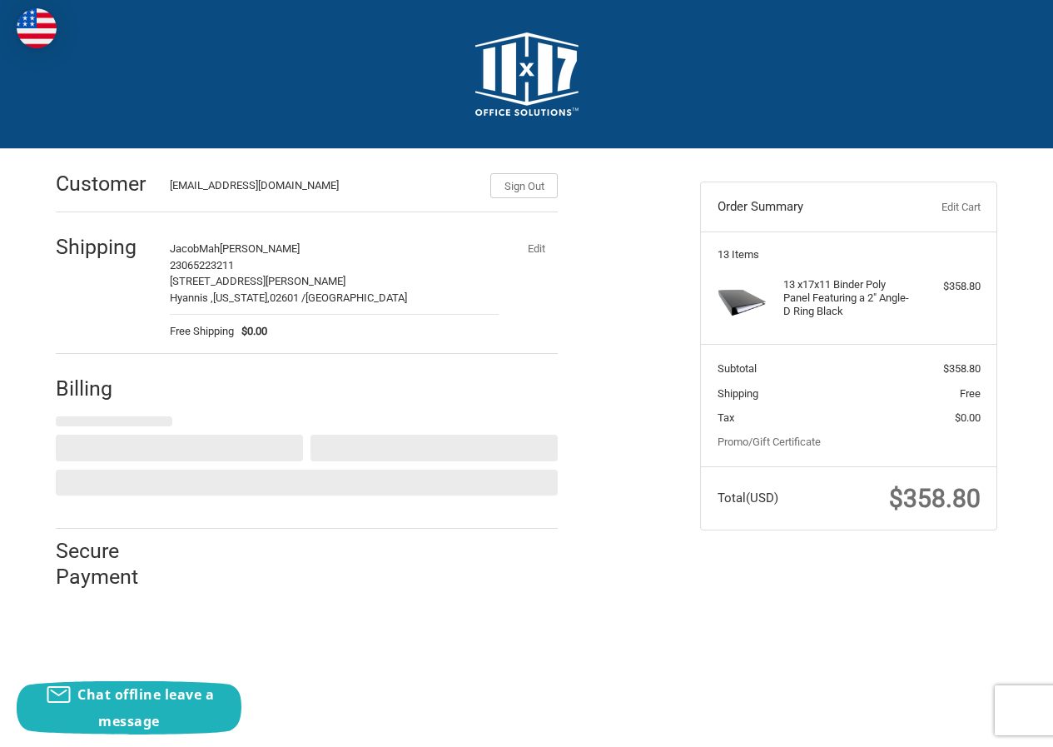
scroll to position [0, 0]
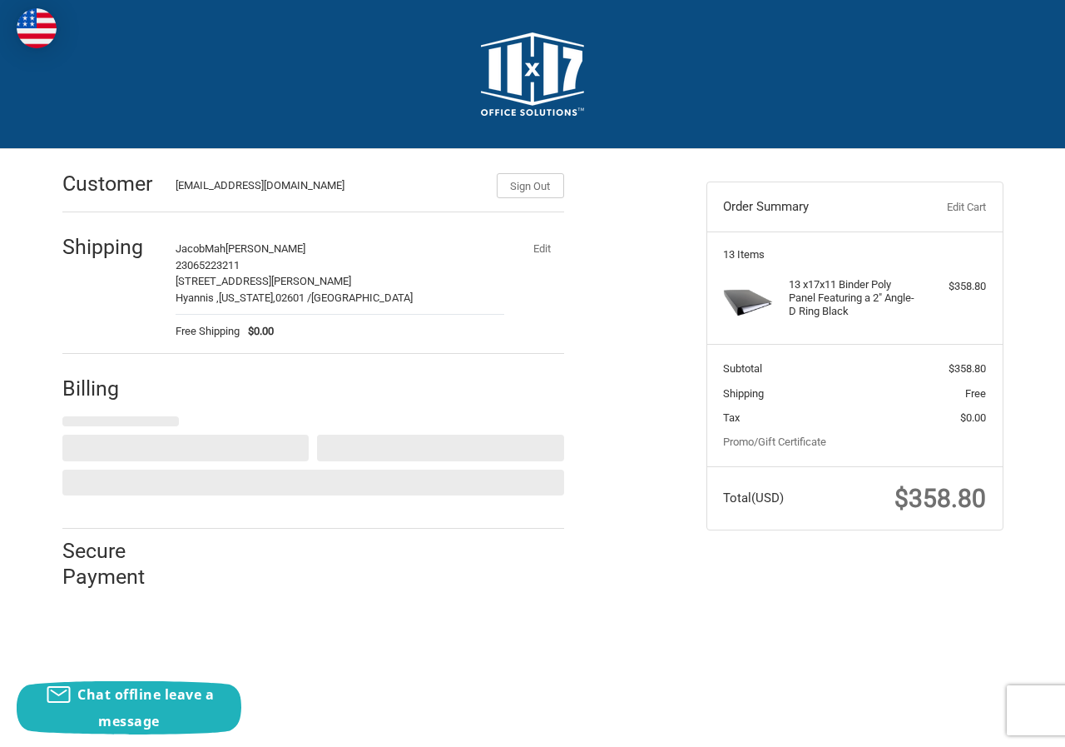
select select "US"
select select "OK"
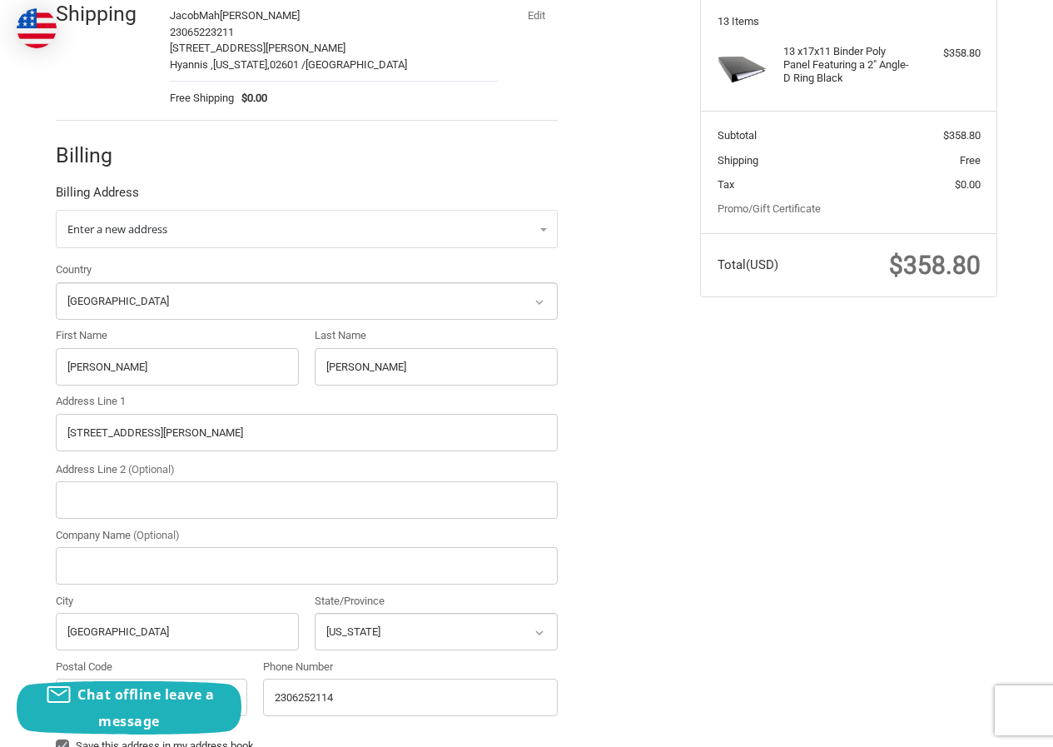
scroll to position [333, 0]
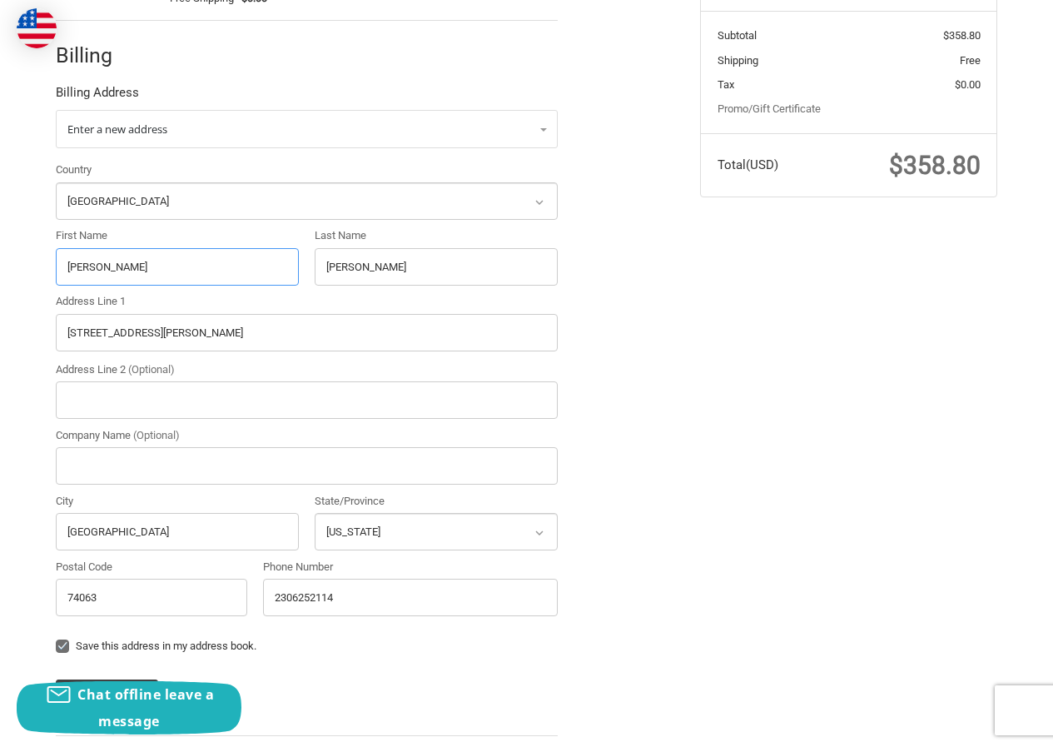
drag, startPoint x: 138, startPoint y: 261, endPoint x: 0, endPoint y: 295, distance: 142.3
click at [0, 295] on div "Customer [EMAIL_ADDRESS][DOMAIN_NAME] Sign Out Shipping [PERSON_NAME] 230652232…" at bounding box center [526, 315] width 1053 height 999
paste input "[CREDIT_CARD_NUMBER]"
click at [0, 276] on div "Customer [EMAIL_ADDRESS][DOMAIN_NAME] Sign Out Shipping [PERSON_NAME] 230652232…" at bounding box center [526, 315] width 1053 height 999
paste input "[PERSON_NAME]"
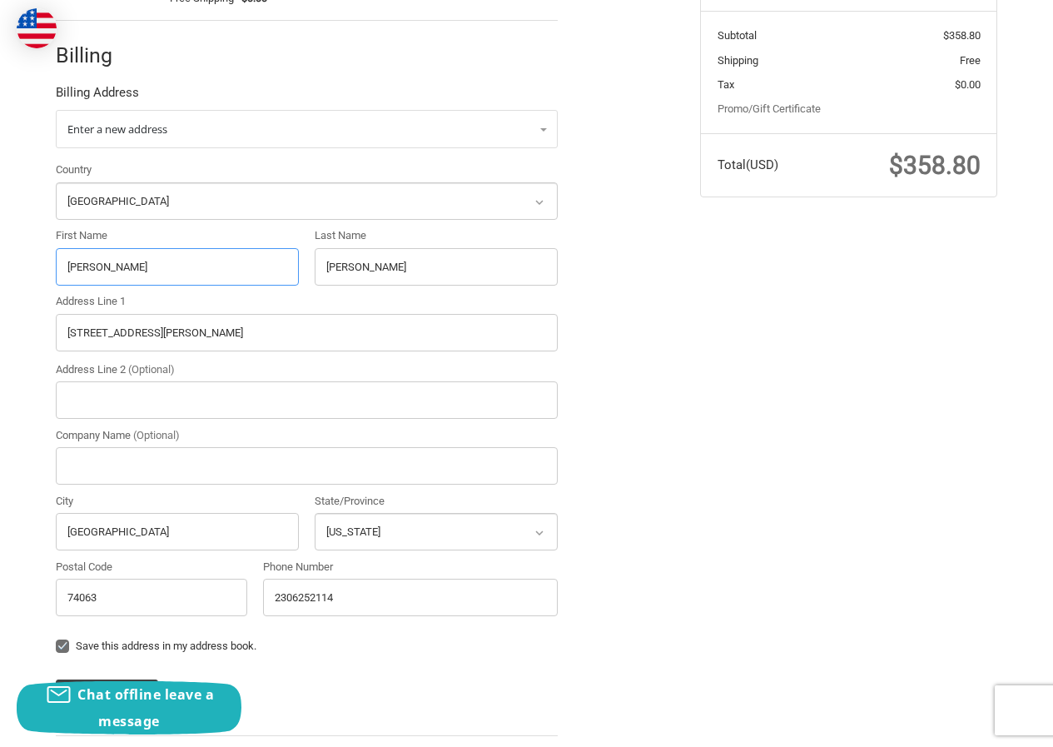
drag, startPoint x: 87, startPoint y: 278, endPoint x: 226, endPoint y: 278, distance: 138.2
click at [226, 278] on input "[PERSON_NAME]" at bounding box center [177, 266] width 243 height 37
type input "[PERSON_NAME]"
drag, startPoint x: 383, startPoint y: 263, endPoint x: 204, endPoint y: 266, distance: 179.0
click at [204, 266] on div "Country Select a country [GEOGRAPHIC_DATA] [GEOGRAPHIC_DATA] [GEOGRAPHIC_DATA] …" at bounding box center [306, 392] width 519 height 462
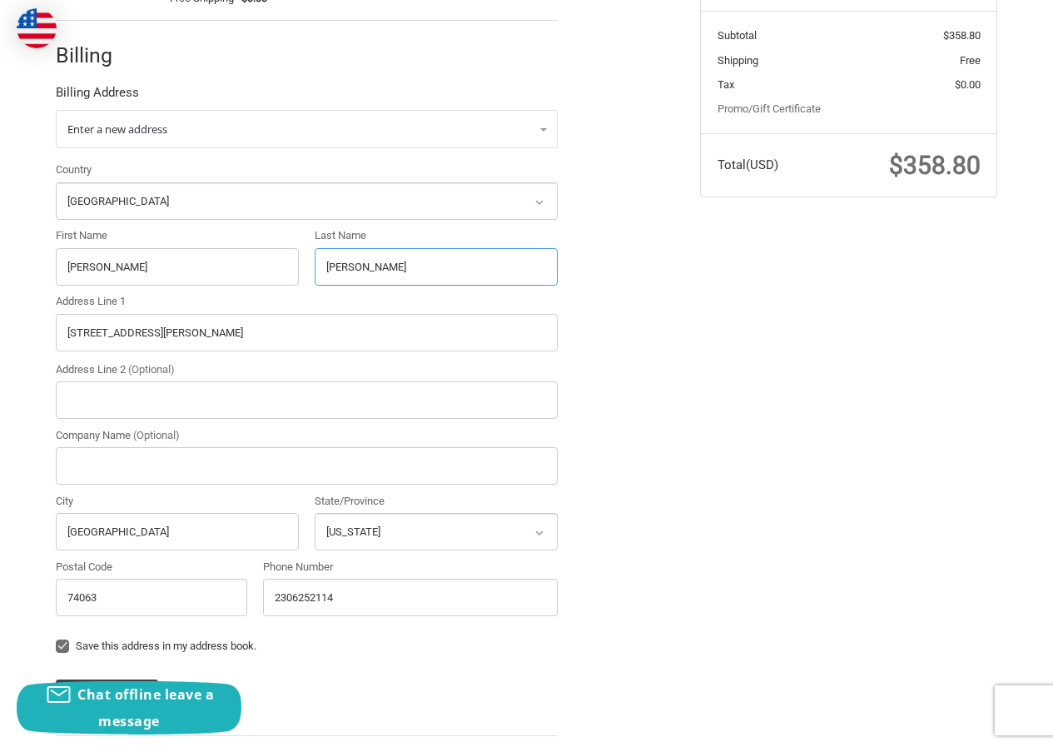
paste input "[PERSON_NAME]"
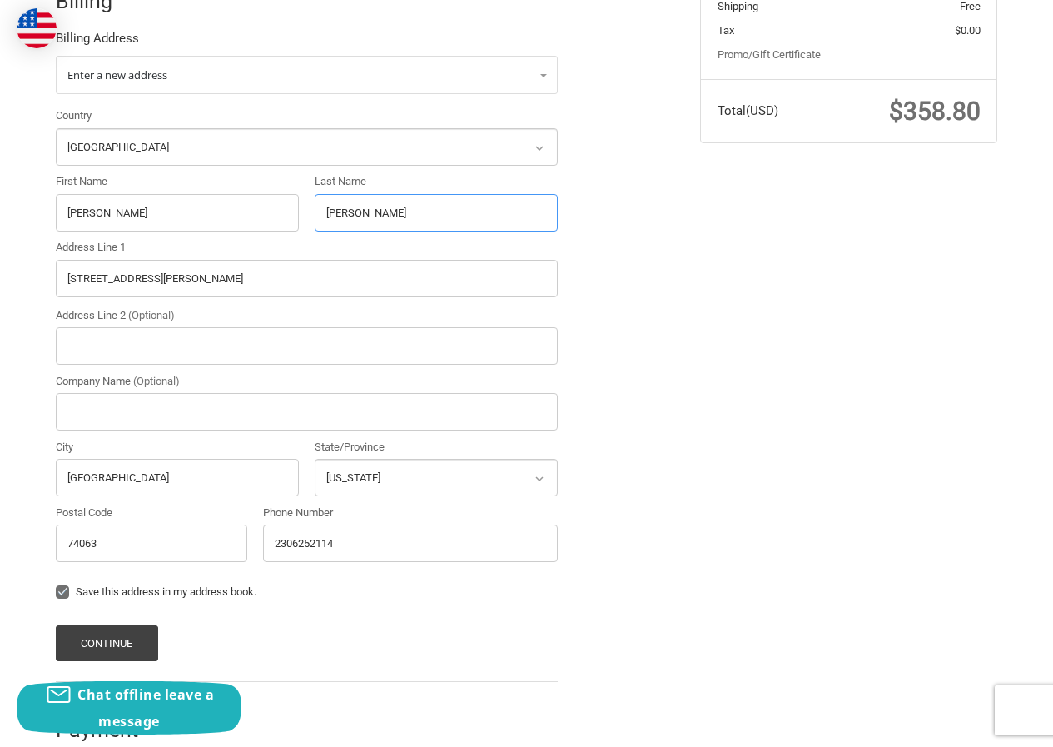
scroll to position [416, 0]
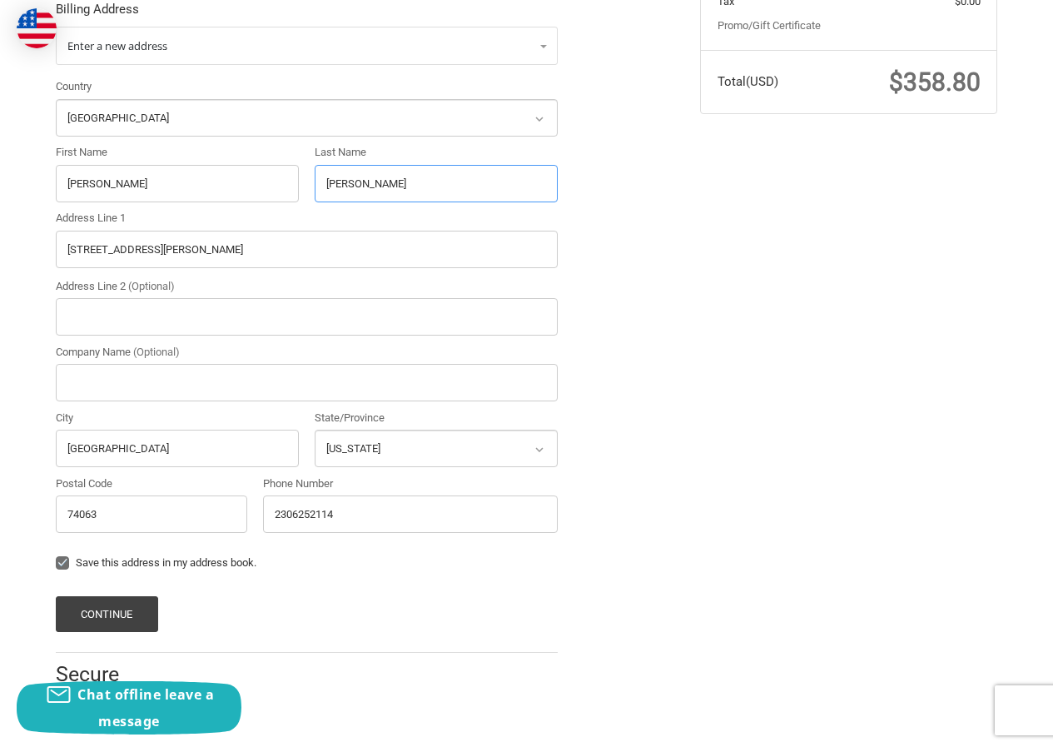
type input "[PERSON_NAME]"
drag, startPoint x: 112, startPoint y: 254, endPoint x: 0, endPoint y: 255, distance: 112.4
click at [0, 255] on div "Customer [EMAIL_ADDRESS][DOMAIN_NAME] Sign Out Shipping [PERSON_NAME] 230652232…" at bounding box center [526, 232] width 1053 height 999
paste input "35132, [GEOGRAPHIC_DATA], [US_STATE], 28235"
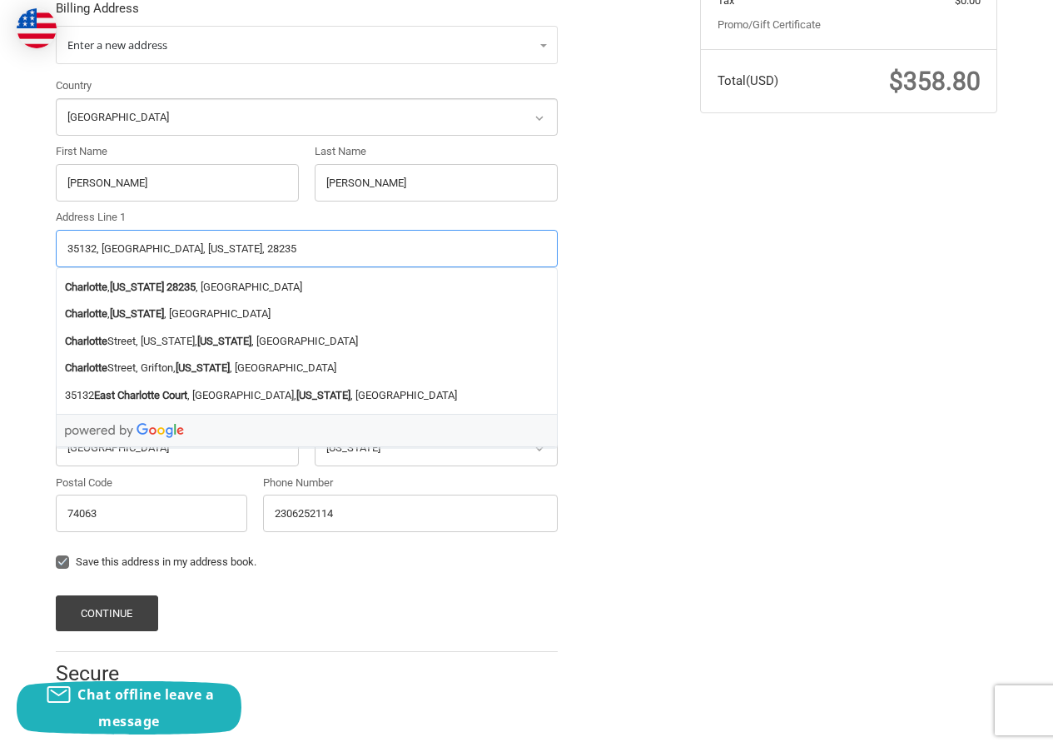
click at [248, 238] on input "35132, [GEOGRAPHIC_DATA], [US_STATE], 28235" at bounding box center [307, 248] width 502 height 37
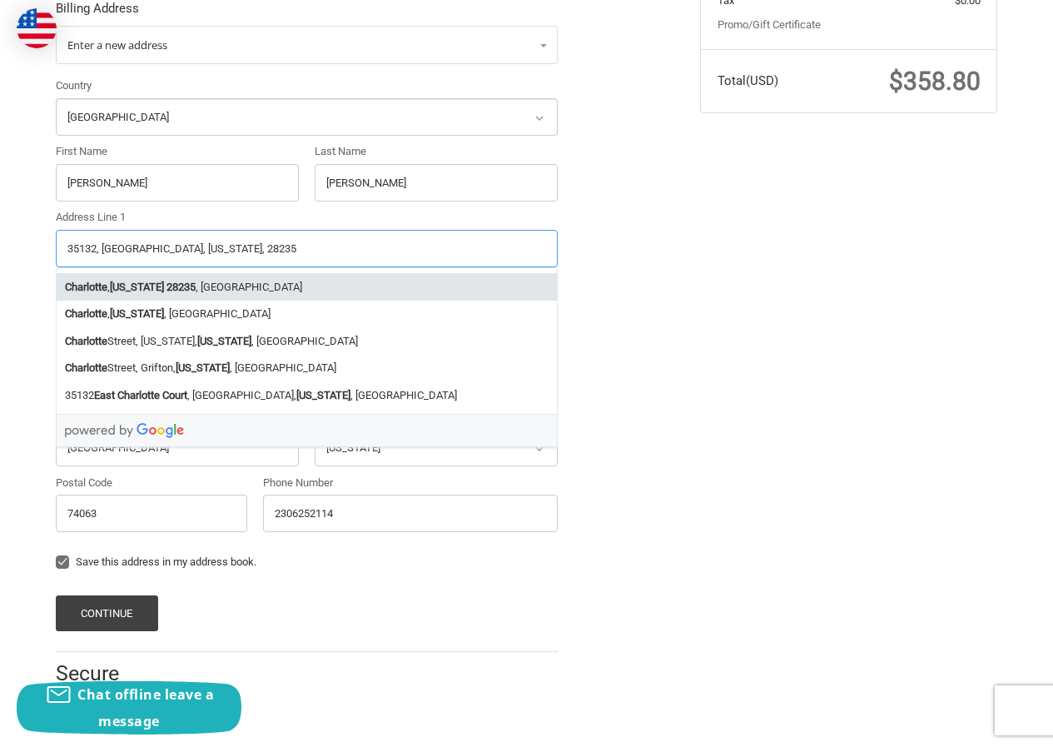
click at [226, 286] on li "[GEOGRAPHIC_DATA] , [US_STATE] 28235 , [GEOGRAPHIC_DATA]" at bounding box center [307, 286] width 500 height 27
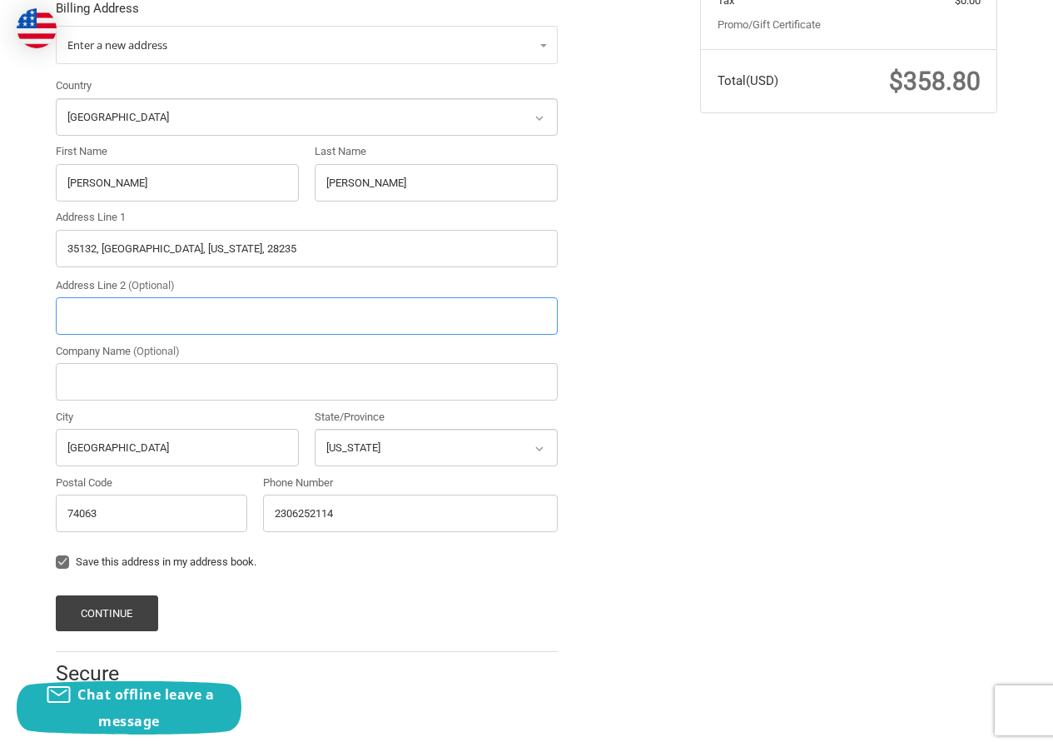
type input "28235"
type input "Charlotte"
select select "NC"
type input "28235"
click at [113, 606] on button "Continue" at bounding box center [107, 613] width 102 height 36
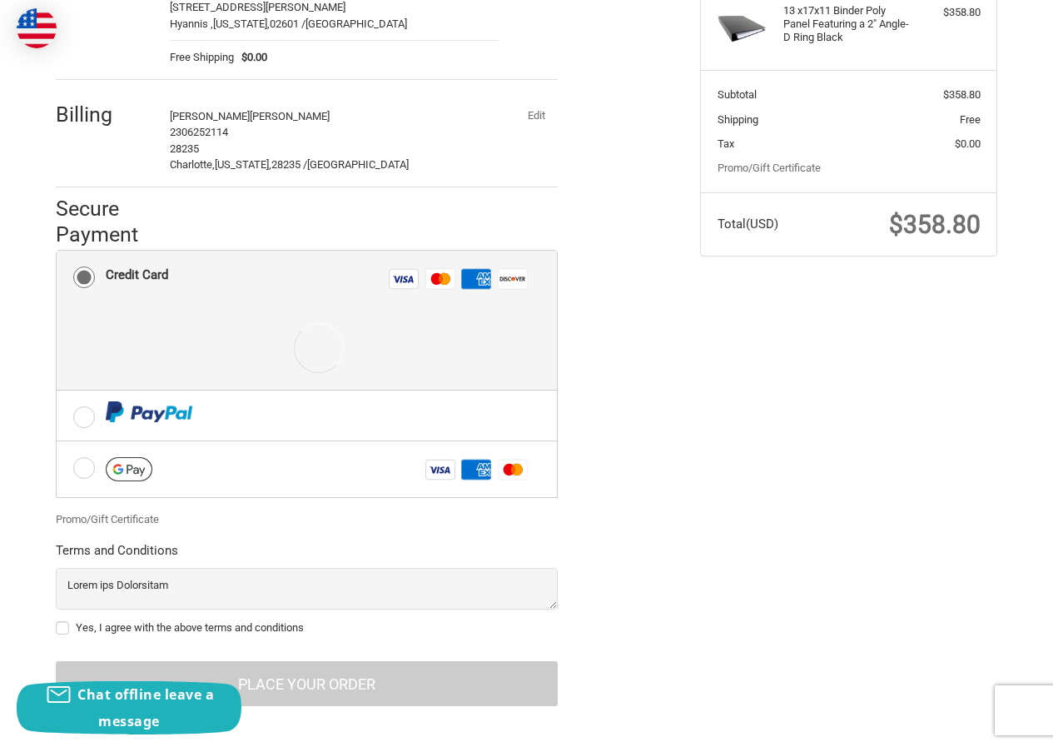
scroll to position [287, 0]
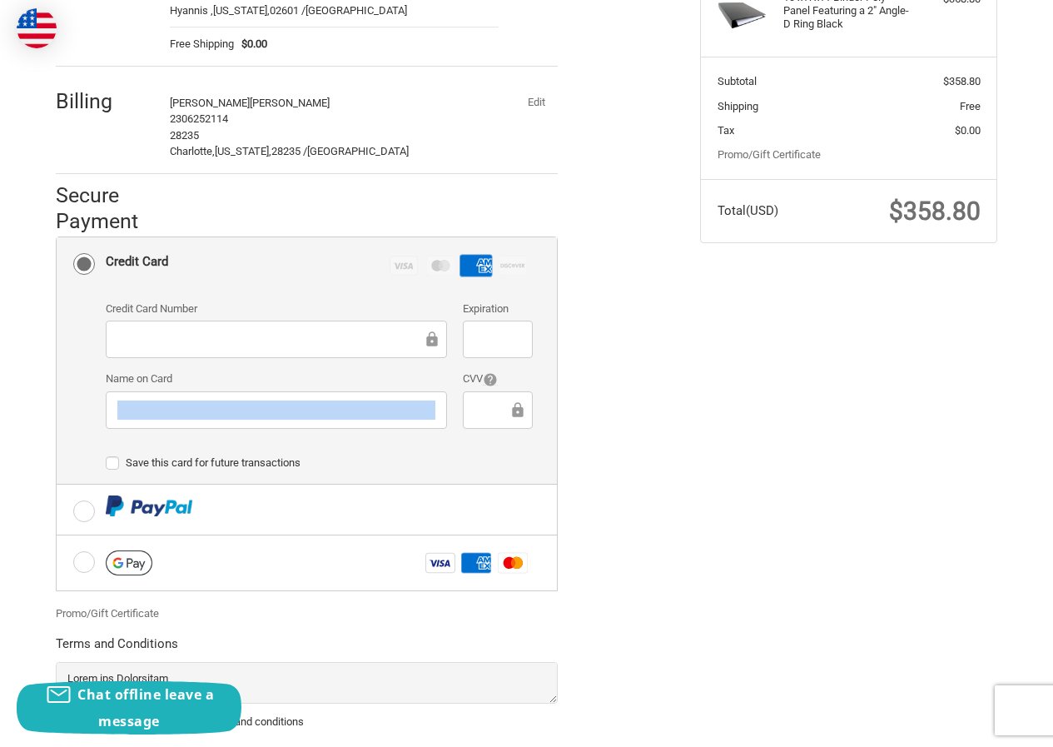
click at [211, 400] on div at bounding box center [276, 409] width 341 height 37
click at [235, 467] on label "Save this card for future transactions" at bounding box center [319, 462] width 427 height 13
click at [107, 455] on input "Save this card for future transactions" at bounding box center [106, 454] width 1 height 1
checkbox input "true"
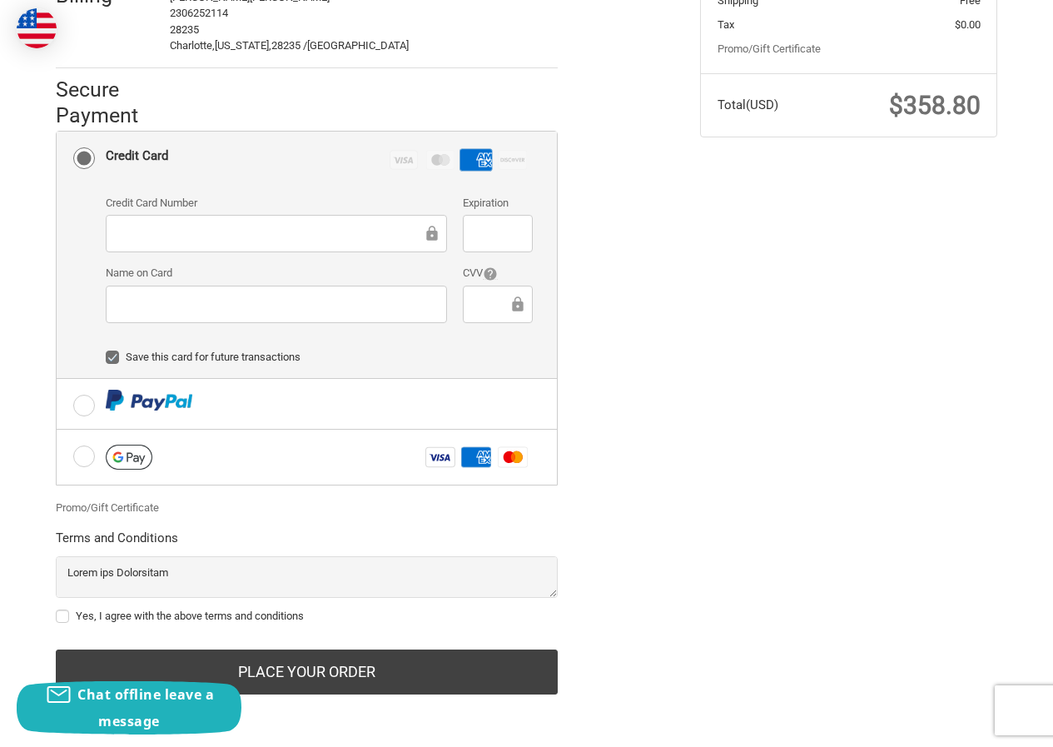
click at [145, 613] on label "Yes, I agree with the above terms and conditions" at bounding box center [307, 615] width 502 height 13
click at [57, 608] on input "Yes, I agree with the above terms and conditions" at bounding box center [56, 608] width 1 height 1
checkbox input "true"
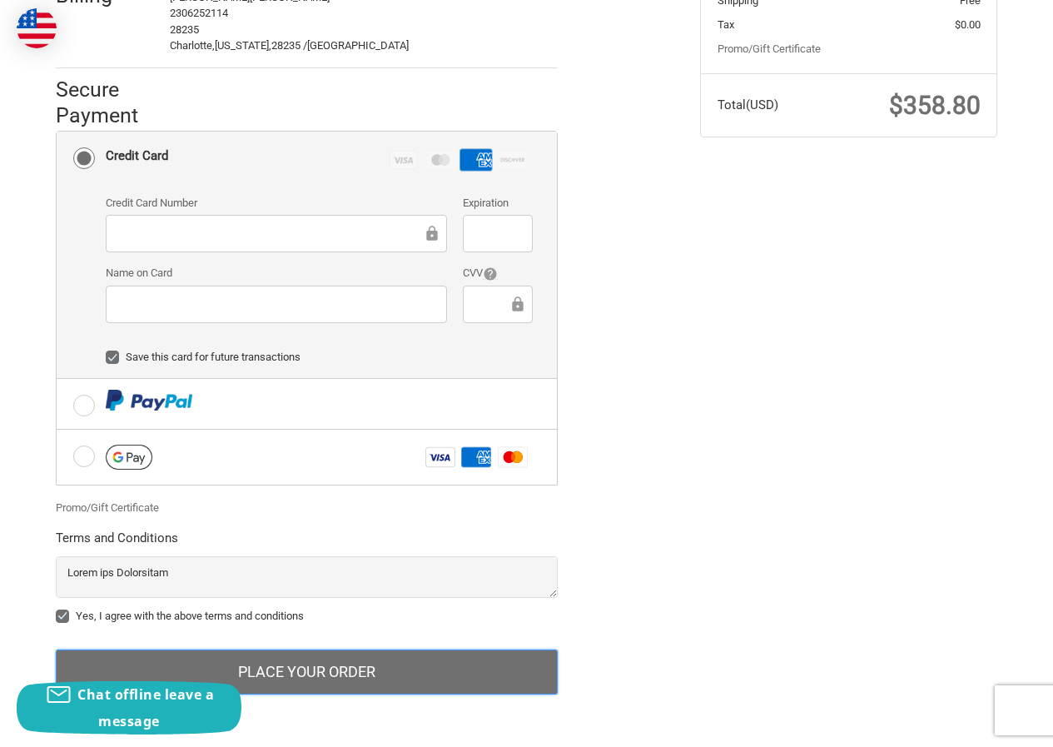
click at [296, 682] on button "Place Your Order" at bounding box center [307, 671] width 502 height 45
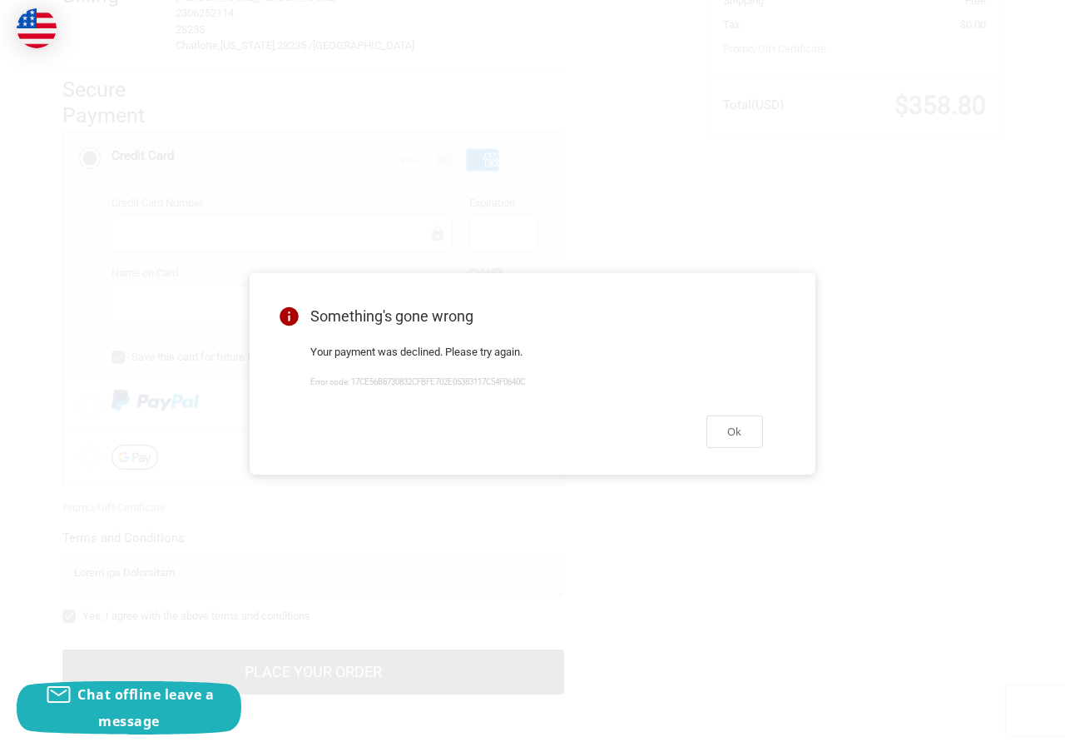
click at [745, 411] on div "Ok" at bounding box center [537, 431] width 493 height 69
click at [742, 429] on button "Ok" at bounding box center [735, 431] width 57 height 32
